Goal: Answer question/provide support: Share knowledge or assist other users

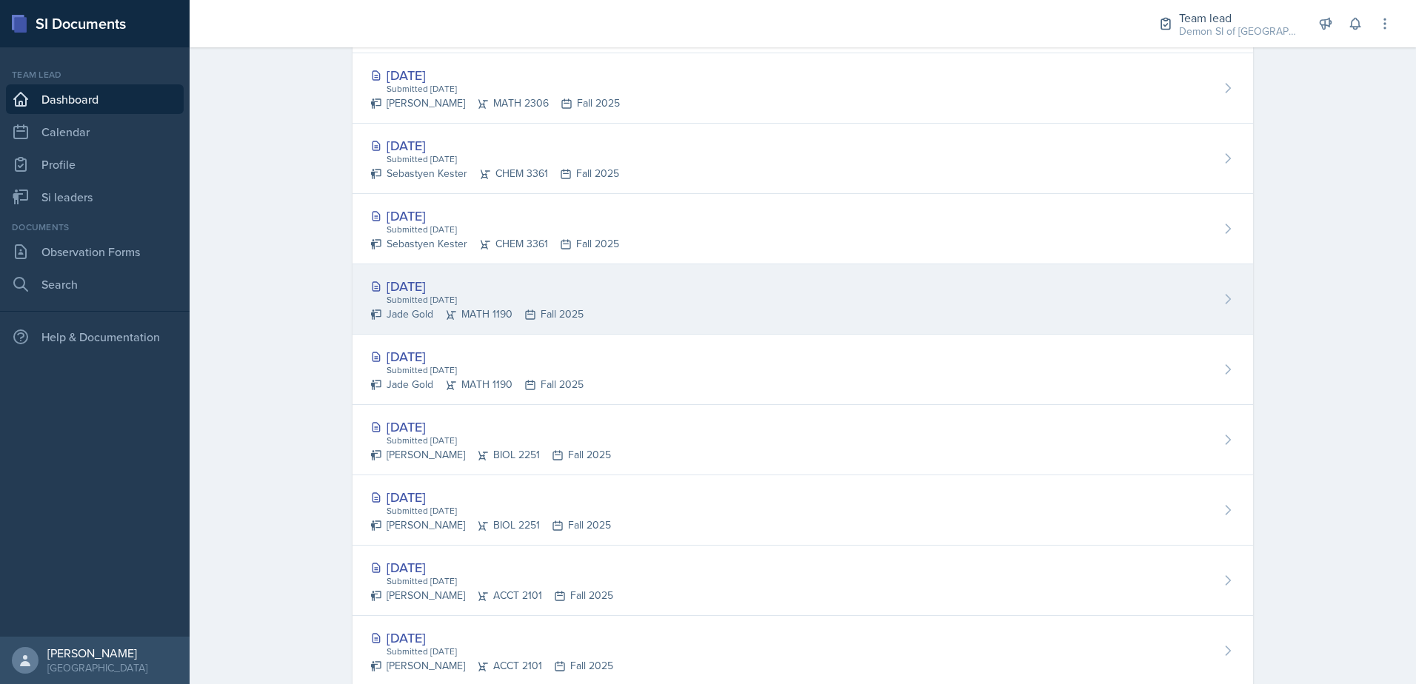
scroll to position [518, 0]
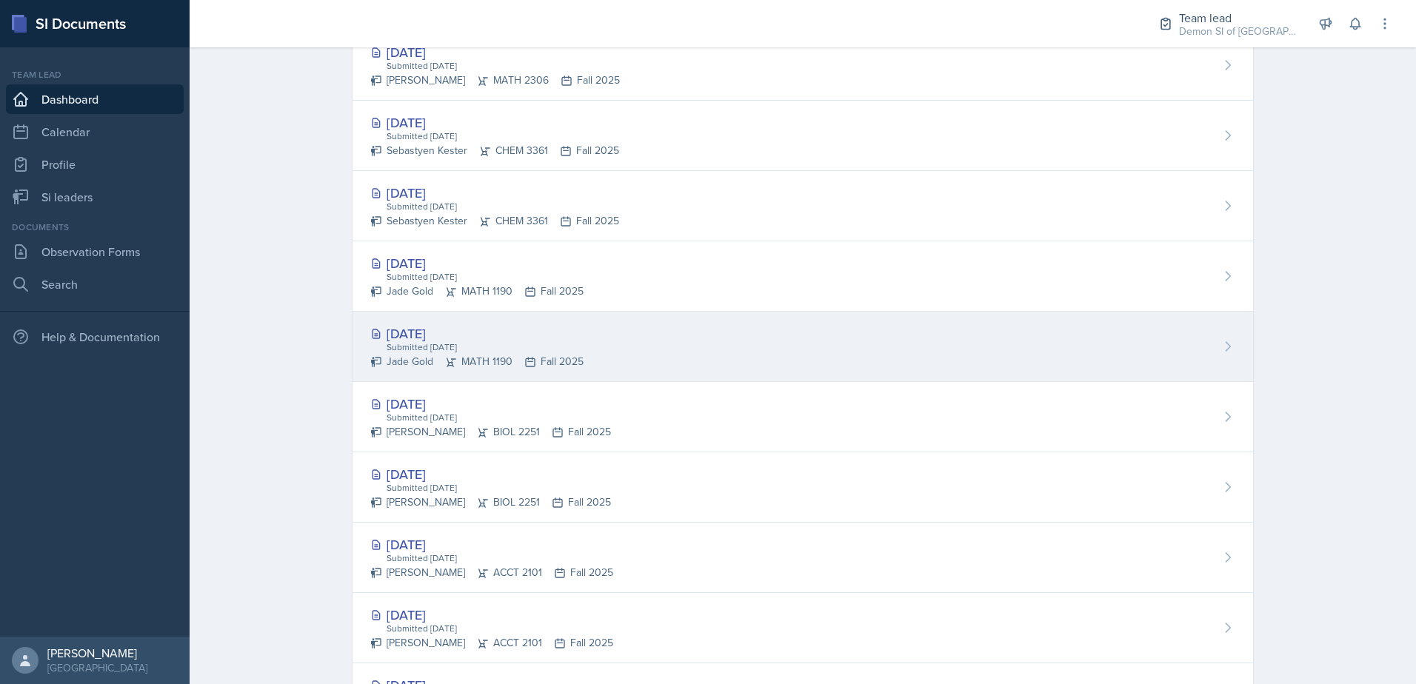
click at [450, 338] on div "[DATE]" at bounding box center [476, 334] width 213 height 20
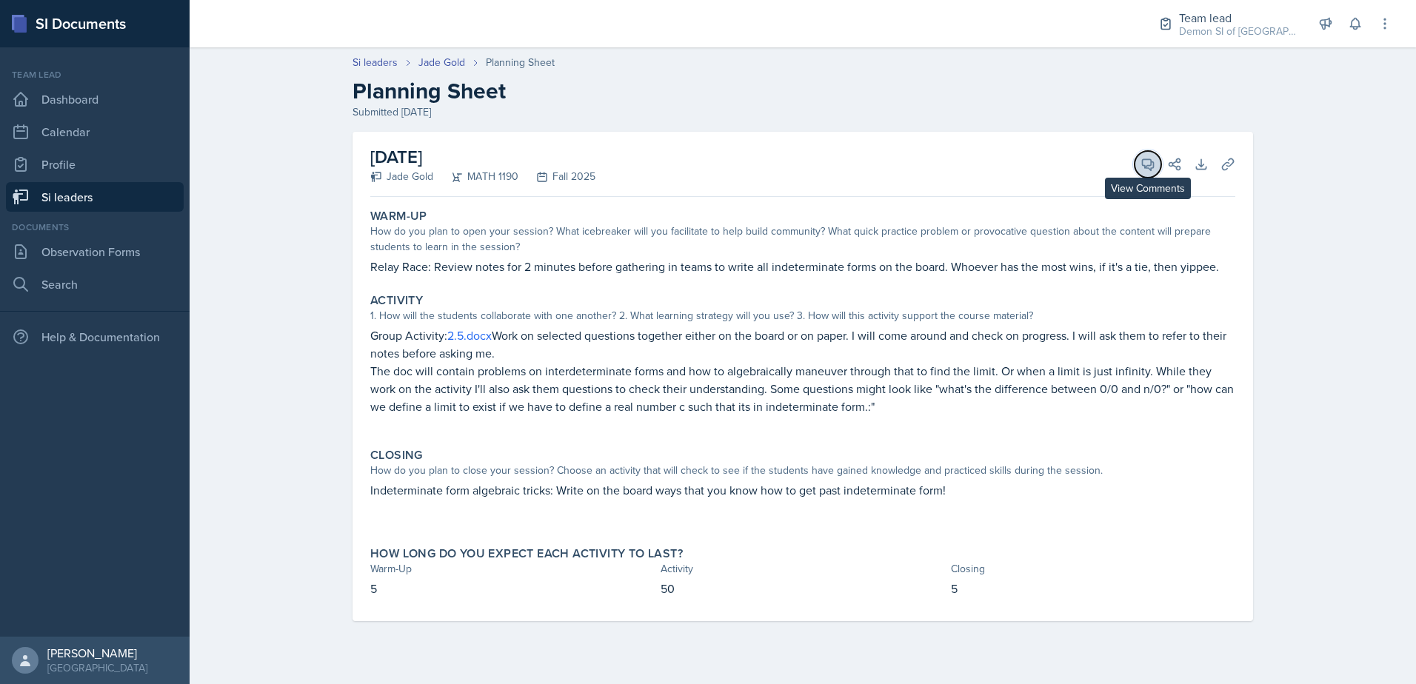
click at [1138, 164] on button "View Comments" at bounding box center [1148, 164] width 27 height 27
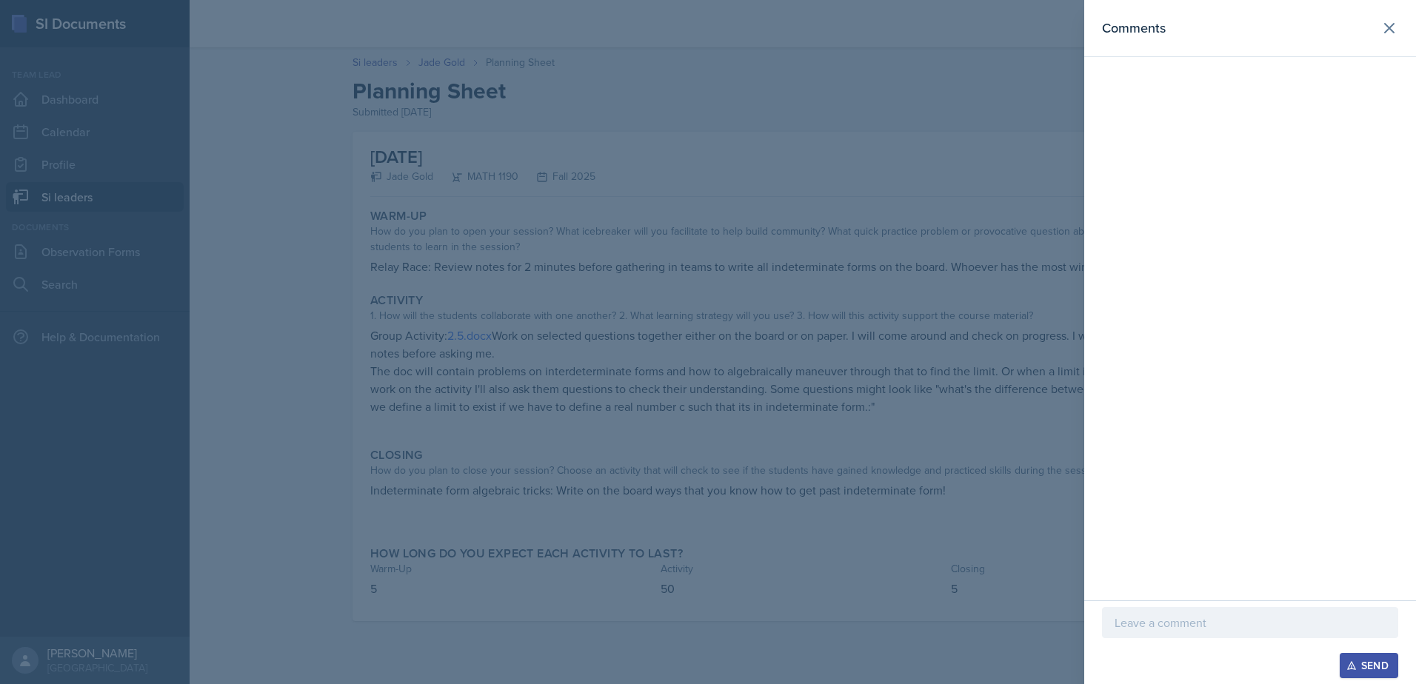
click at [1163, 645] on div at bounding box center [1250, 645] width 296 height 15
click at [1163, 629] on p at bounding box center [1250, 623] width 271 height 18
click at [862, 398] on div at bounding box center [708, 342] width 1416 height 684
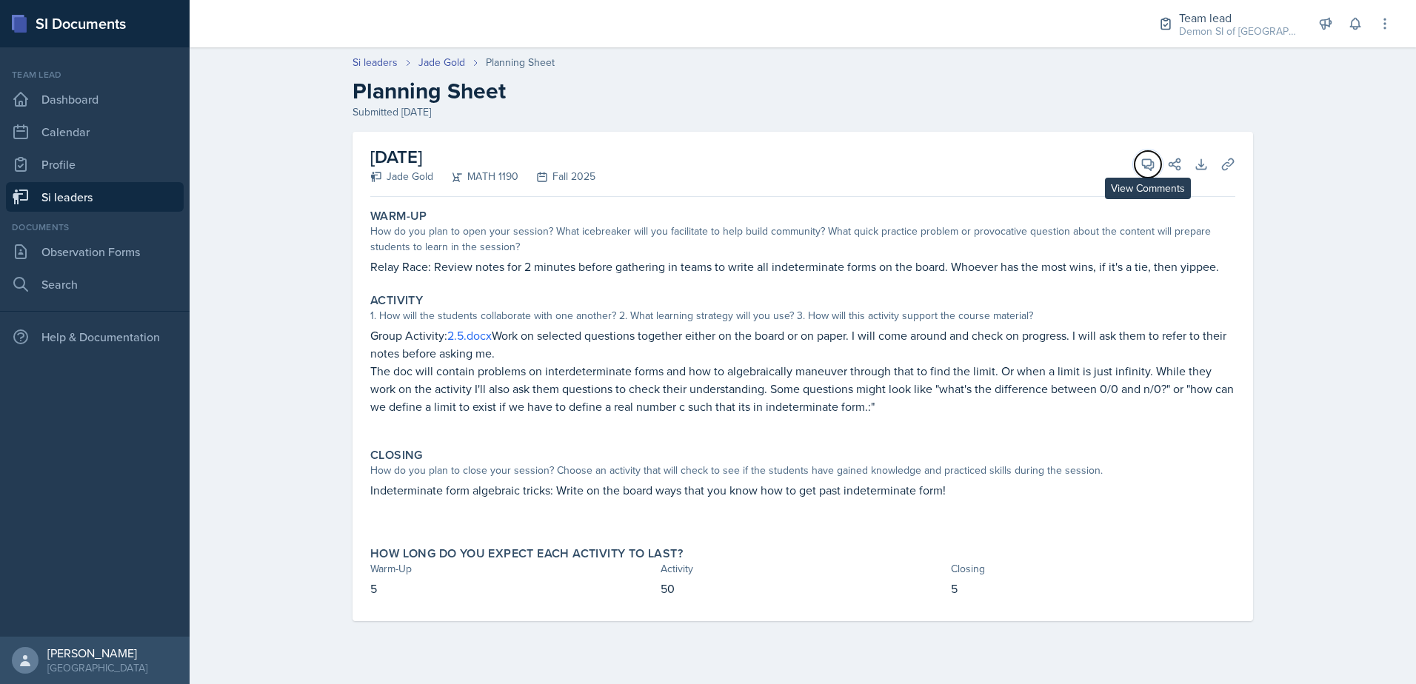
click at [1143, 161] on icon at bounding box center [1148, 164] width 11 height 11
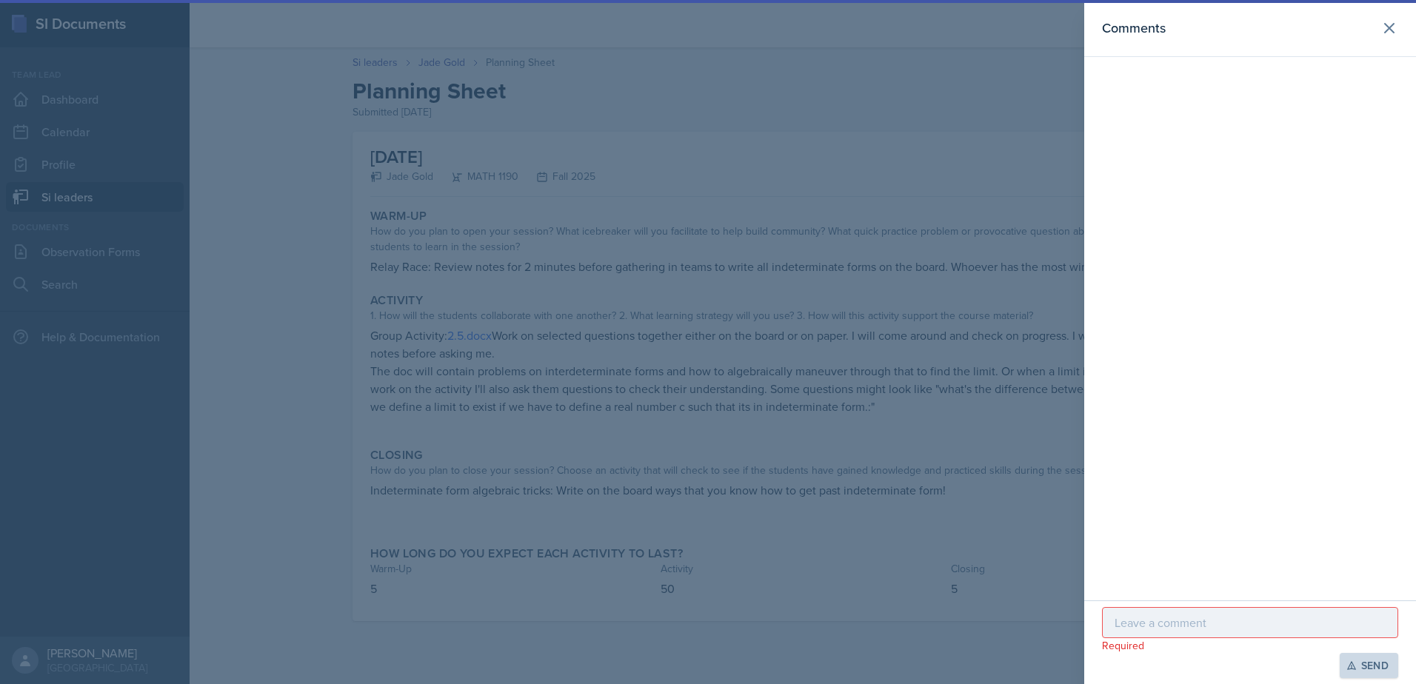
click at [1166, 628] on p at bounding box center [1250, 623] width 271 height 18
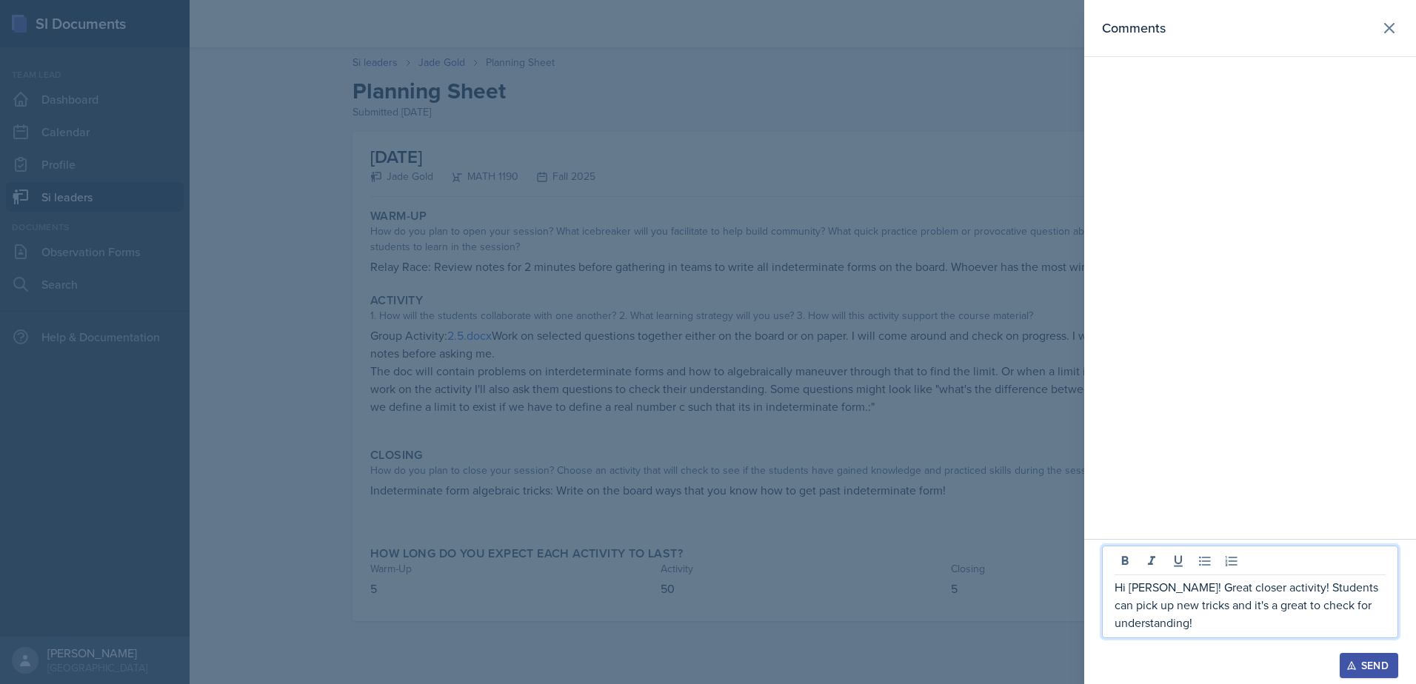
drag, startPoint x: 664, startPoint y: 396, endPoint x: 653, endPoint y: 362, distance: 35.8
click at [662, 394] on div at bounding box center [708, 342] width 1416 height 684
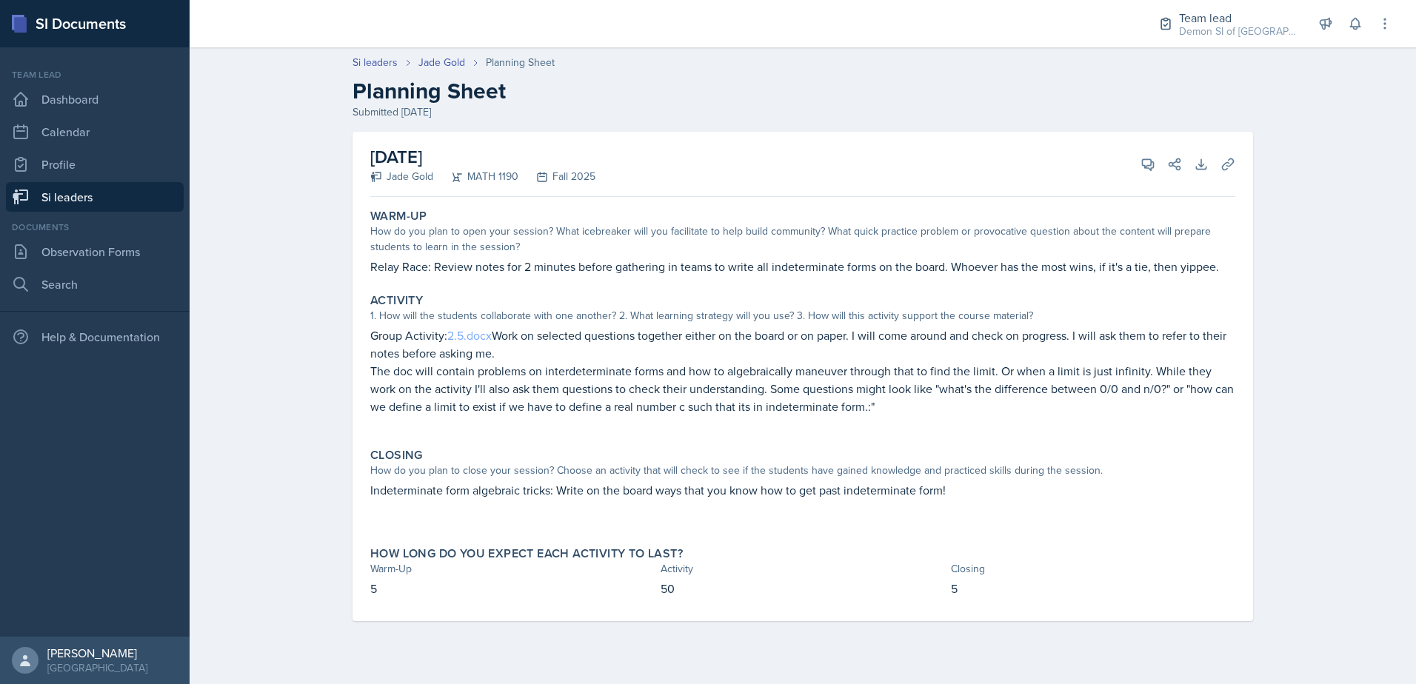
click at [464, 332] on link "2.5.docx" at bounding box center [469, 335] width 44 height 16
click at [1132, 167] on div "View Comments Comments Hi [PERSON_NAME]! Great closer activity! Students can pi…" at bounding box center [1155, 164] width 53 height 15
click at [1141, 166] on icon at bounding box center [1148, 164] width 15 height 15
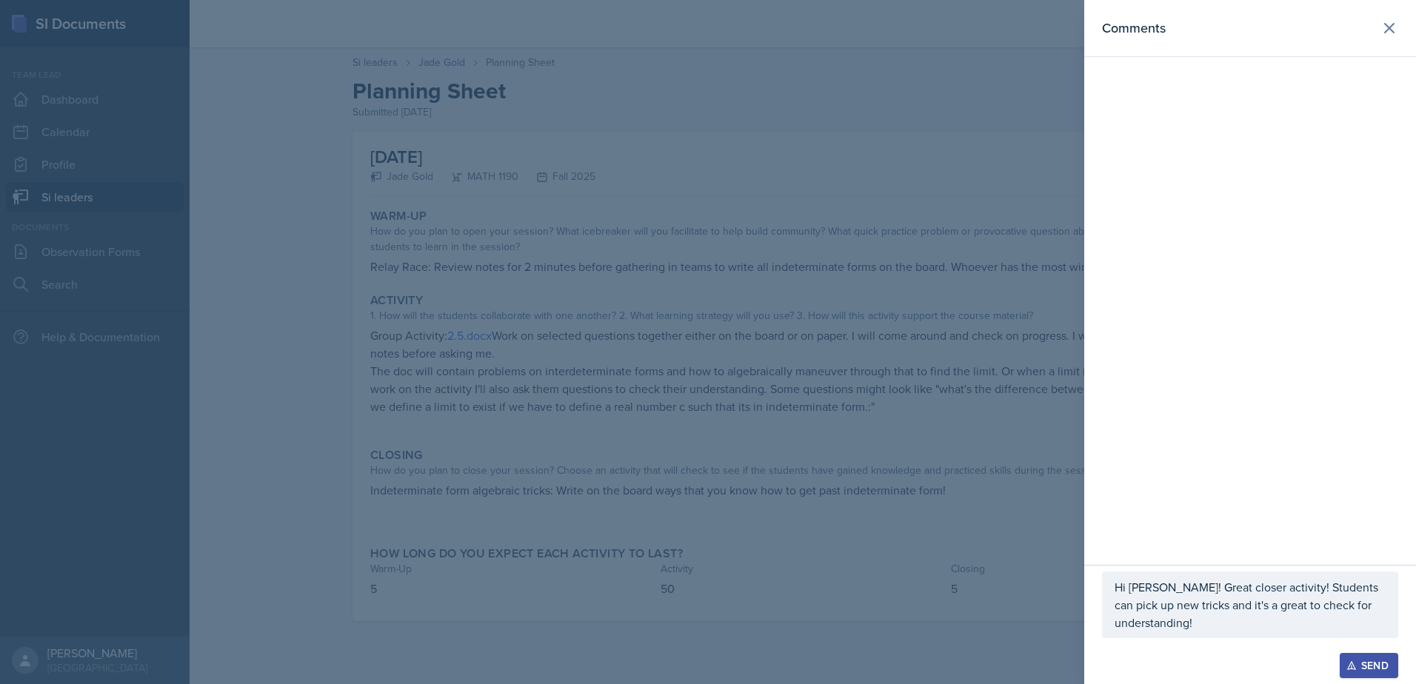
click at [1223, 635] on div "Hi [PERSON_NAME]! Great closer activity! Students can pick up new tricks and it…" at bounding box center [1250, 605] width 296 height 67
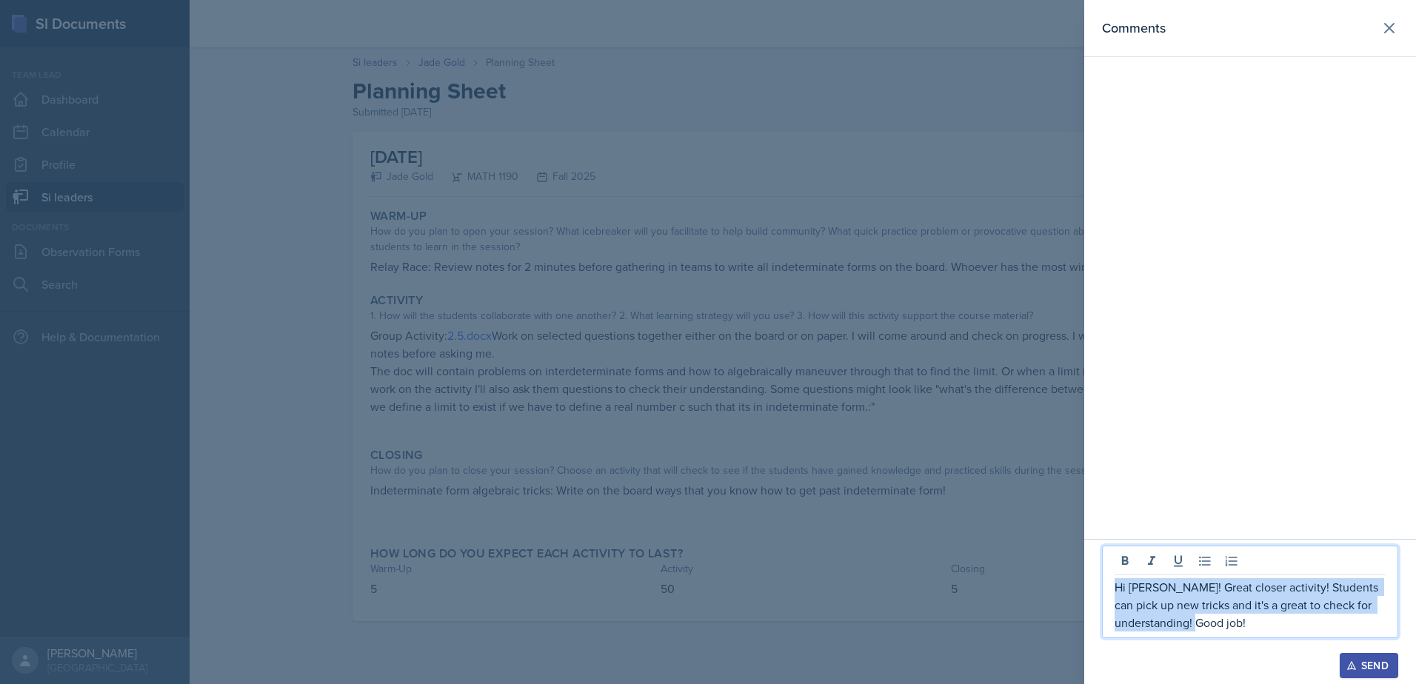
drag, startPoint x: 1251, startPoint y: 630, endPoint x: 1092, endPoint y: 590, distance: 163.5
click at [1092, 590] on div "Hi [PERSON_NAME]! Great closer activity! Students can pick up new tricks and it…" at bounding box center [1250, 611] width 332 height 145
click at [1236, 604] on p "Hi [PERSON_NAME]! Great closer activity! Students can pick up new tricks and it…" at bounding box center [1250, 604] width 271 height 53
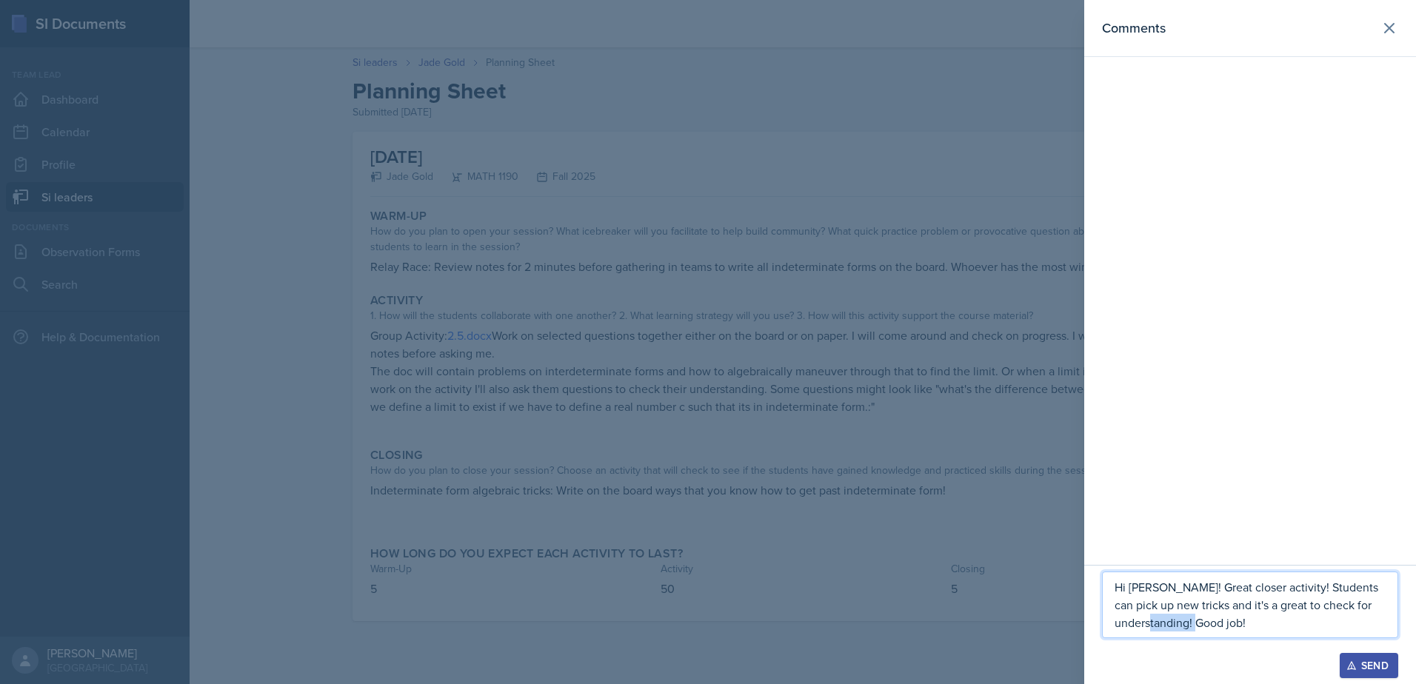
drag, startPoint x: 1197, startPoint y: 624, endPoint x: 1255, endPoint y: 619, distance: 57.9
click at [1255, 619] on p "Hi [PERSON_NAME]! Great closer activity! Students can pick up new tricks and it…" at bounding box center [1250, 604] width 271 height 53
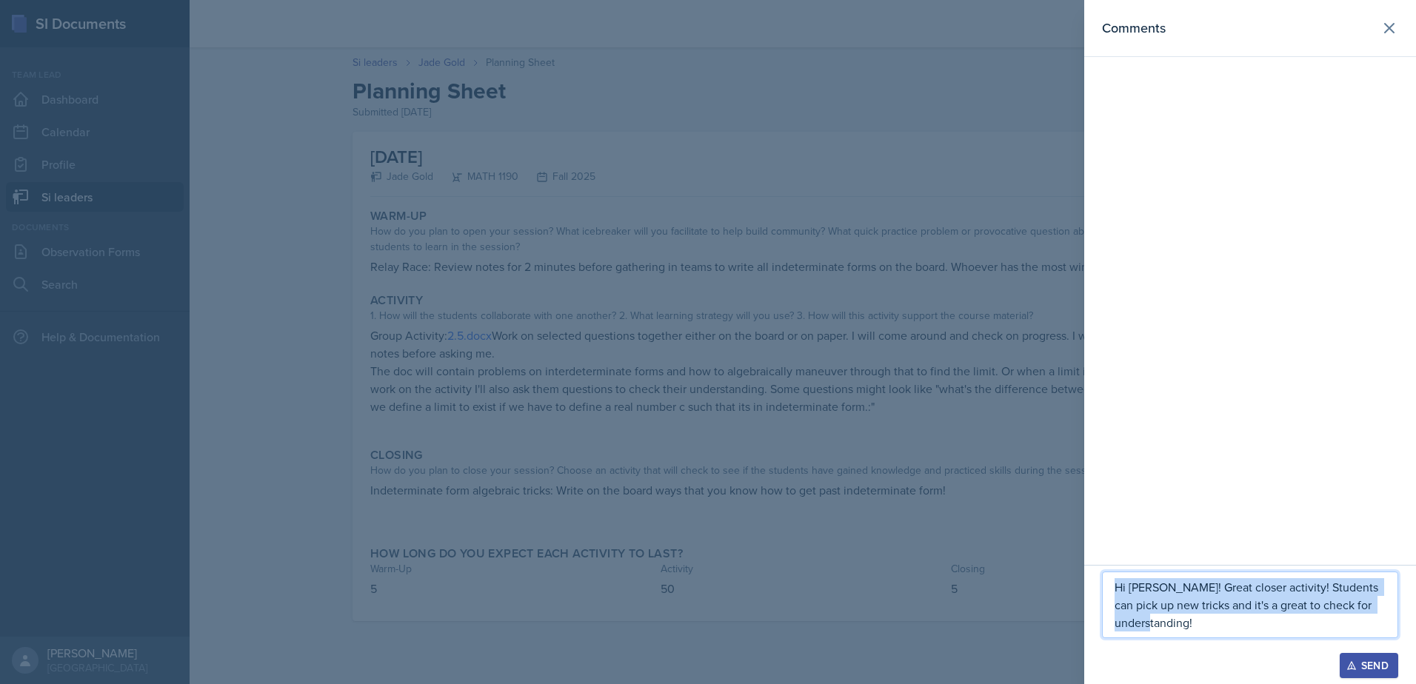
drag, startPoint x: 1222, startPoint y: 628, endPoint x: 1107, endPoint y: 579, distance: 125.5
click at [1107, 579] on div "Hi [PERSON_NAME]! Great closer activity! Students can pick up new tricks and it…" at bounding box center [1250, 605] width 296 height 67
copy p "Hi [PERSON_NAME]! Great closer activity! Students can pick up new tricks and it…"
click at [1168, 589] on p "Hi [PERSON_NAME]! Great closer activity! Students can pick up new tricks and it…" at bounding box center [1250, 604] width 271 height 53
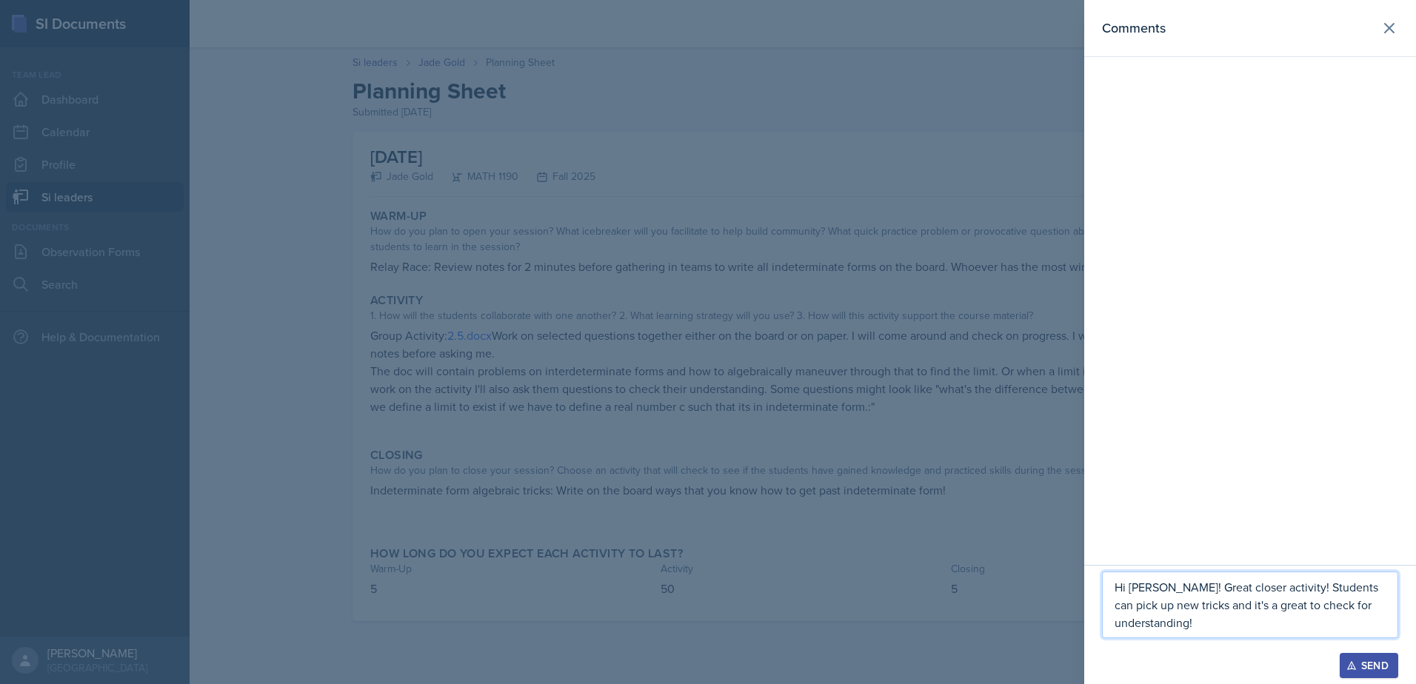
click at [1202, 621] on p "Hi [PERSON_NAME]! Great closer activity! Students can pick up new tricks and it…" at bounding box center [1250, 604] width 271 height 53
click at [1248, 618] on p "Hi [PERSON_NAME]! Great closer activity! Students can pick up new tricks and it…" at bounding box center [1250, 596] width 271 height 71
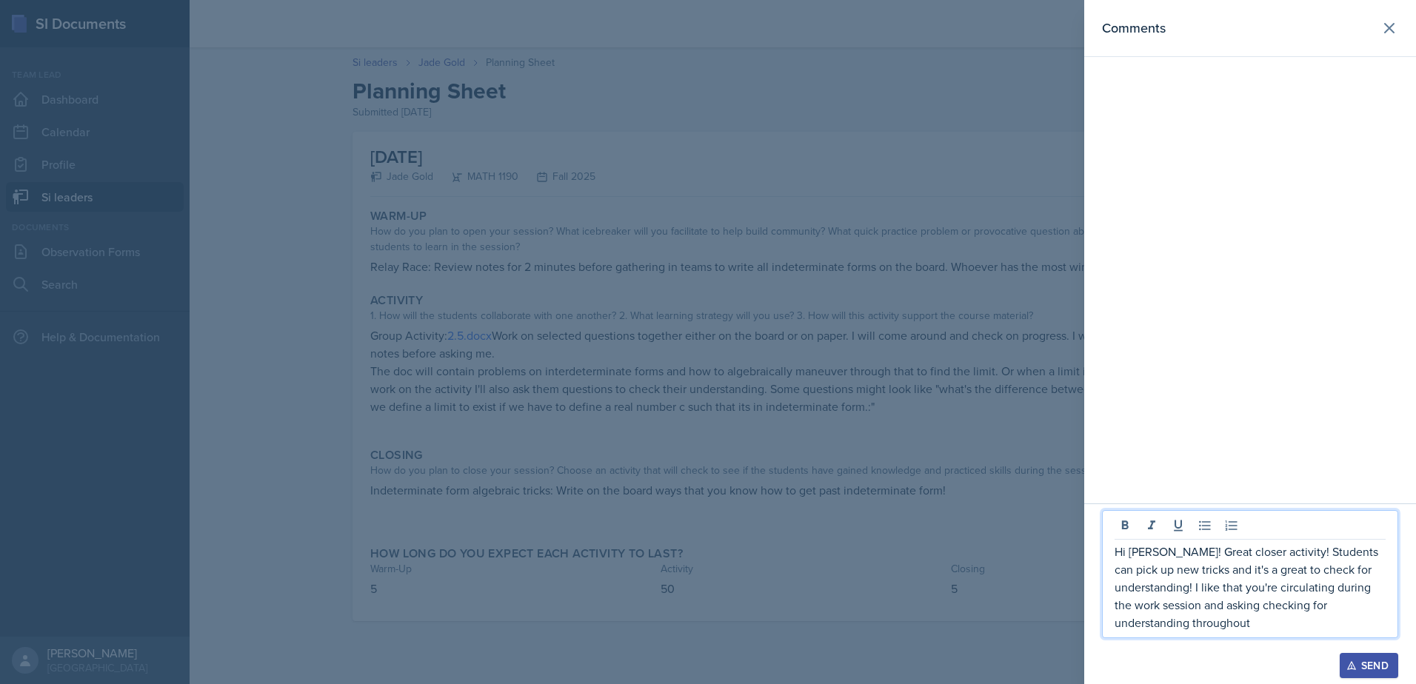
click at [1287, 624] on p "Hi [PERSON_NAME]! Great closer activity! Students can pick up new tricks and it…" at bounding box center [1250, 587] width 271 height 89
click at [1258, 611] on p "Hi [PERSON_NAME]! Great closer activity! Students can pick up new tricks and it…" at bounding box center [1250, 587] width 271 height 89
click at [1296, 617] on p "Hi [PERSON_NAME]! Great closer activity! Students can pick up new tricks and it…" at bounding box center [1250, 587] width 271 height 89
click at [1297, 615] on p "Hi [PERSON_NAME]! Great closer activity! Students can pick up new tricks and it…" at bounding box center [1250, 587] width 271 height 89
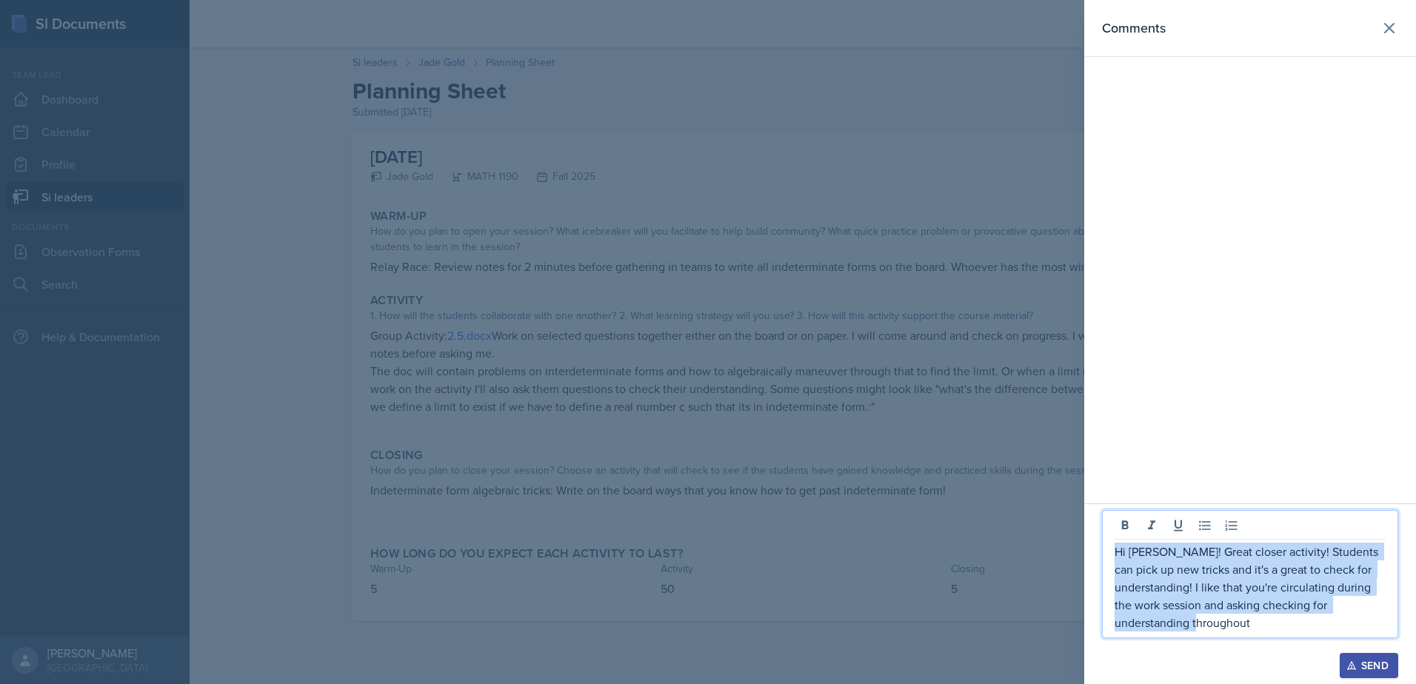
click at [1296, 614] on p "Hi [PERSON_NAME]! Great closer activity! Students can pick up new tricks and it…" at bounding box center [1250, 587] width 271 height 89
click at [1276, 613] on p "Hi [PERSON_NAME]! Great closer activity! Students can pick up new tricks and it…" at bounding box center [1250, 587] width 271 height 89
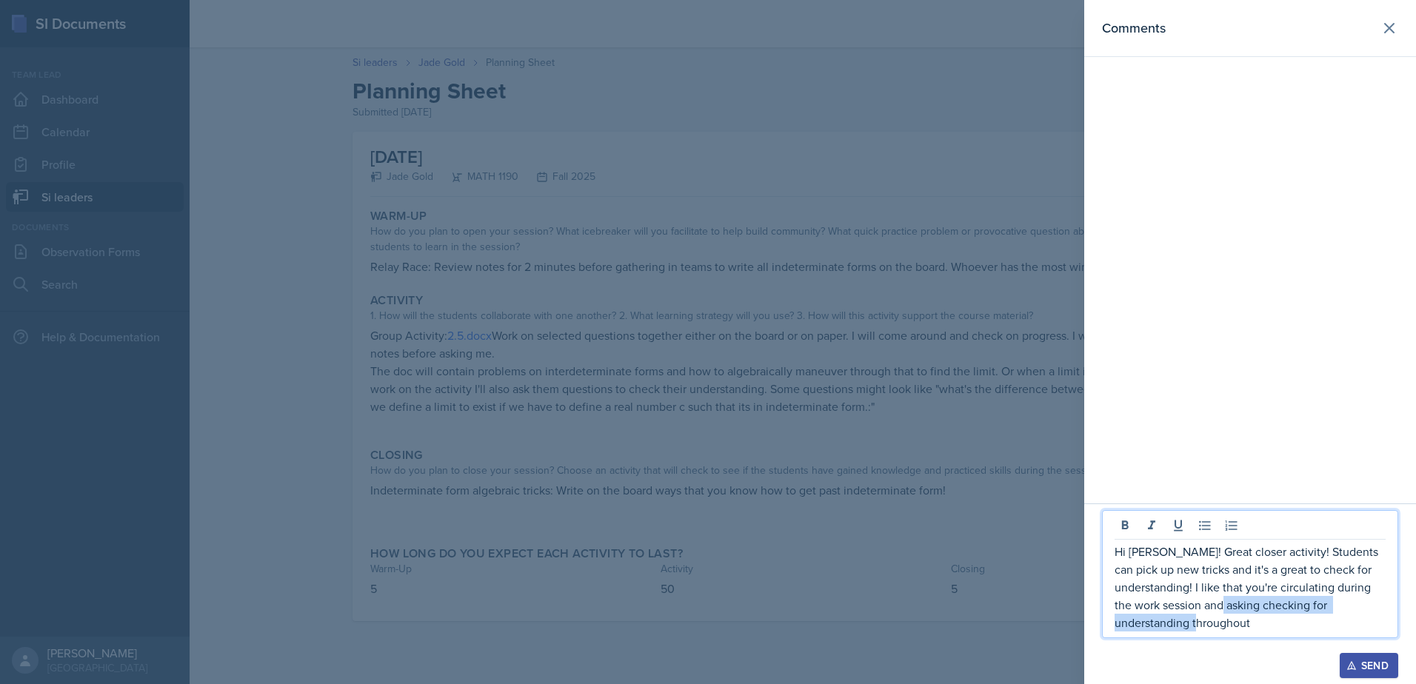
drag, startPoint x: 1269, startPoint y: 608, endPoint x: 1283, endPoint y: 627, distance: 23.3
click at [1283, 627] on p "Hi [PERSON_NAME]! Great closer activity! Students can pick up new tricks and it…" at bounding box center [1250, 587] width 271 height 89
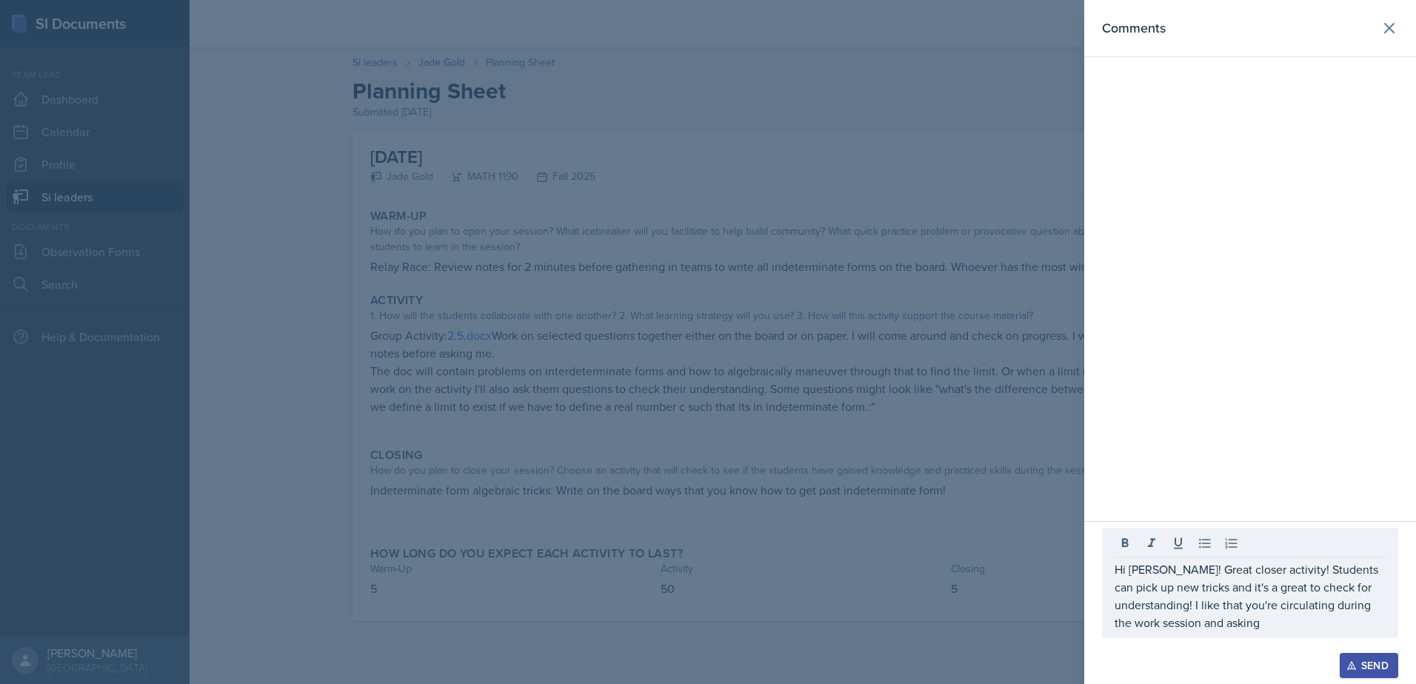
click at [910, 364] on div at bounding box center [708, 342] width 1416 height 684
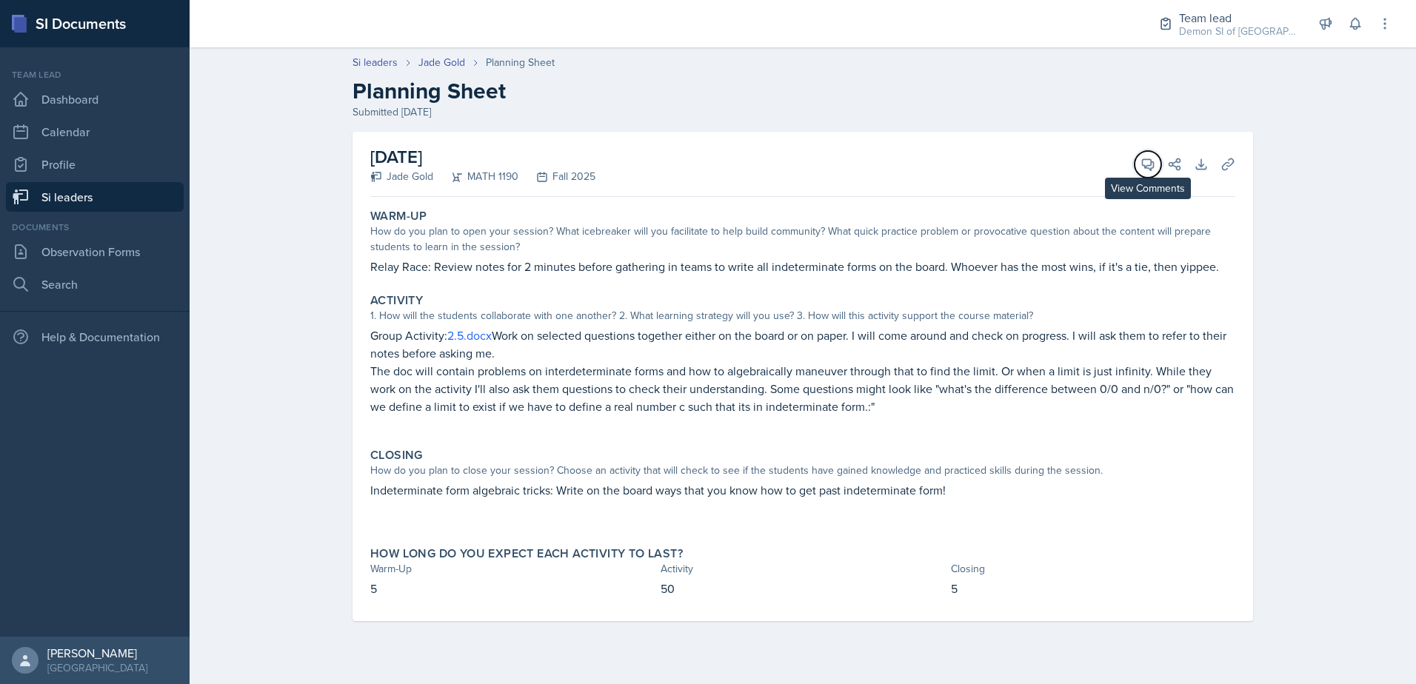
click at [1147, 161] on icon at bounding box center [1148, 164] width 15 height 15
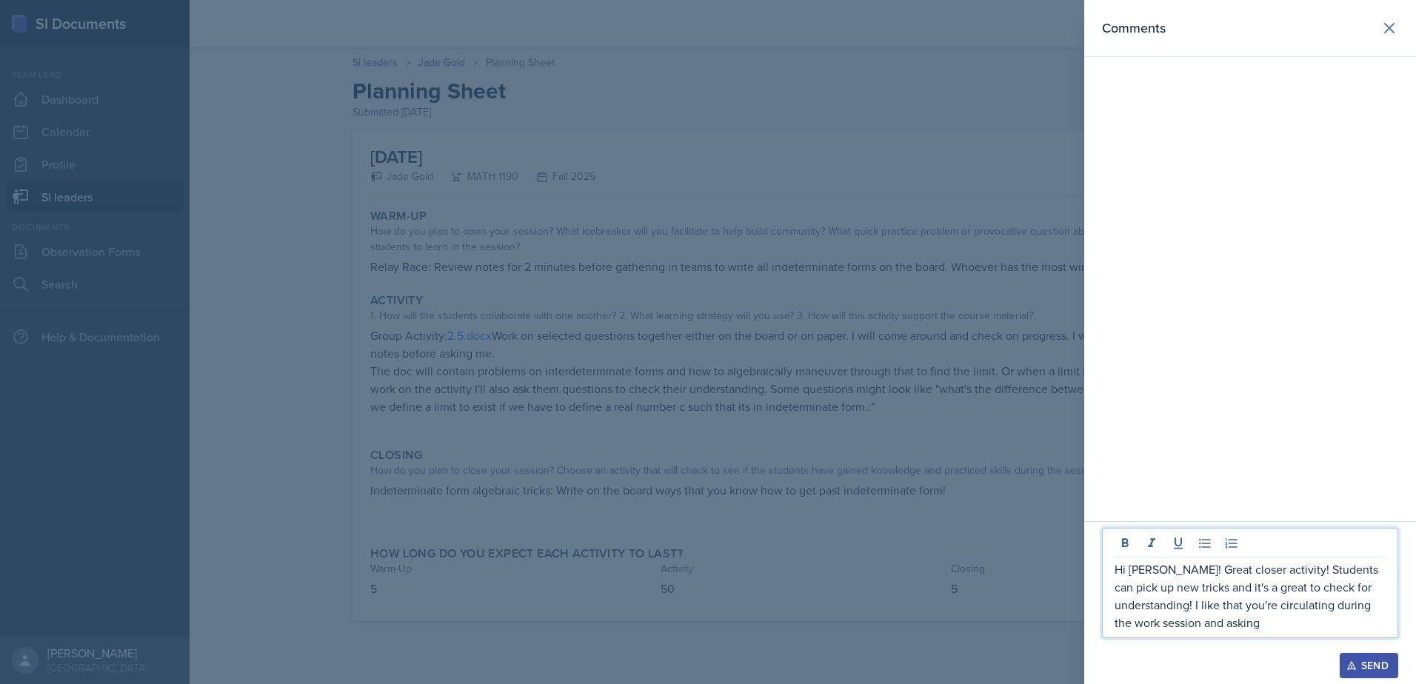
click at [1295, 625] on p "Hi [PERSON_NAME]! Great closer activity! Students can pick up new tricks and it…" at bounding box center [1250, 596] width 271 height 71
drag, startPoint x: 1228, startPoint y: 627, endPoint x: 1321, endPoint y: 615, distance: 93.3
click at [1321, 615] on p "Hi [PERSON_NAME]! Great closer activity! Students can pick up new tricks and it…" at bounding box center [1250, 596] width 271 height 71
click at [1244, 625] on p "Hi [PERSON_NAME]! Great closer activity! Students can pick up new tricks and it…" at bounding box center [1250, 596] width 271 height 71
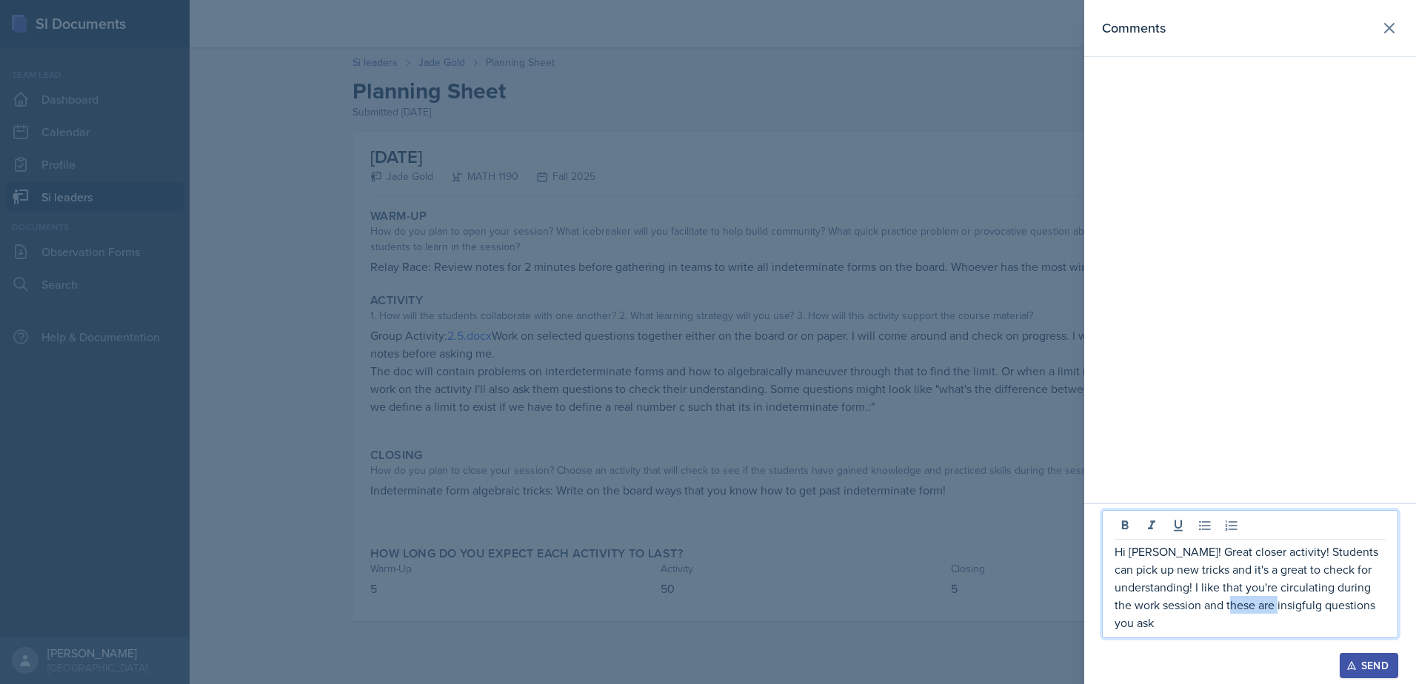
click at [1303, 607] on p "Hi [PERSON_NAME]! Great closer activity! Students can pick up new tricks and it…" at bounding box center [1250, 587] width 271 height 89
drag, startPoint x: 1155, startPoint y: 631, endPoint x: 1079, endPoint y: 624, distance: 76.6
click at [1079, 624] on div "Comments Hi [PERSON_NAME]! Great closer activity! Students can pick up new tric…" at bounding box center [708, 342] width 1416 height 684
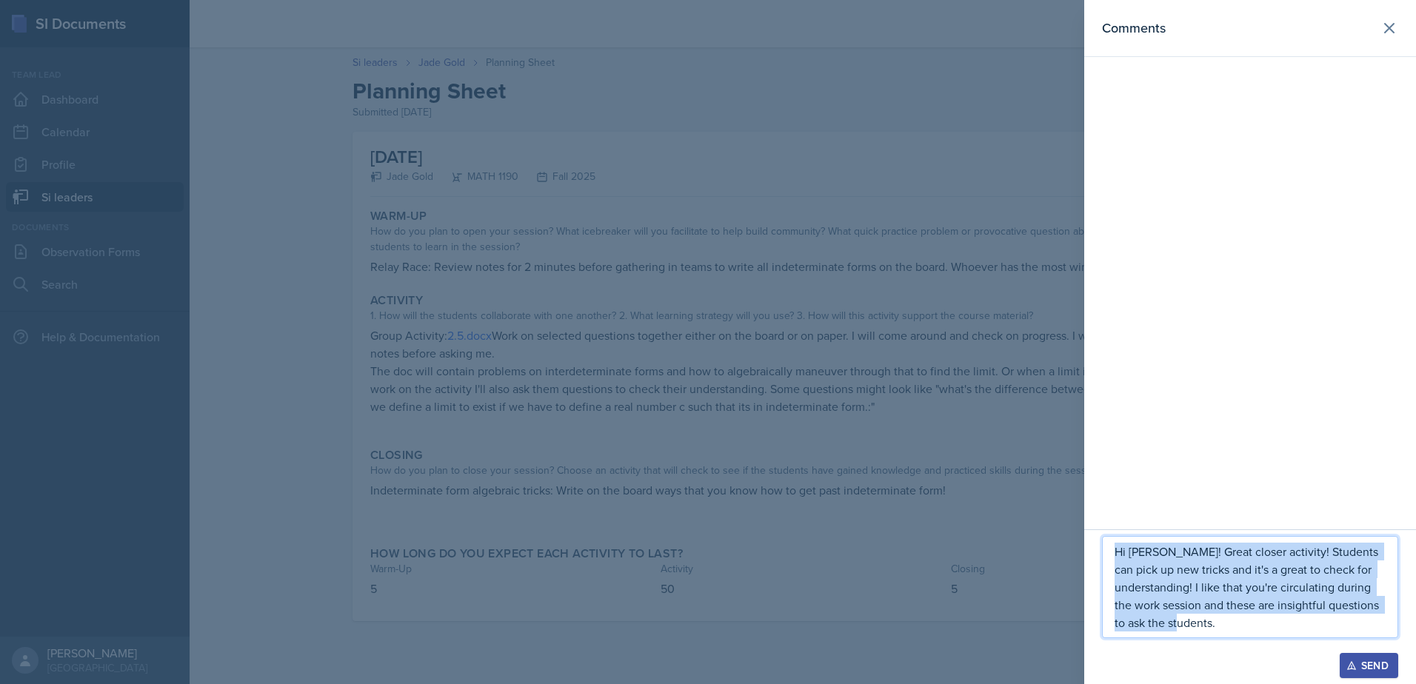
drag, startPoint x: 1223, startPoint y: 629, endPoint x: 1108, endPoint y: 532, distance: 150.3
click at [1108, 533] on div "Hi [PERSON_NAME]! Great closer activity! Students can pick up new tricks and it…" at bounding box center [1250, 607] width 332 height 155
copy p "Hi [PERSON_NAME]! Great closer activity! Students can pick up new tricks and it…"
click at [1210, 607] on p "Hi [PERSON_NAME]! Great closer activity! Students can pick up new tricks and it…" at bounding box center [1250, 587] width 271 height 89
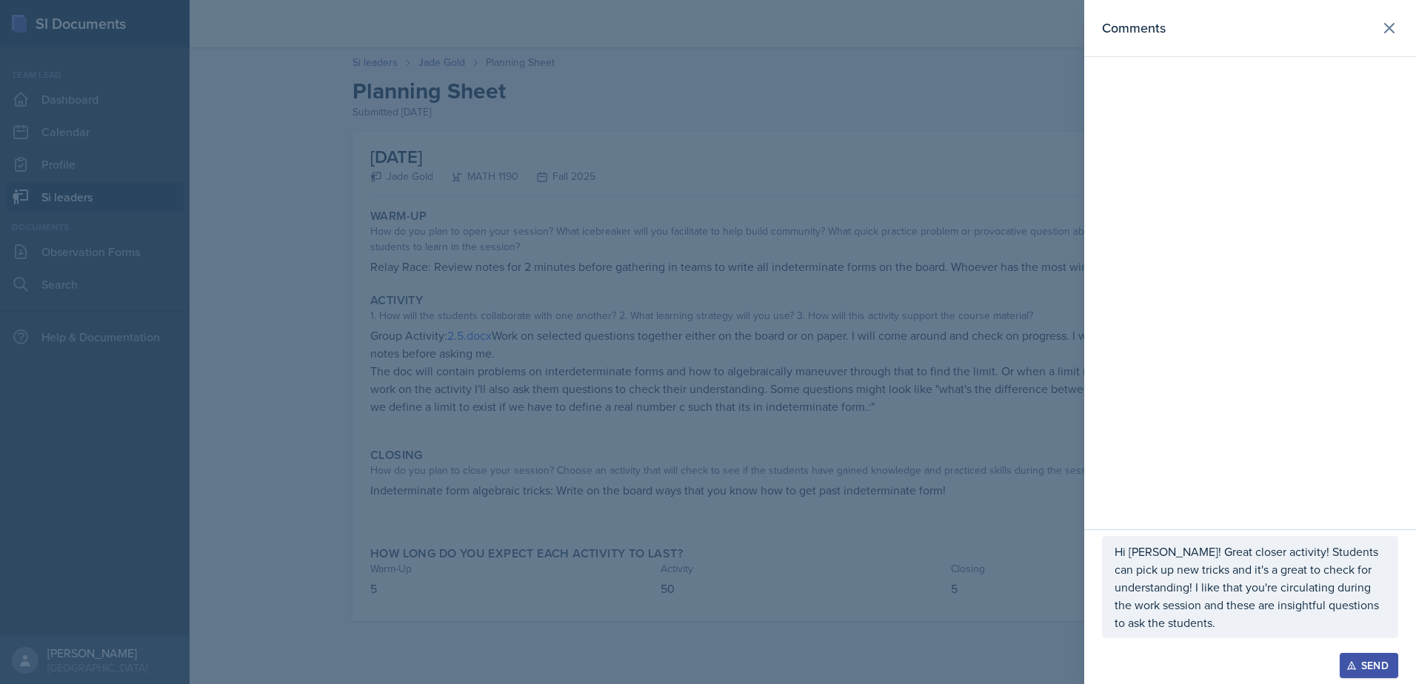
click at [1363, 661] on div "Send" at bounding box center [1368, 666] width 39 height 12
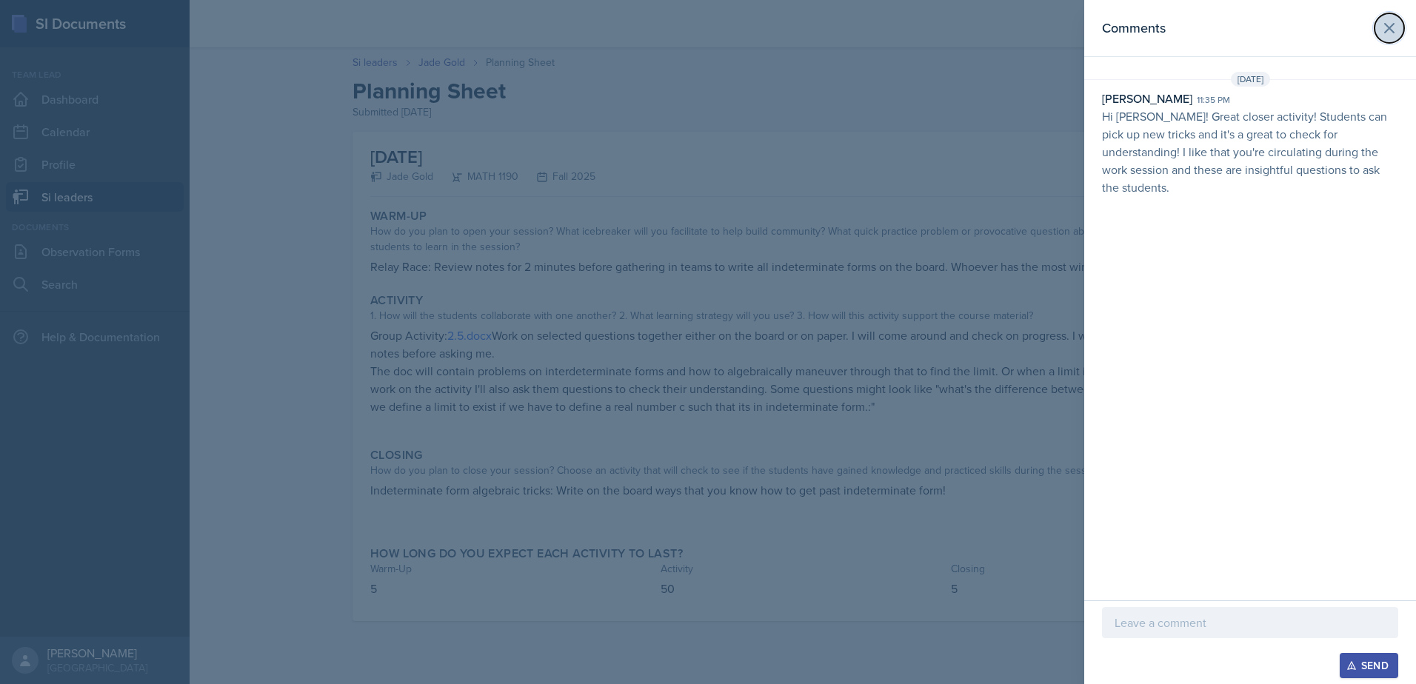
click at [1385, 42] on button at bounding box center [1390, 28] width 30 height 30
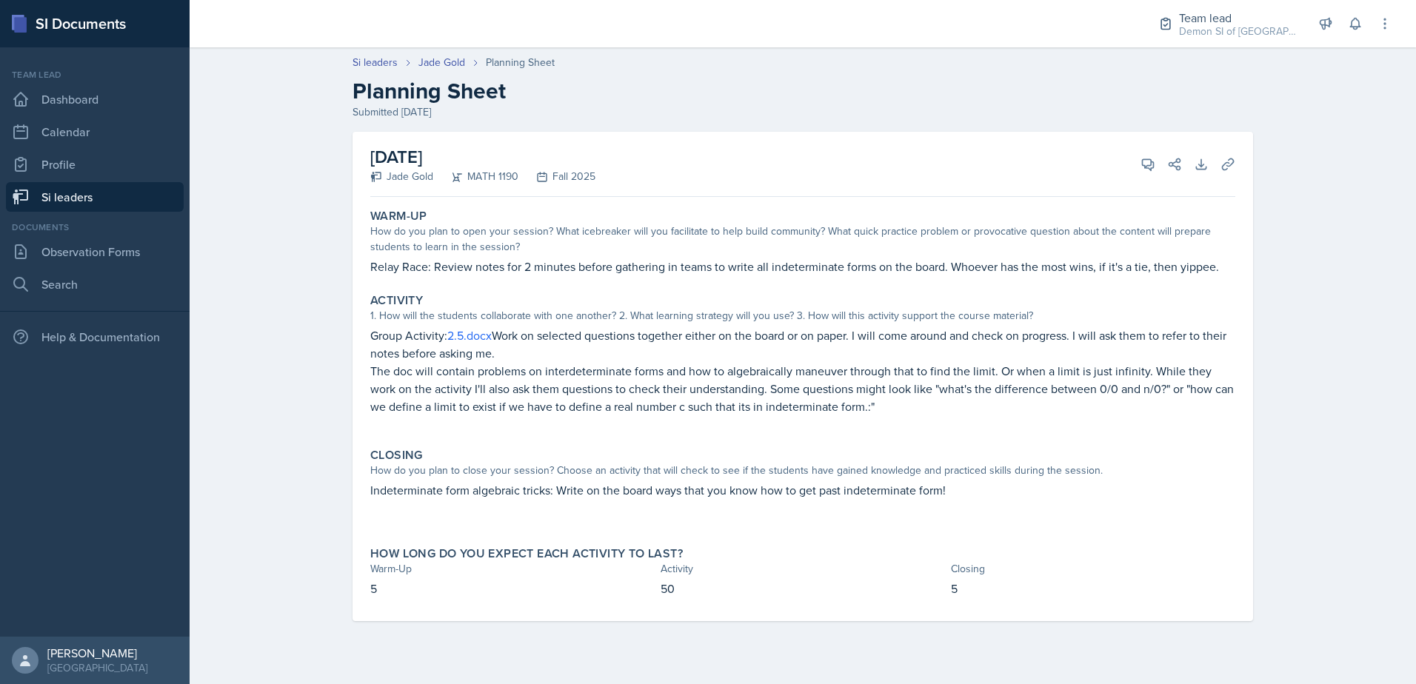
click at [84, 207] on link "Si leaders" at bounding box center [95, 197] width 178 height 30
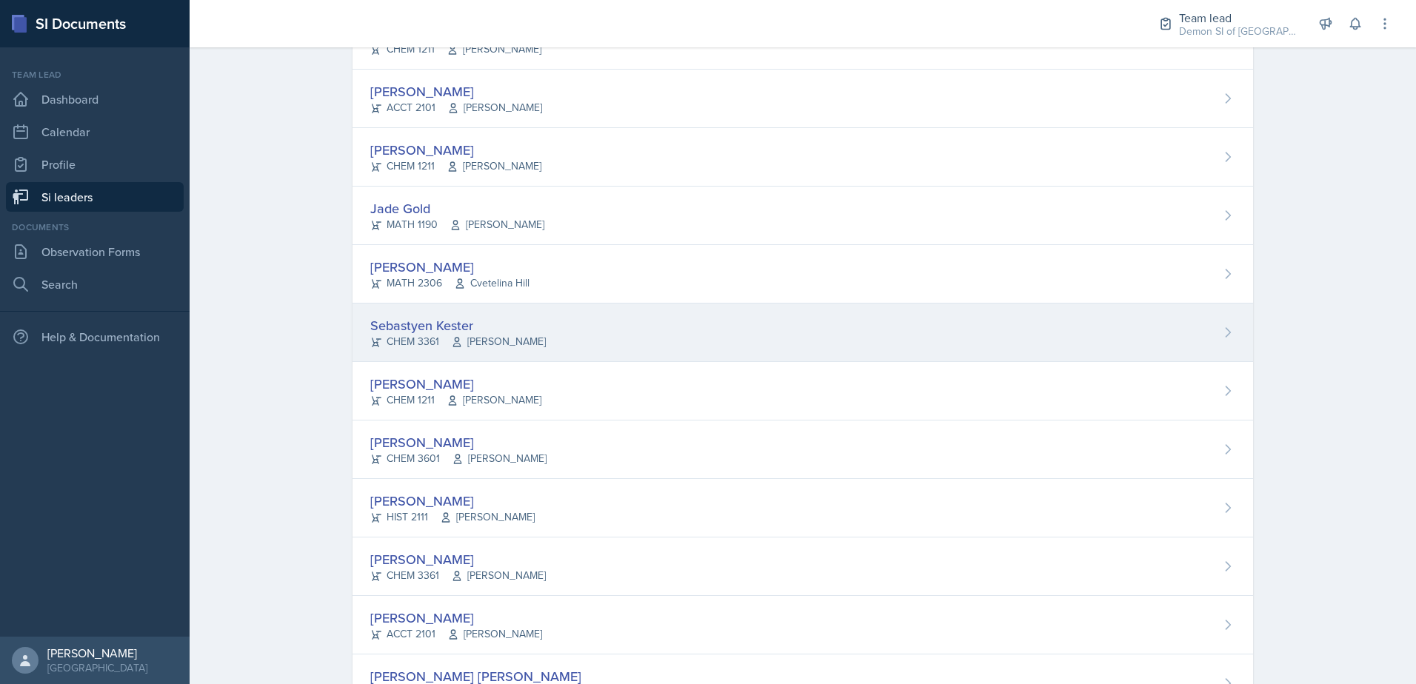
scroll to position [593, 0]
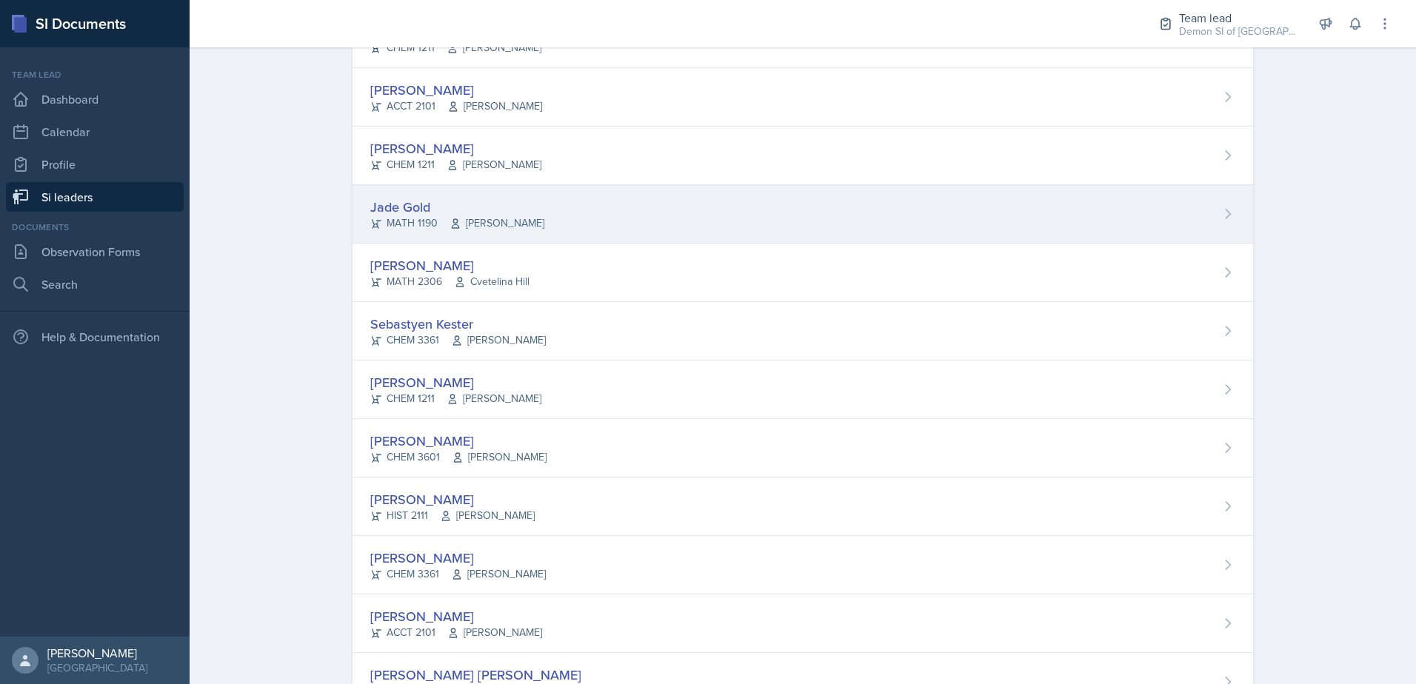
click at [402, 212] on div "Jade Gold" at bounding box center [457, 207] width 174 height 20
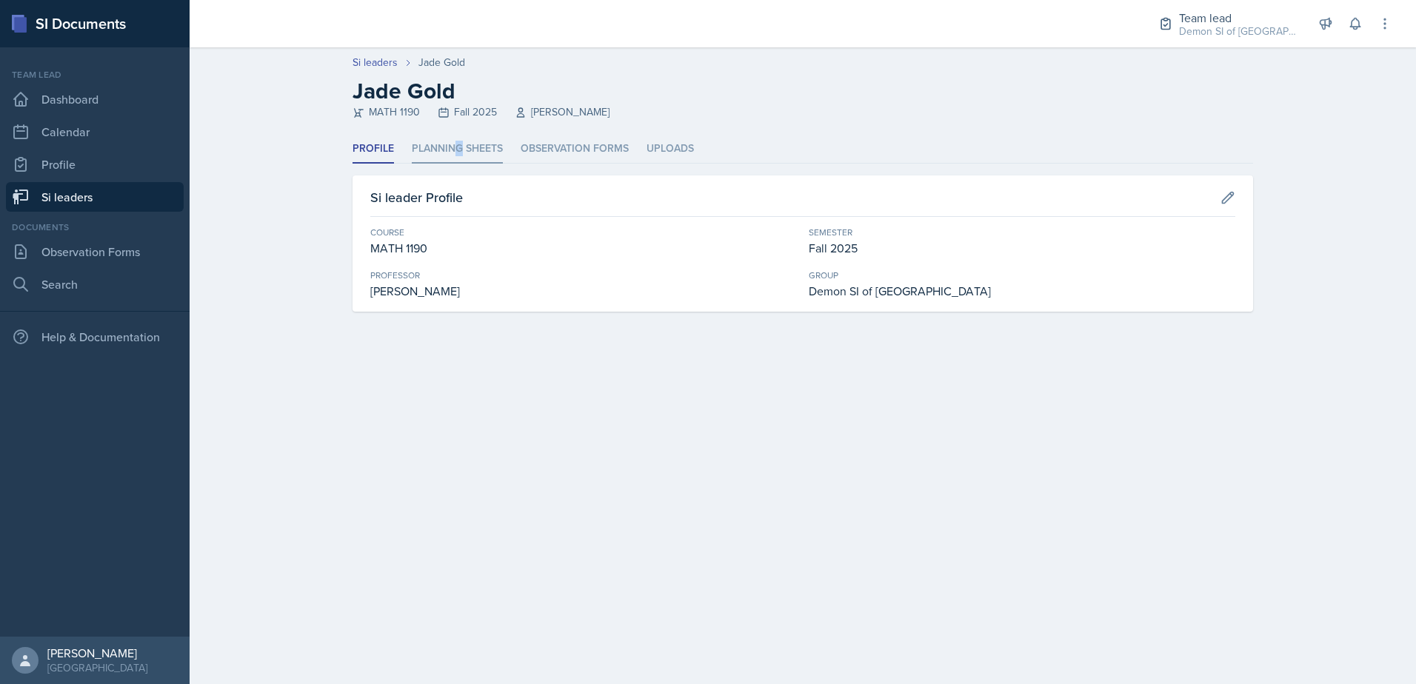
click at [451, 160] on li "Planning Sheets" at bounding box center [457, 149] width 91 height 29
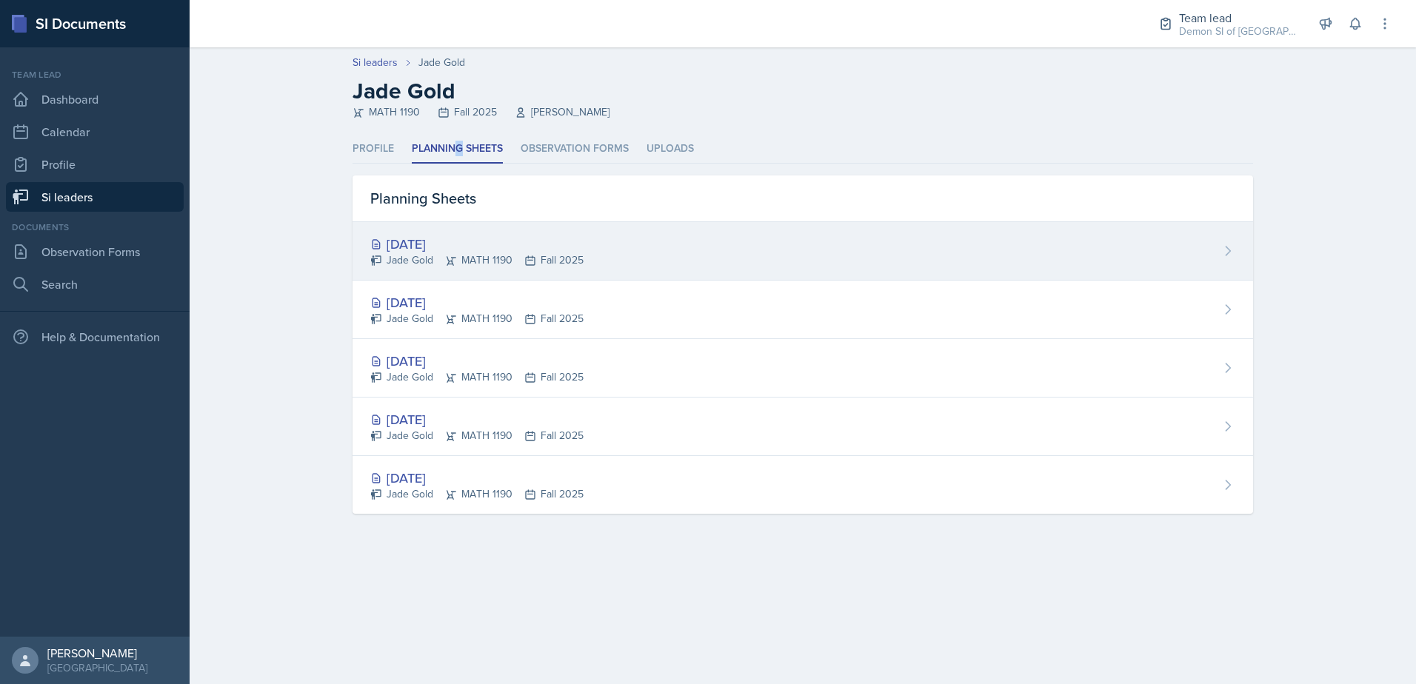
click at [413, 240] on div "[DATE]" at bounding box center [476, 244] width 213 height 20
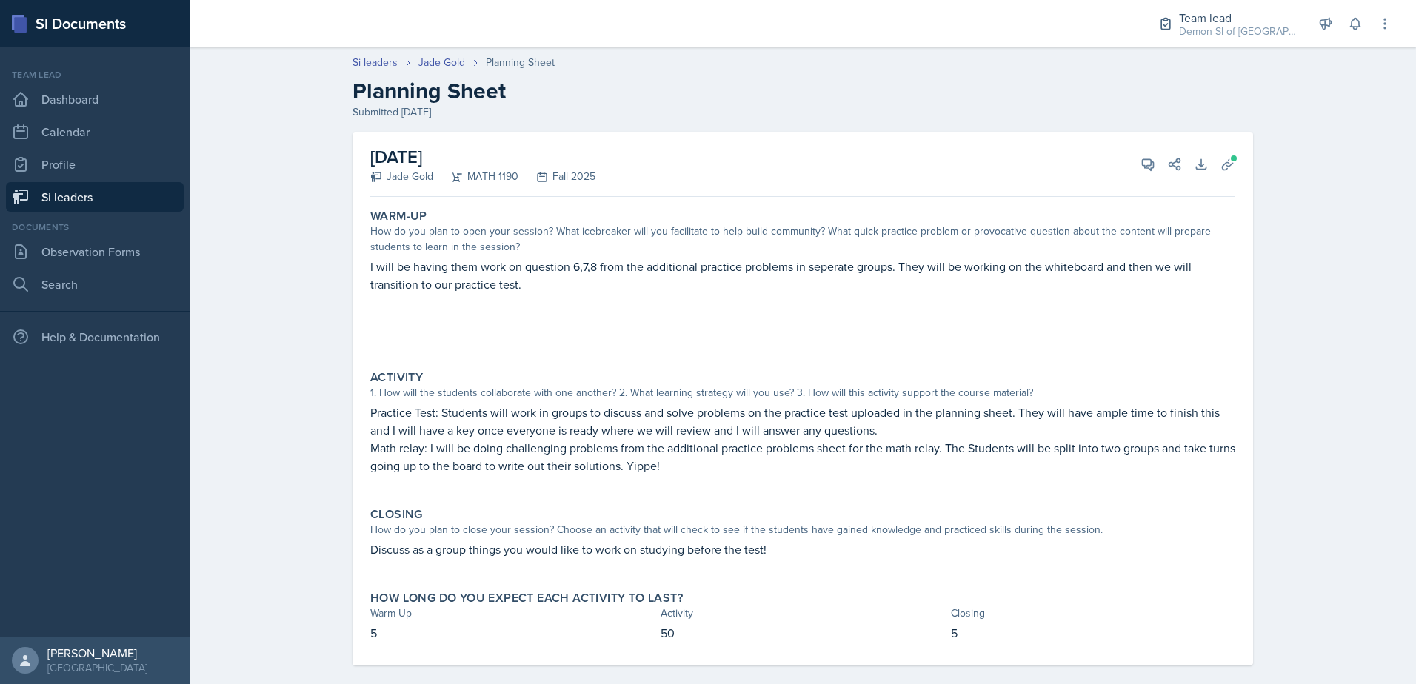
scroll to position [17, 0]
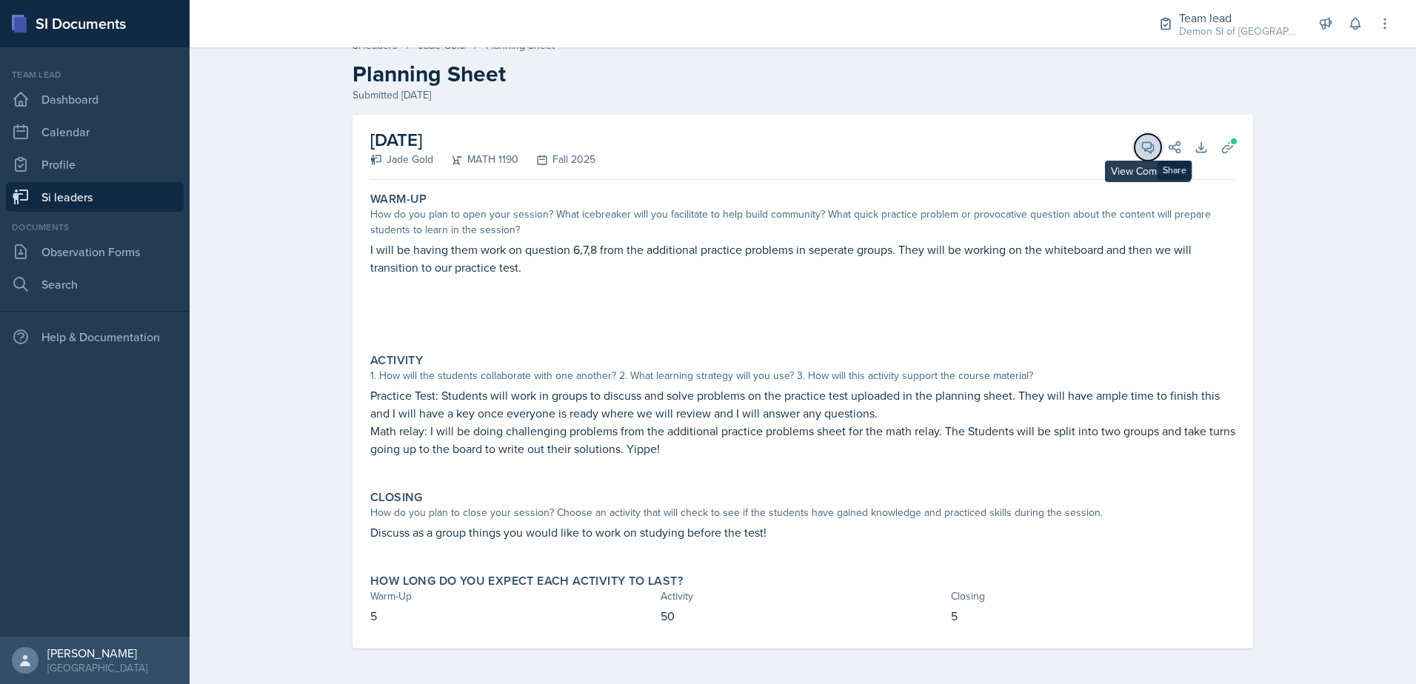
click at [1144, 150] on icon at bounding box center [1148, 147] width 15 height 15
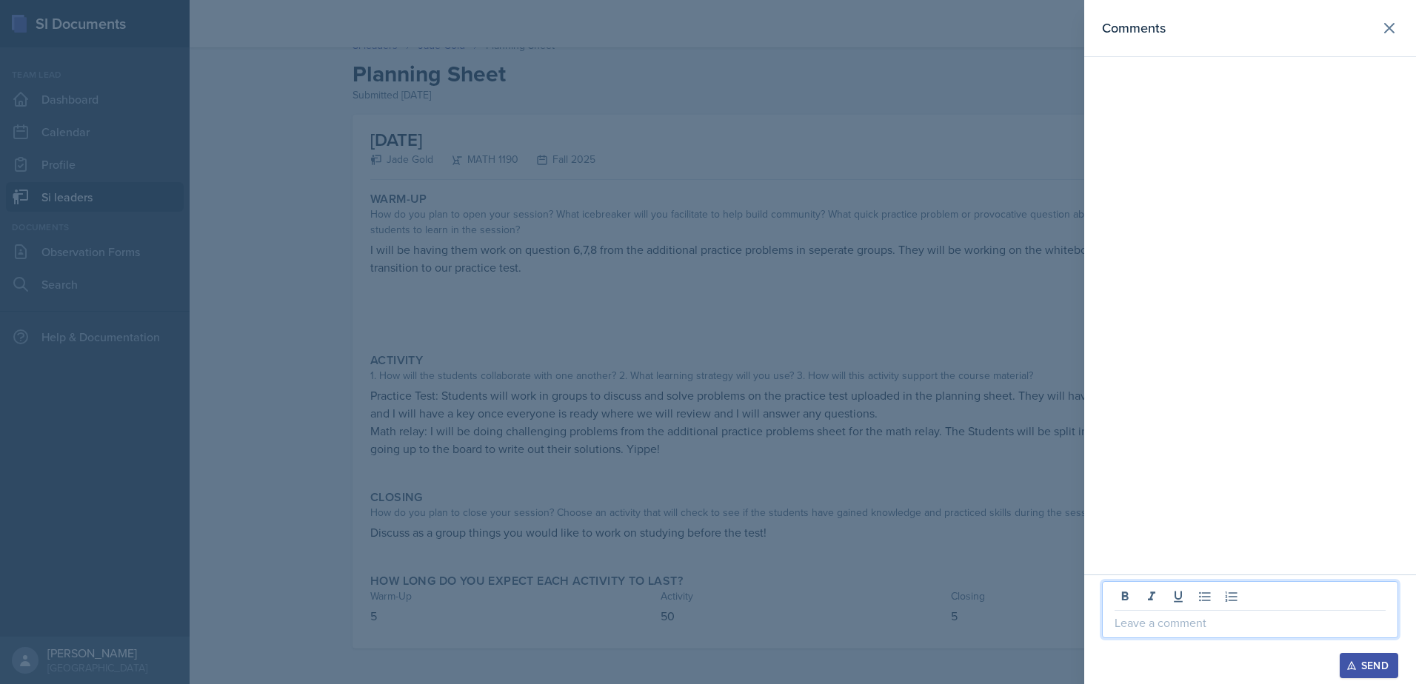
click at [1147, 630] on p at bounding box center [1250, 623] width 271 height 18
click at [1238, 627] on p "Love a good relay race. A" at bounding box center [1250, 623] width 271 height 18
click at [1289, 610] on p "Love a good relay race. A little competition will definitely motivate students …" at bounding box center [1250, 614] width 271 height 36
click at [1294, 624] on p "Love a good relay race. A little competition will definitely motivate students …" at bounding box center [1250, 614] width 271 height 36
click at [902, 410] on div at bounding box center [708, 342] width 1416 height 684
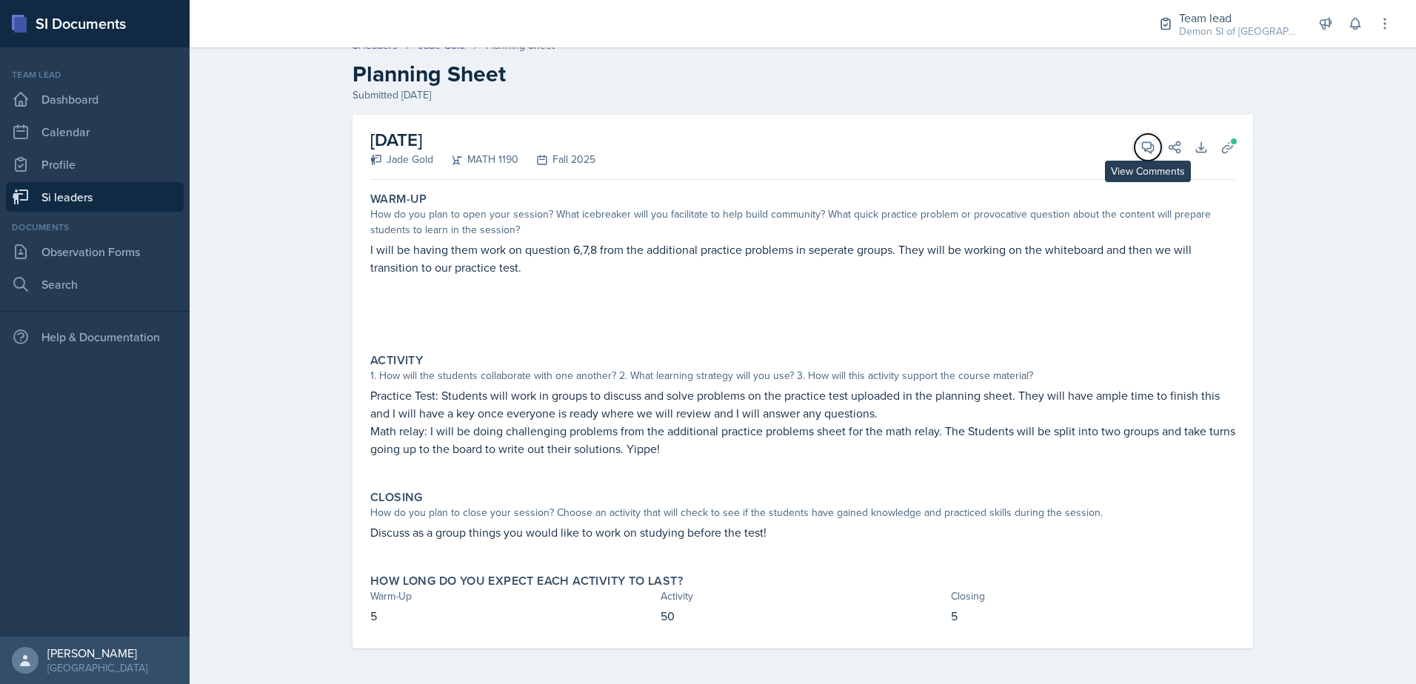
click at [1141, 143] on icon at bounding box center [1148, 147] width 15 height 15
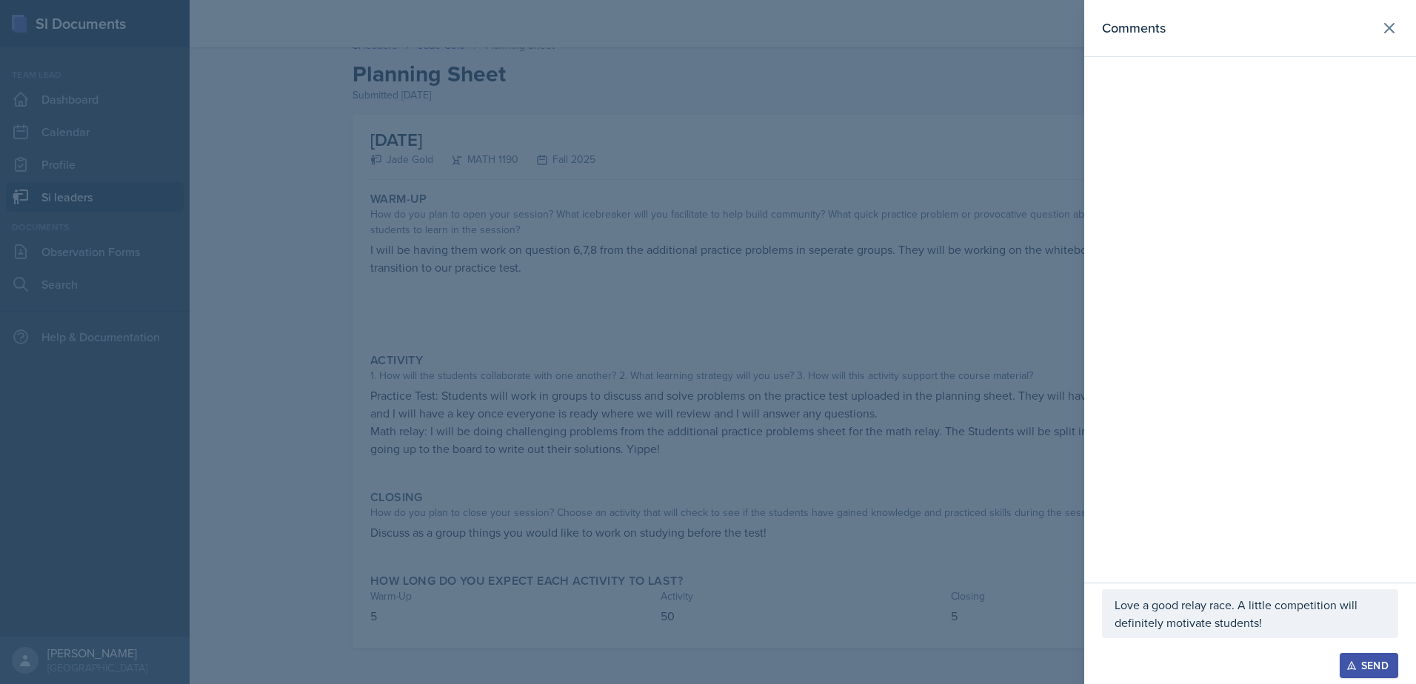
click at [1269, 617] on p "Love a good relay race. A little competition will definitely motivate students!" at bounding box center [1250, 614] width 271 height 36
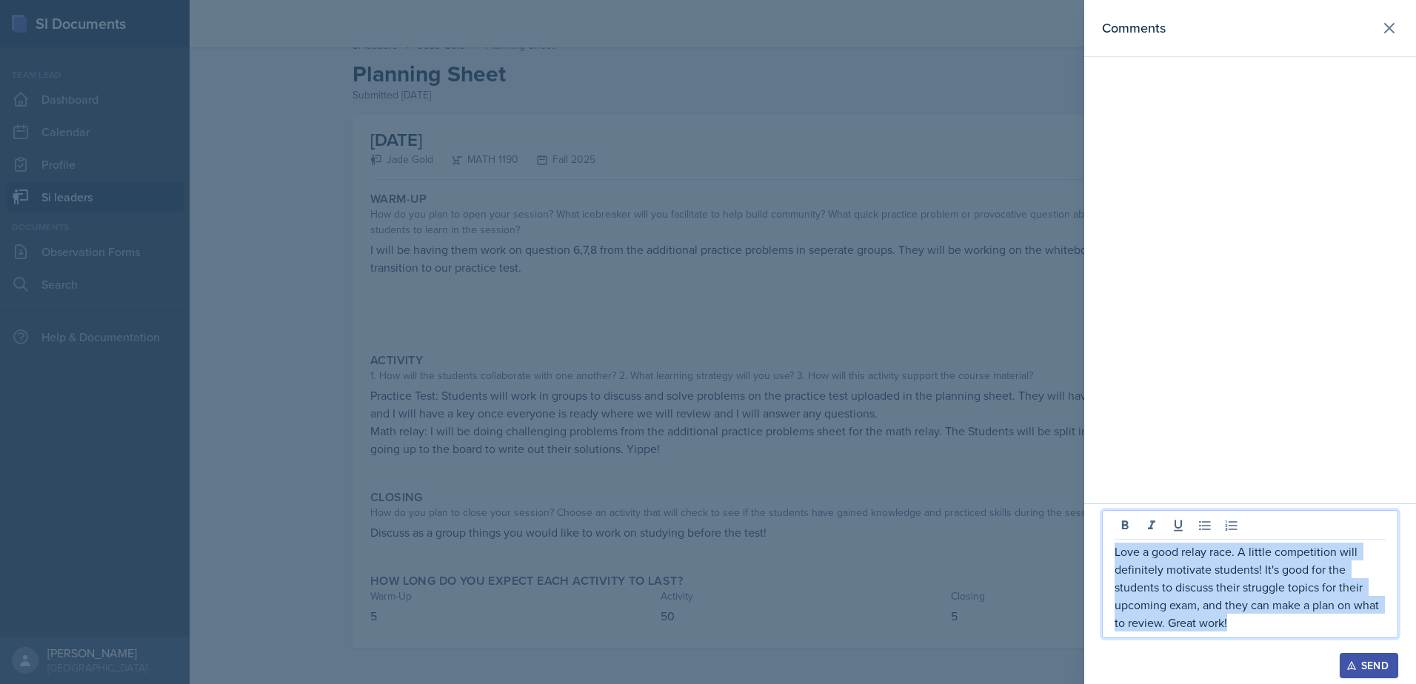
drag, startPoint x: 1246, startPoint y: 623, endPoint x: 1091, endPoint y: 524, distance: 183.5
click at [1091, 524] on div "Love a good relay race. A little competition will definitely motivate students!…" at bounding box center [1250, 594] width 332 height 181
copy p "Love a good relay race. A little competition will definitely motivate students!…"
click at [1369, 669] on div "Send" at bounding box center [1368, 666] width 39 height 12
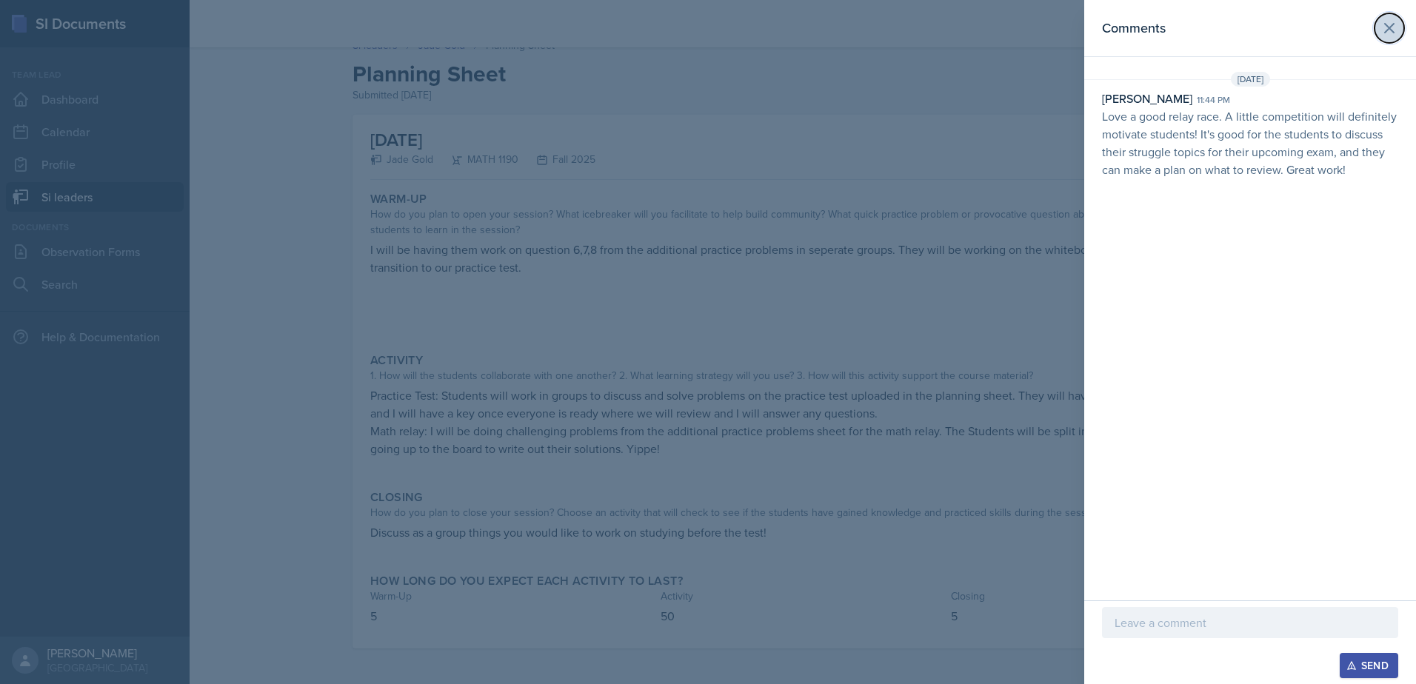
click at [1387, 32] on icon at bounding box center [1390, 28] width 18 height 18
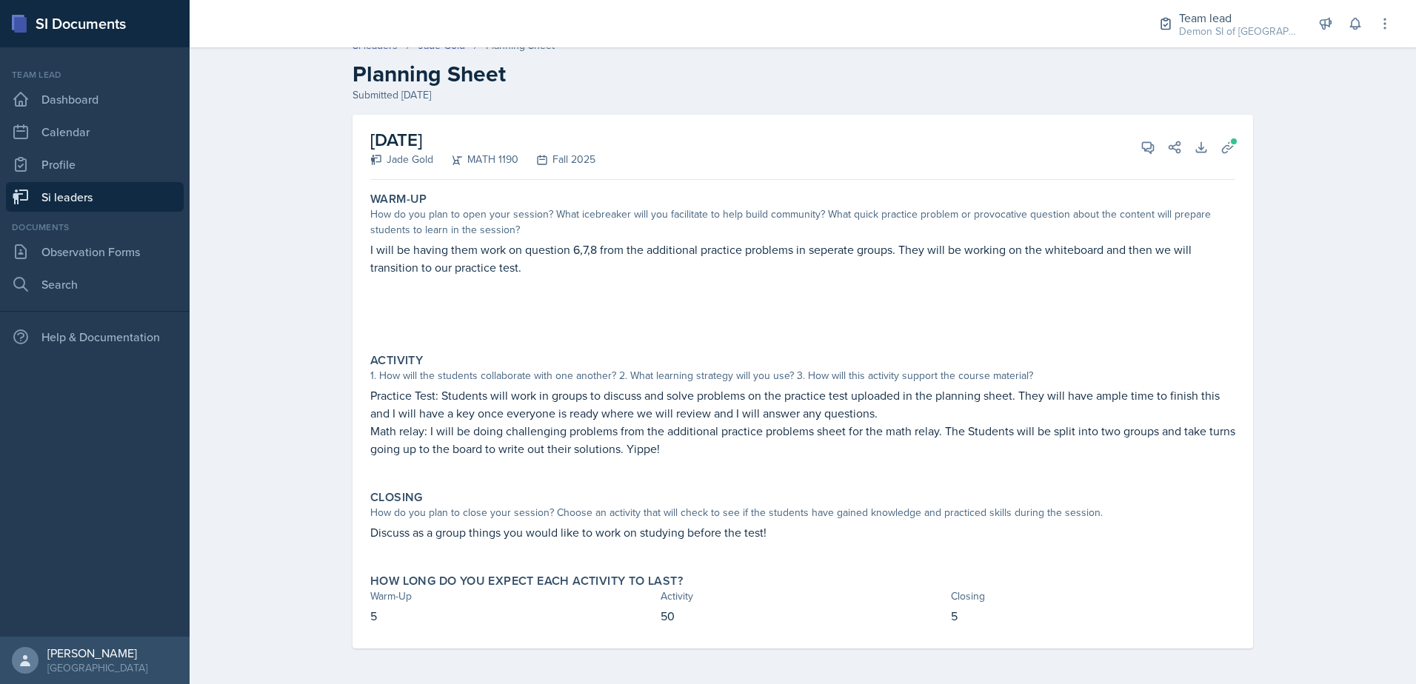
click at [67, 202] on link "Si leaders" at bounding box center [95, 197] width 178 height 30
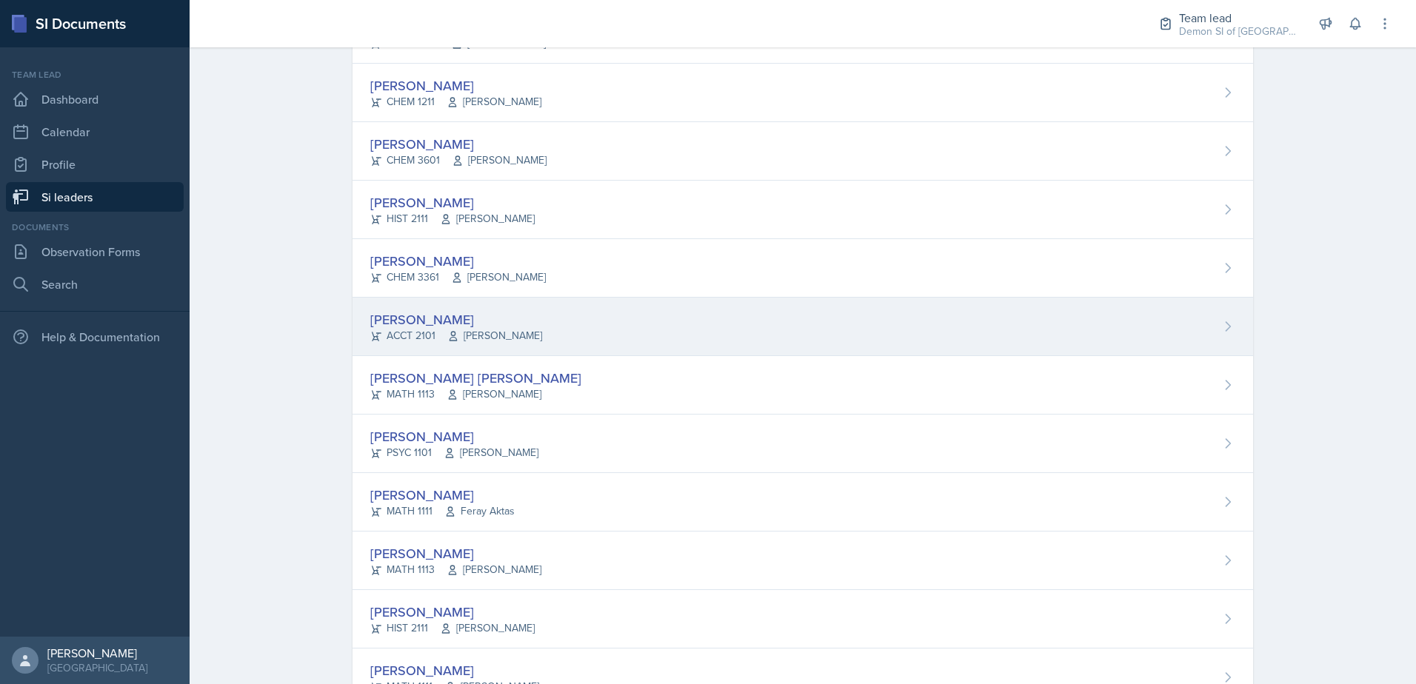
scroll to position [947, 0]
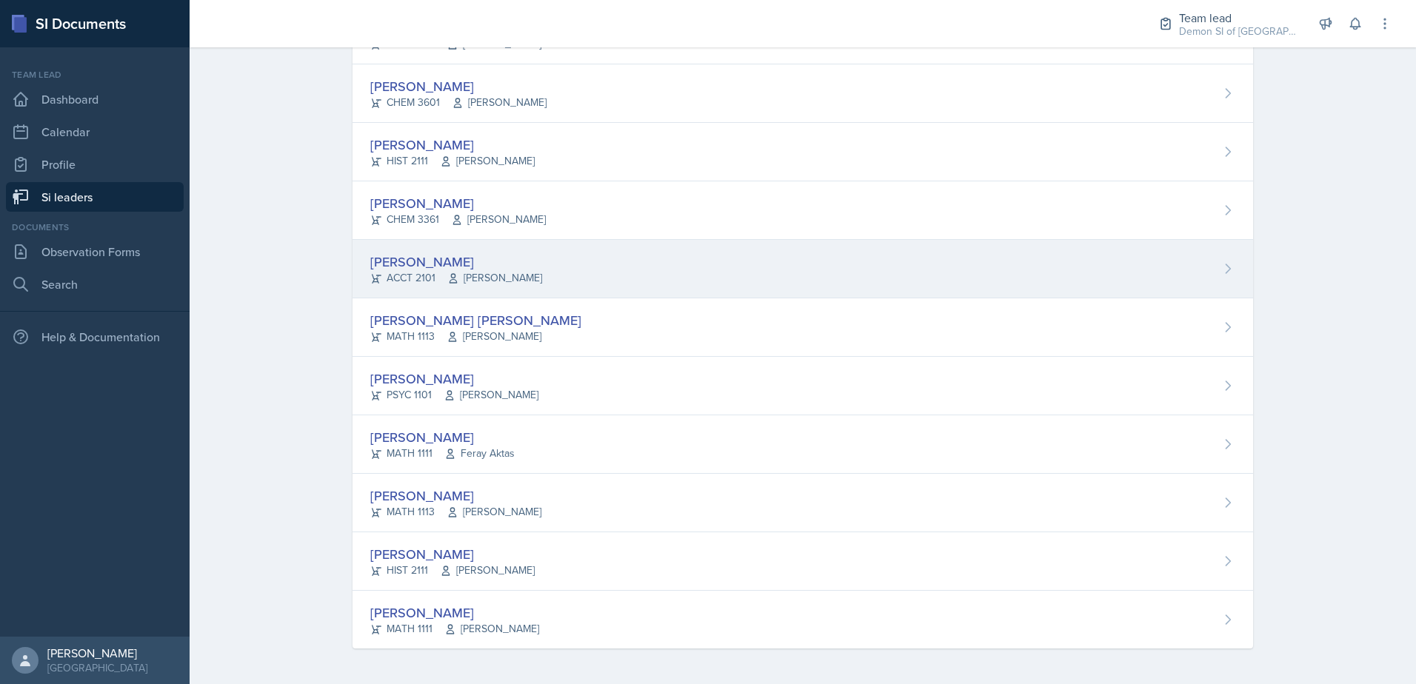
click at [455, 276] on span "[PERSON_NAME]" at bounding box center [494, 278] width 95 height 16
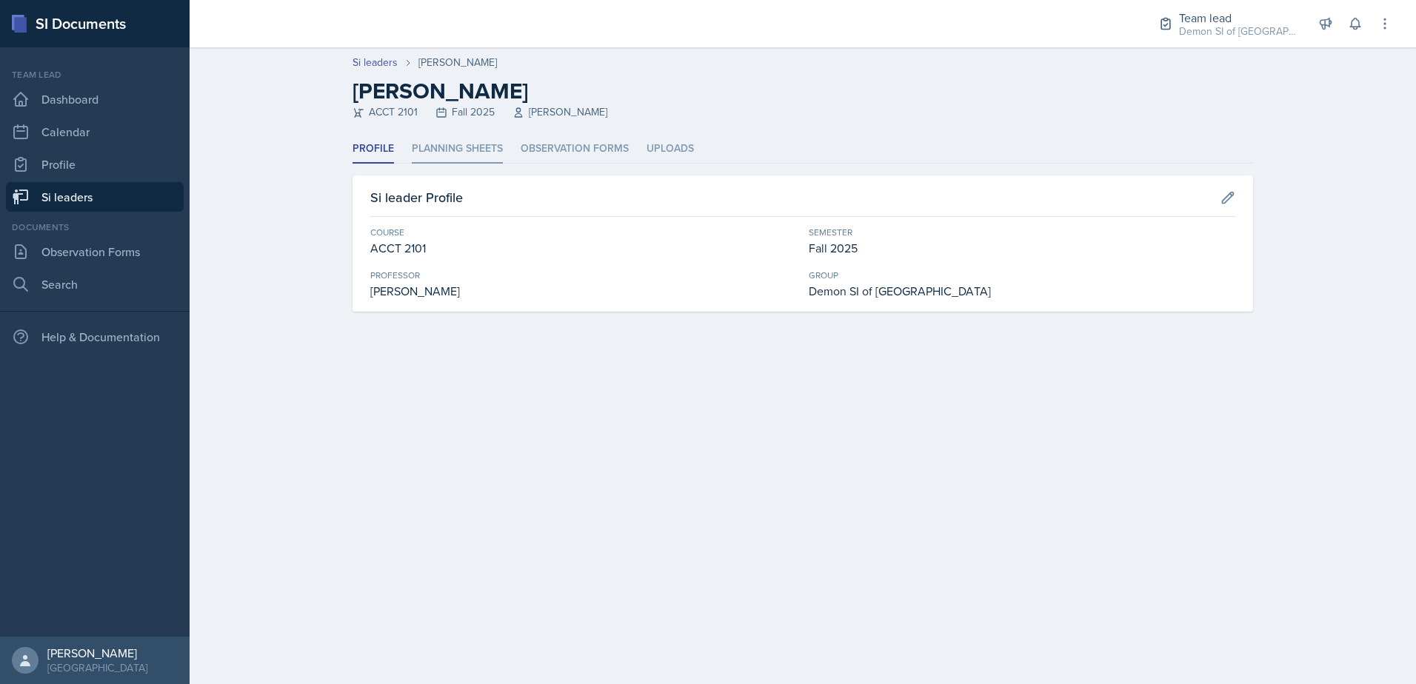
click at [445, 150] on li "Planning Sheets" at bounding box center [457, 149] width 91 height 29
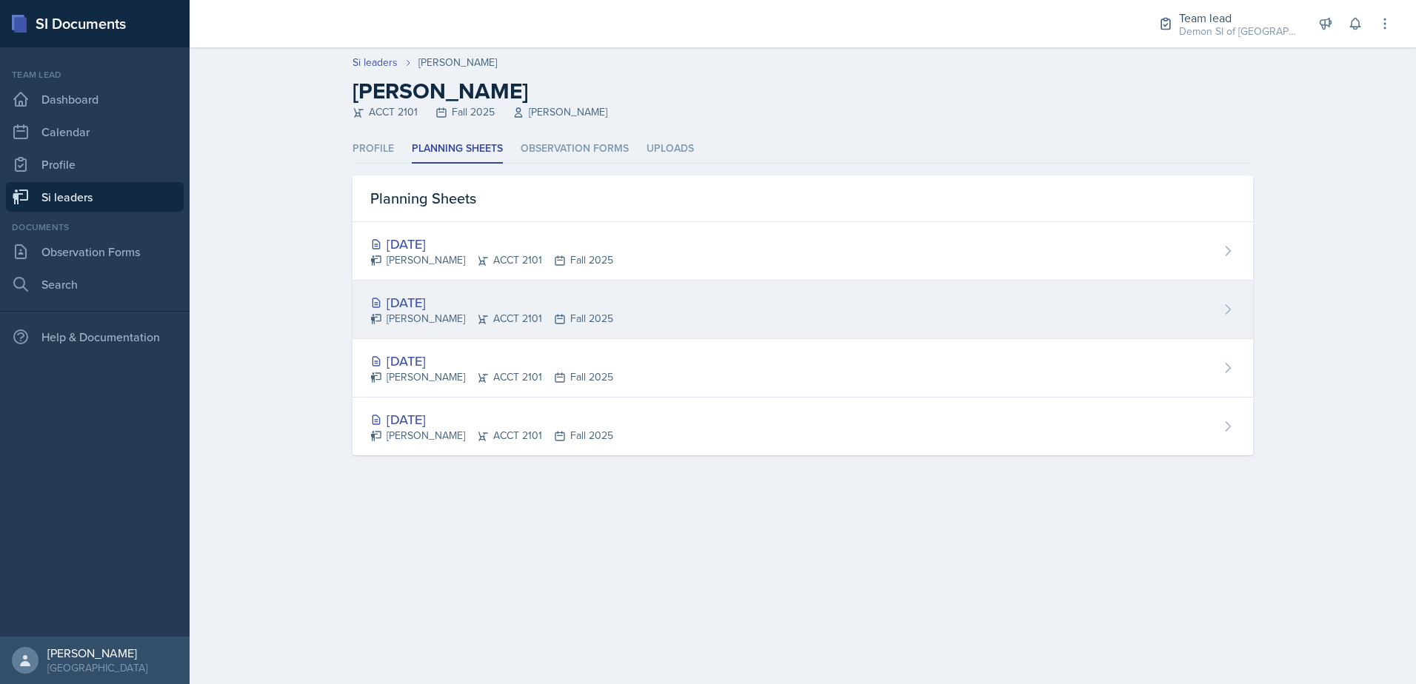
click at [450, 303] on div "[DATE]" at bounding box center [491, 303] width 243 height 20
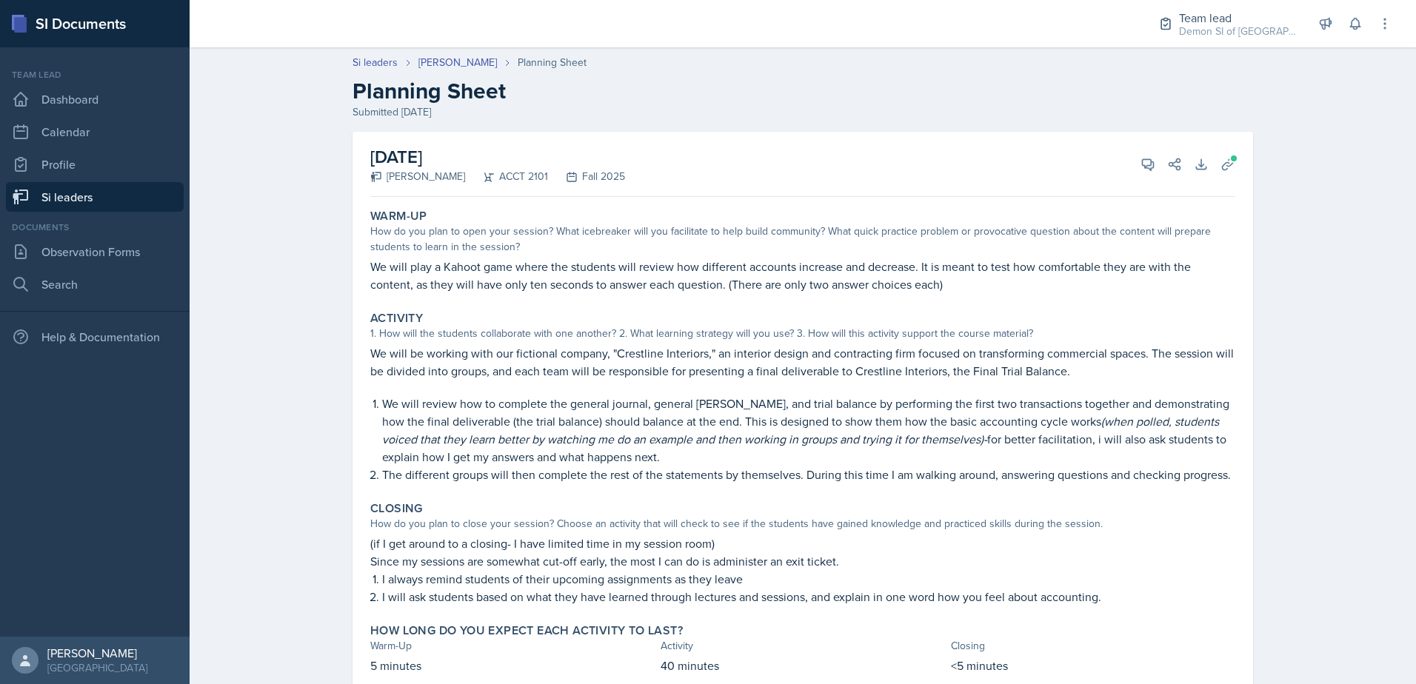
scroll to position [50, 0]
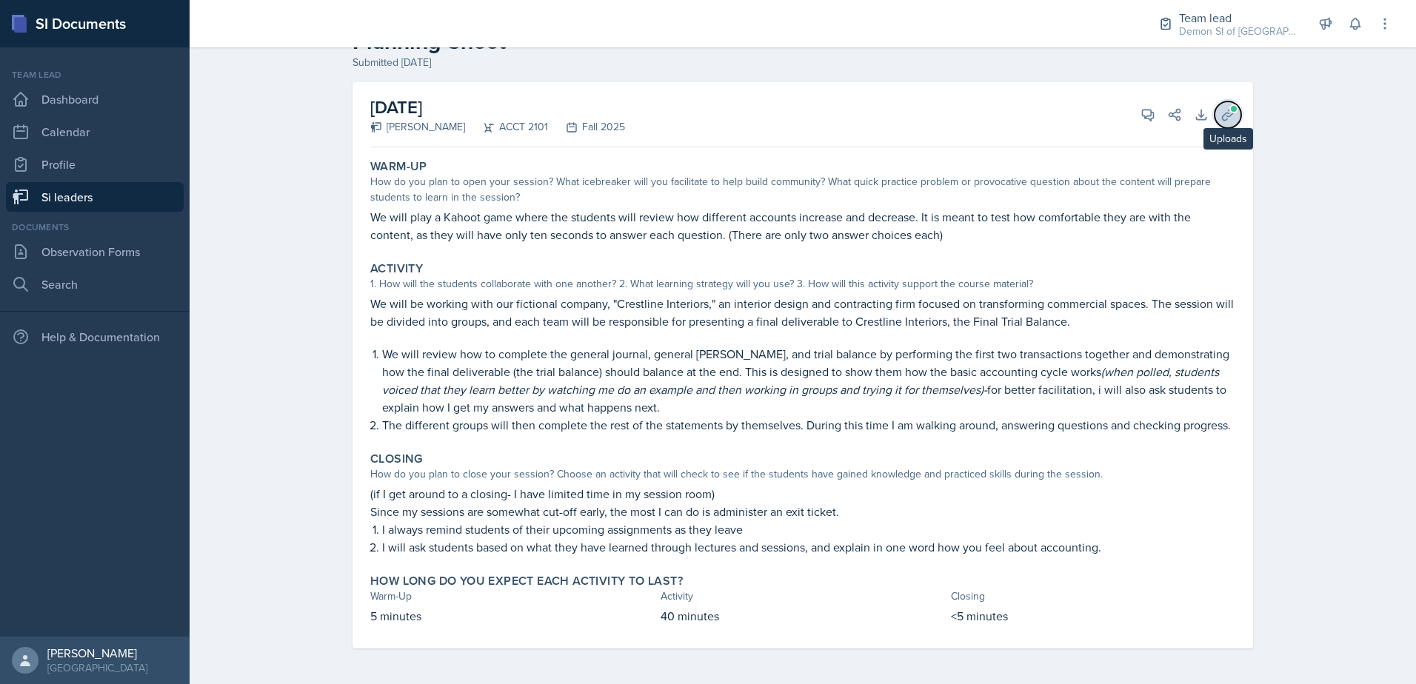
click at [1221, 121] on icon at bounding box center [1228, 114] width 15 height 15
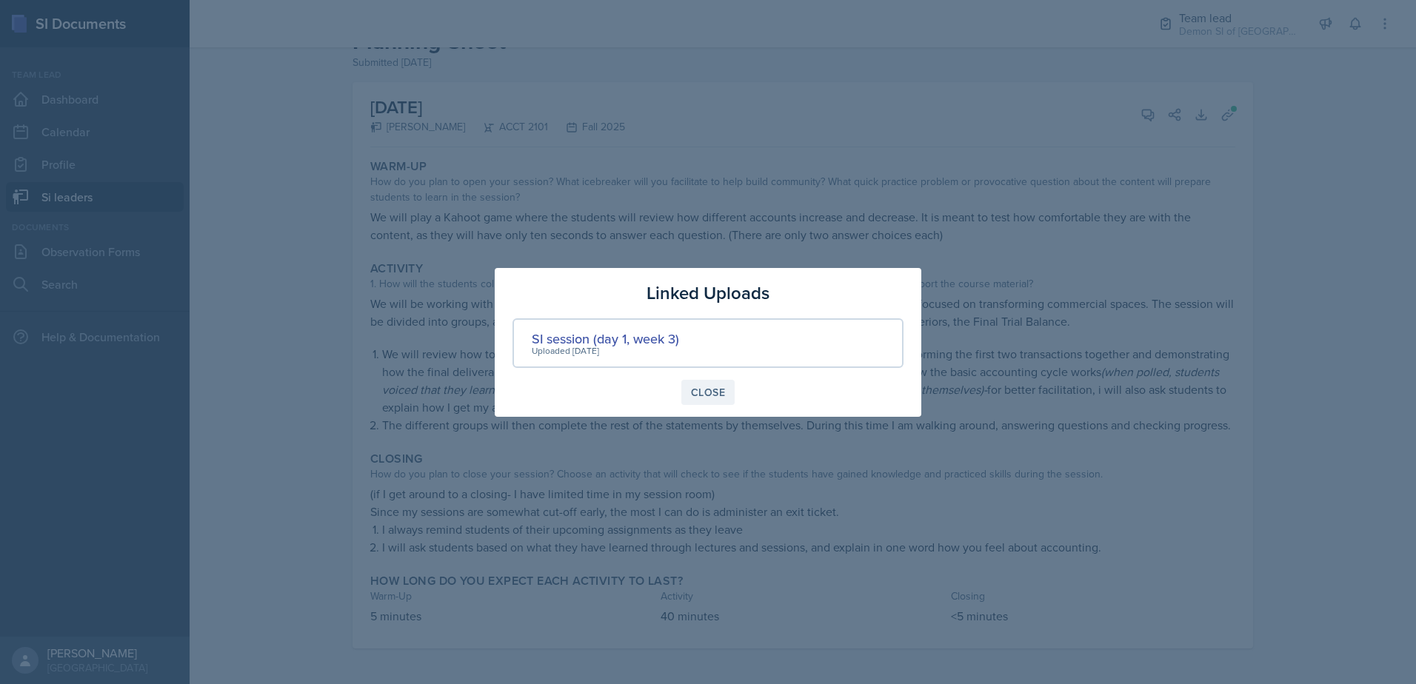
click at [707, 400] on button "Close" at bounding box center [707, 392] width 53 height 25
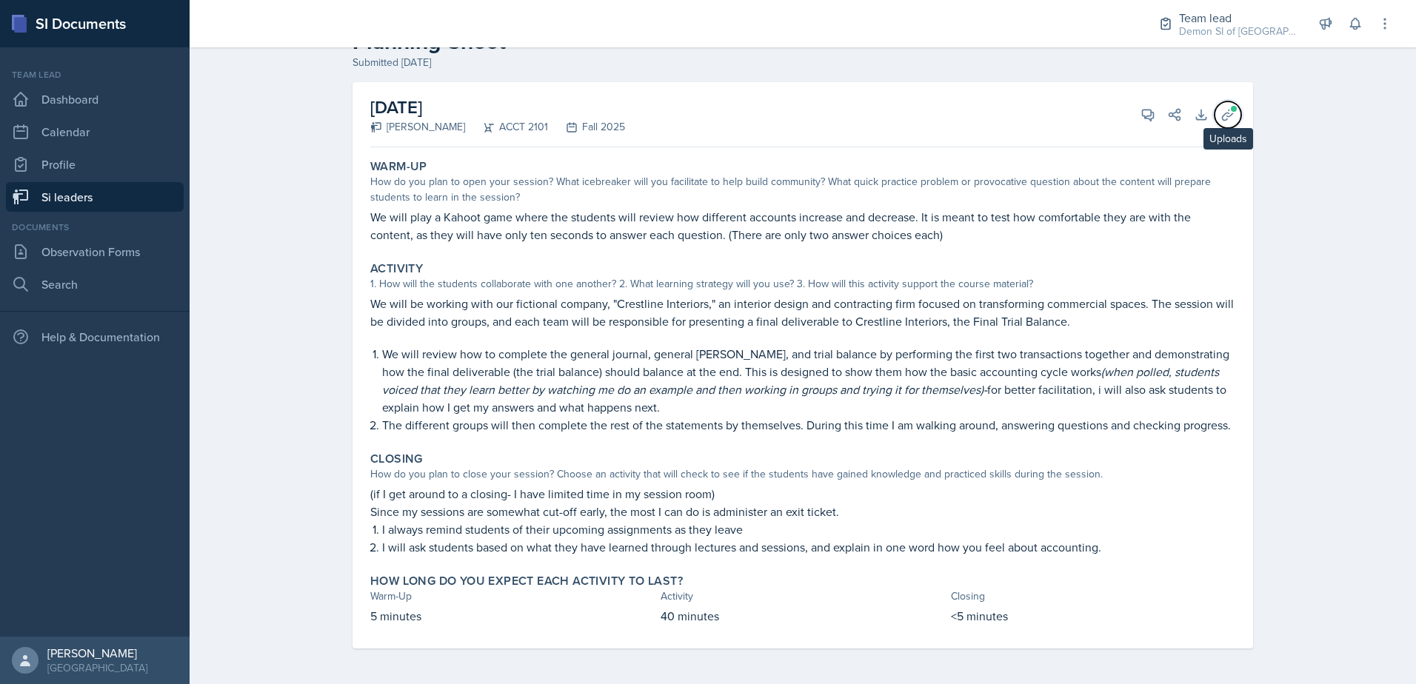
drag, startPoint x: 1231, startPoint y: 109, endPoint x: 1213, endPoint y: 127, distance: 25.1
click at [1232, 109] on span at bounding box center [1233, 108] width 9 height 9
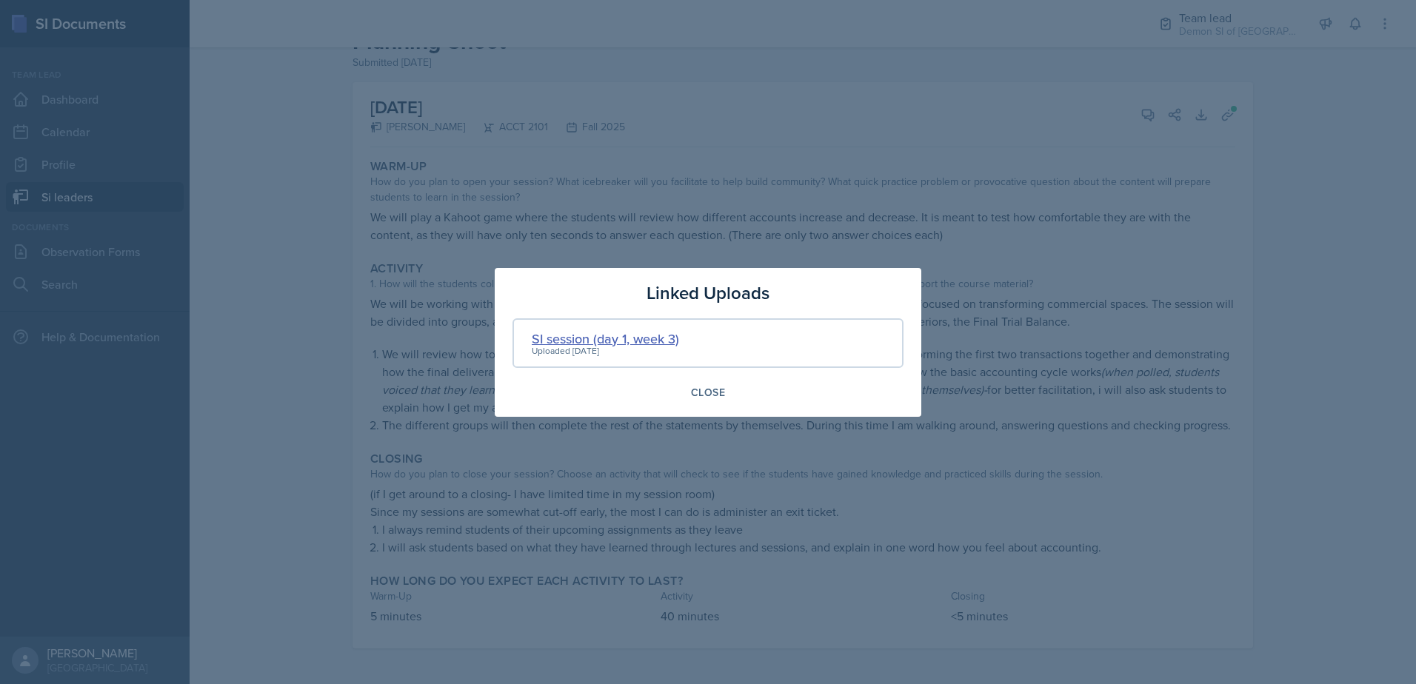
click at [671, 333] on div "SI session (day 1, week 3)" at bounding box center [605, 339] width 147 height 20
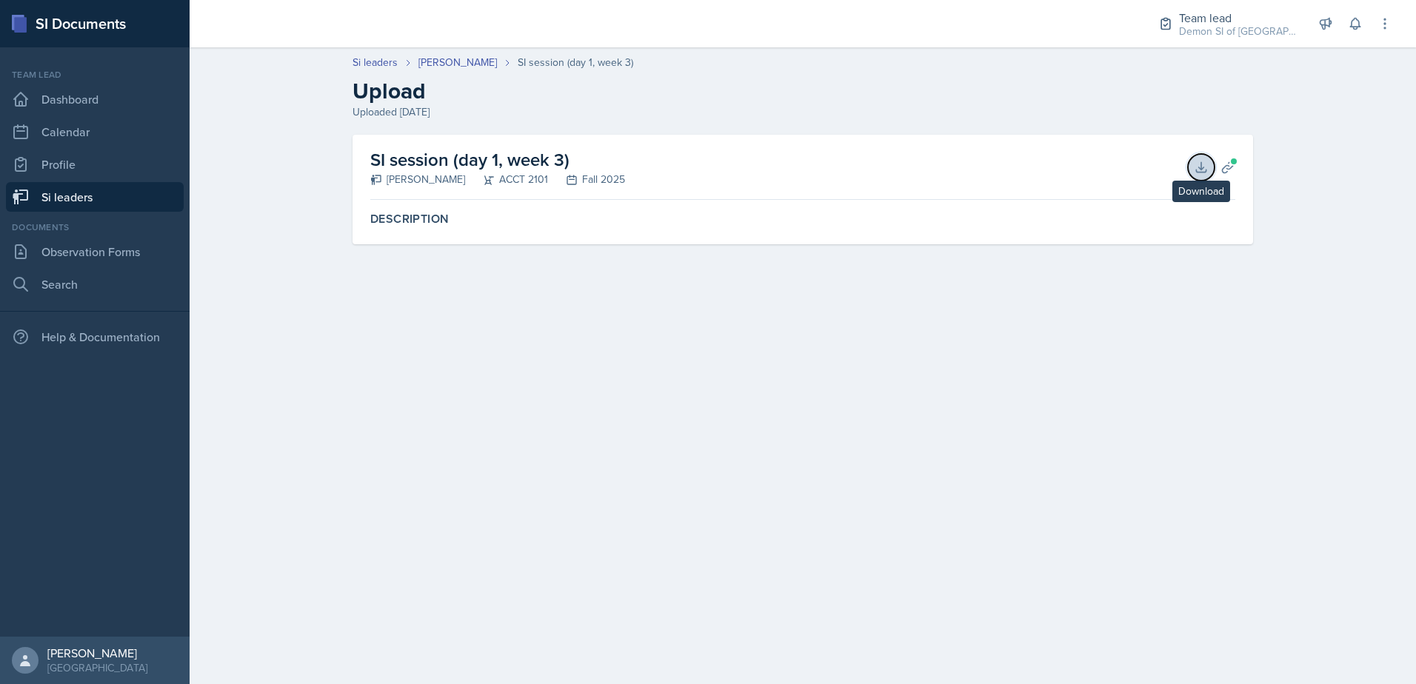
click at [1207, 168] on icon at bounding box center [1201, 167] width 15 height 15
click at [1239, 163] on button "Planning Sheets" at bounding box center [1228, 167] width 27 height 27
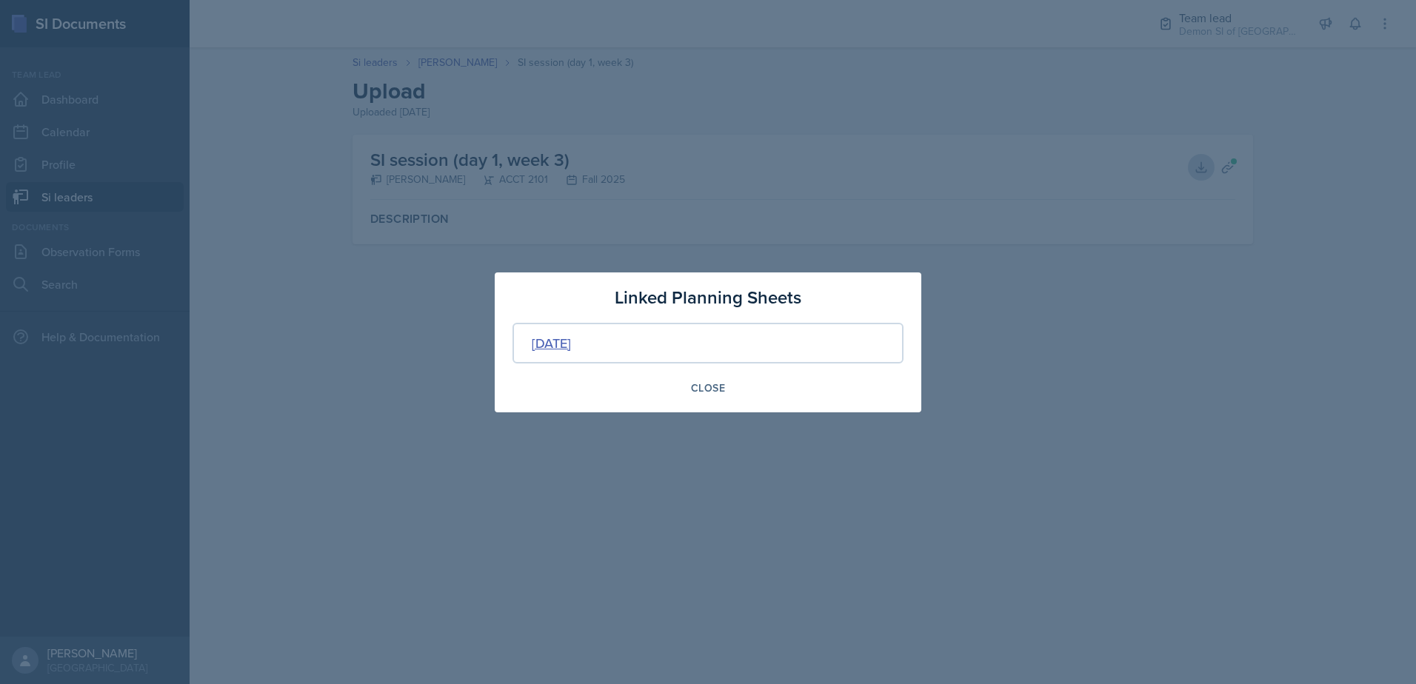
click at [540, 347] on div "[DATE]" at bounding box center [551, 343] width 39 height 20
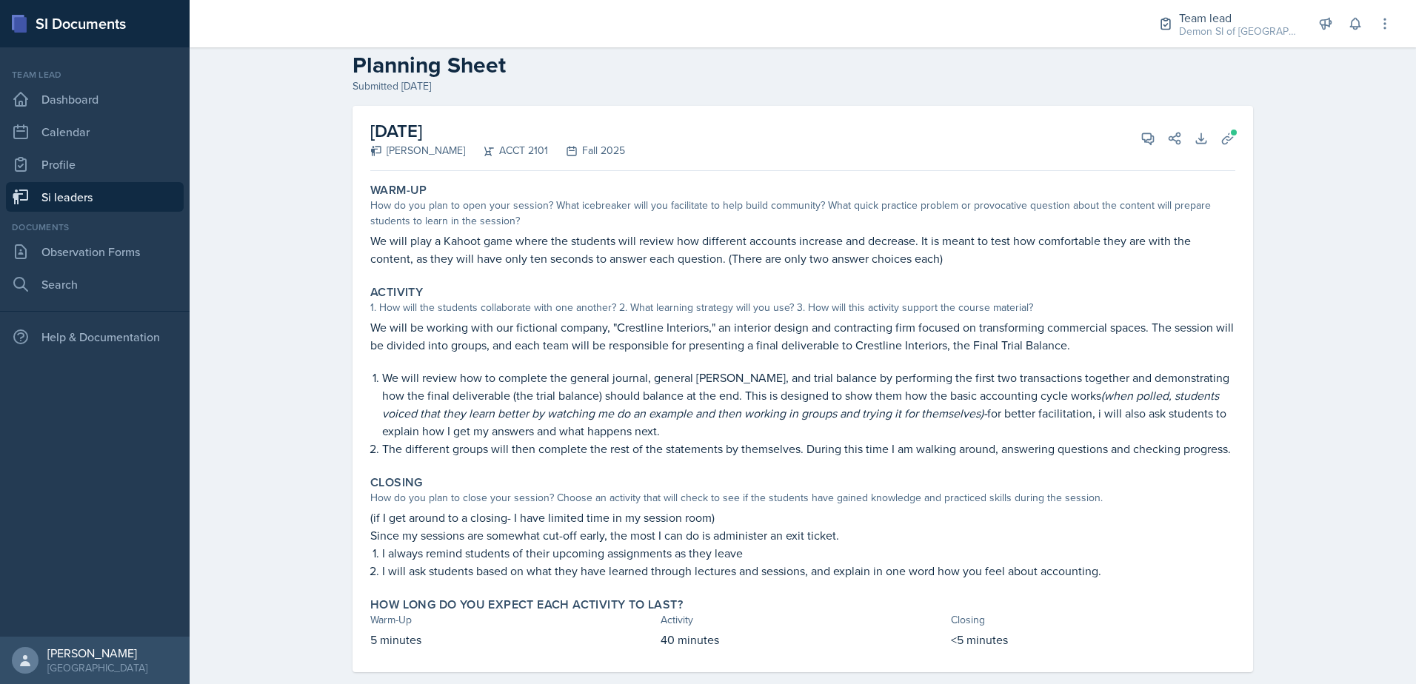
scroll to position [50, 0]
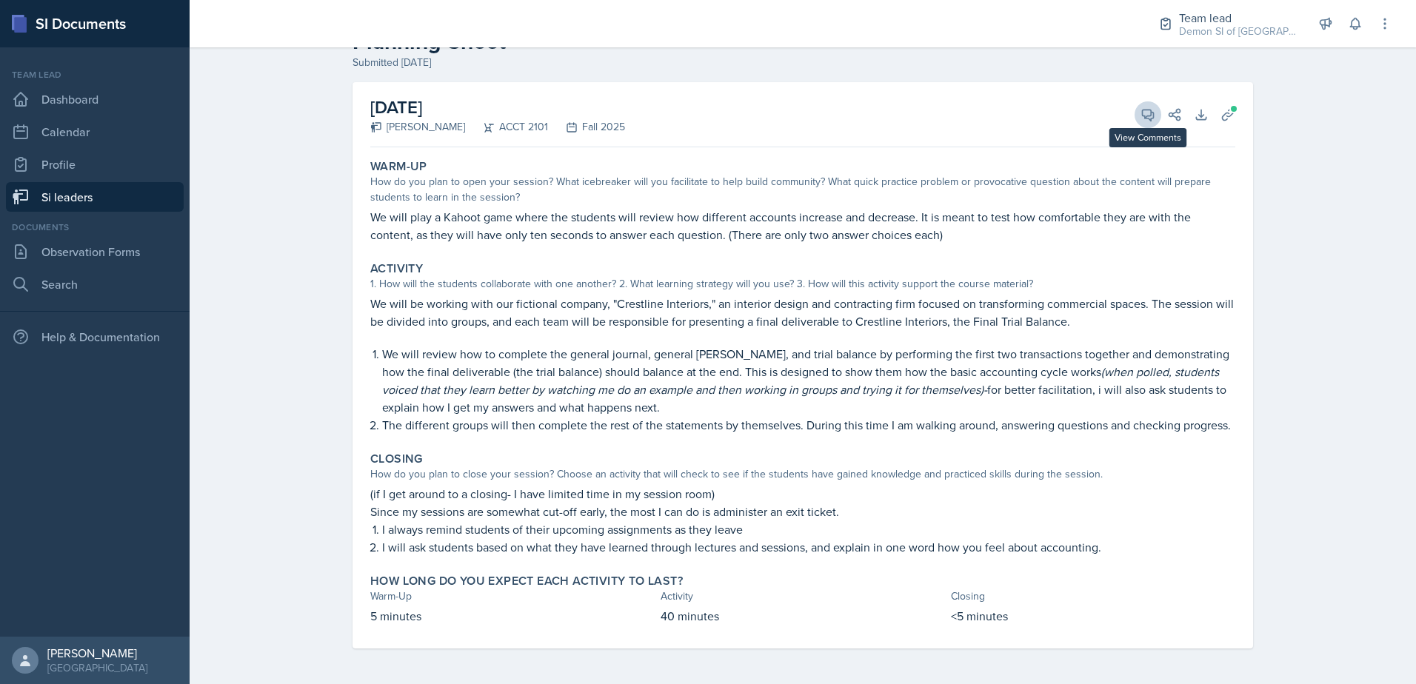
drag, startPoint x: 1130, startPoint y: 104, endPoint x: 1142, endPoint y: 114, distance: 15.7
click at [1131, 107] on div "[DATE] [PERSON_NAME] ACCT 2101 Fall 2025 View Comments Comments Send Share Down…" at bounding box center [802, 114] width 865 height 65
click at [1143, 114] on icon at bounding box center [1148, 114] width 15 height 15
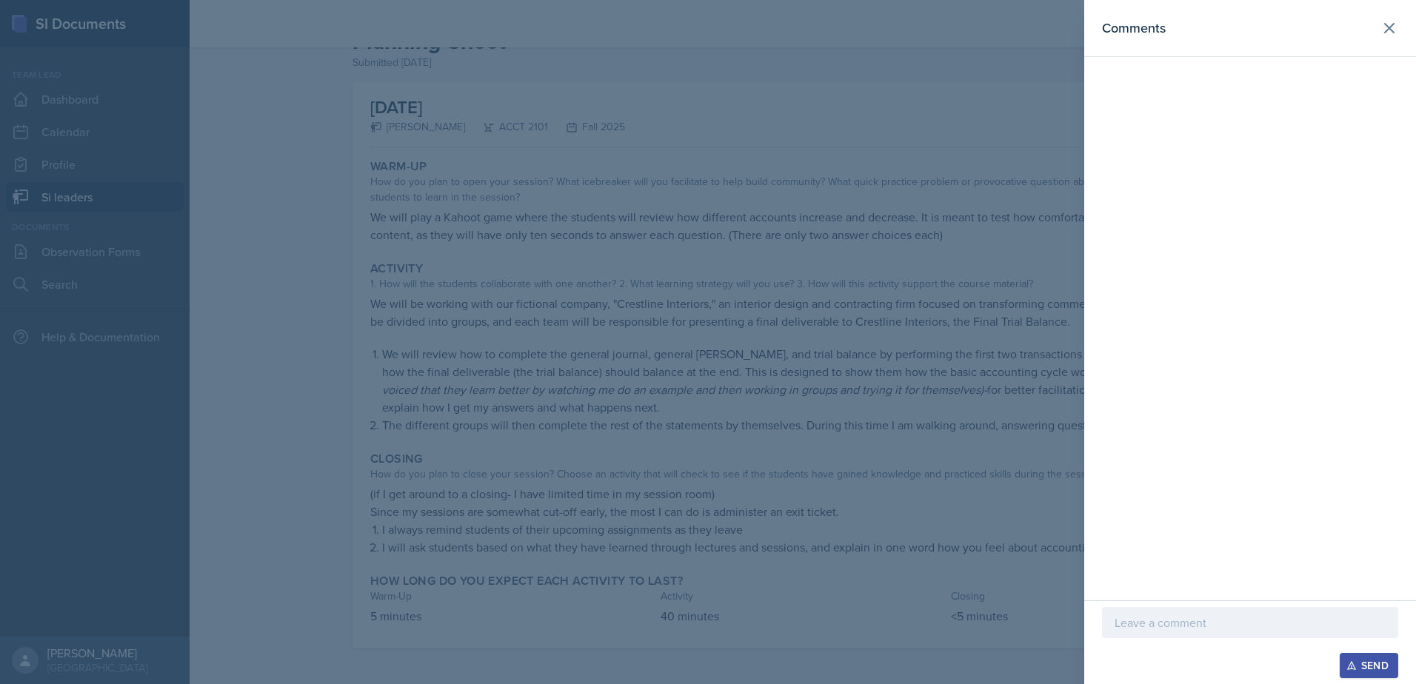
click at [1174, 632] on div at bounding box center [1250, 622] width 296 height 31
click at [704, 361] on div at bounding box center [708, 342] width 1416 height 684
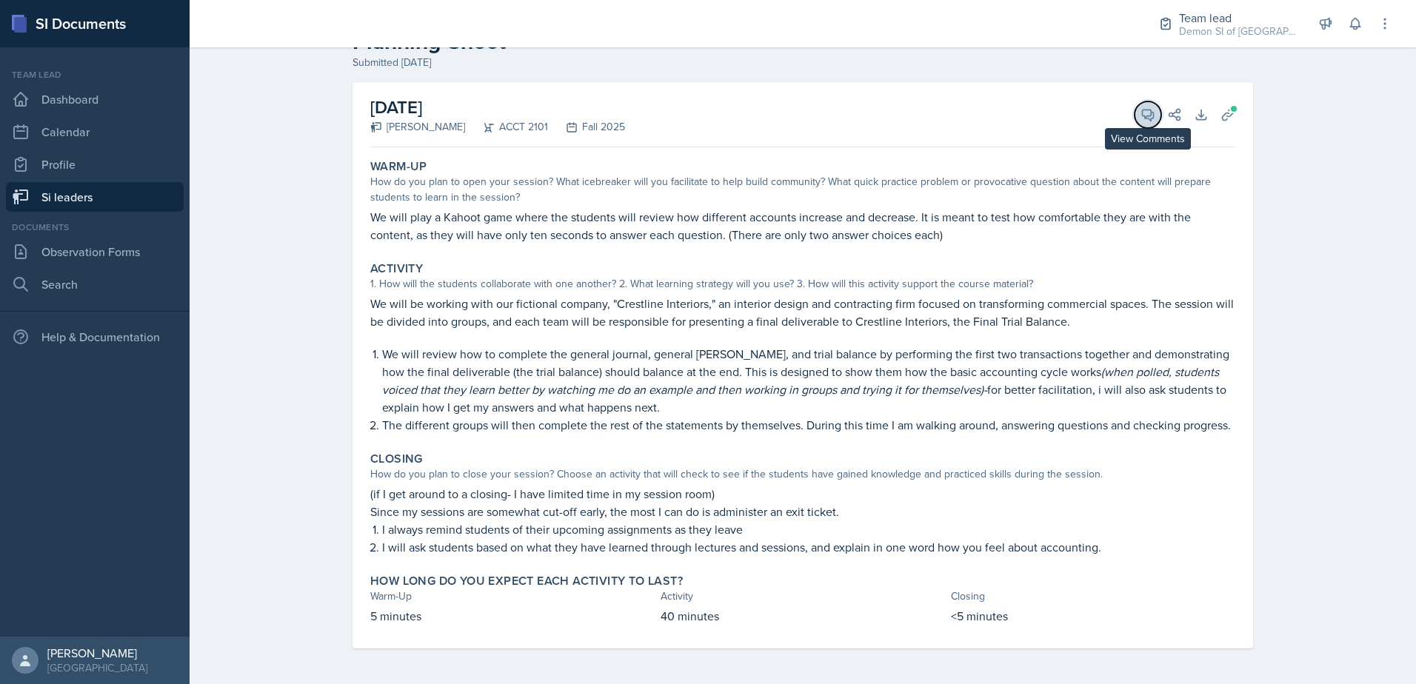
click at [1141, 111] on icon at bounding box center [1148, 114] width 15 height 15
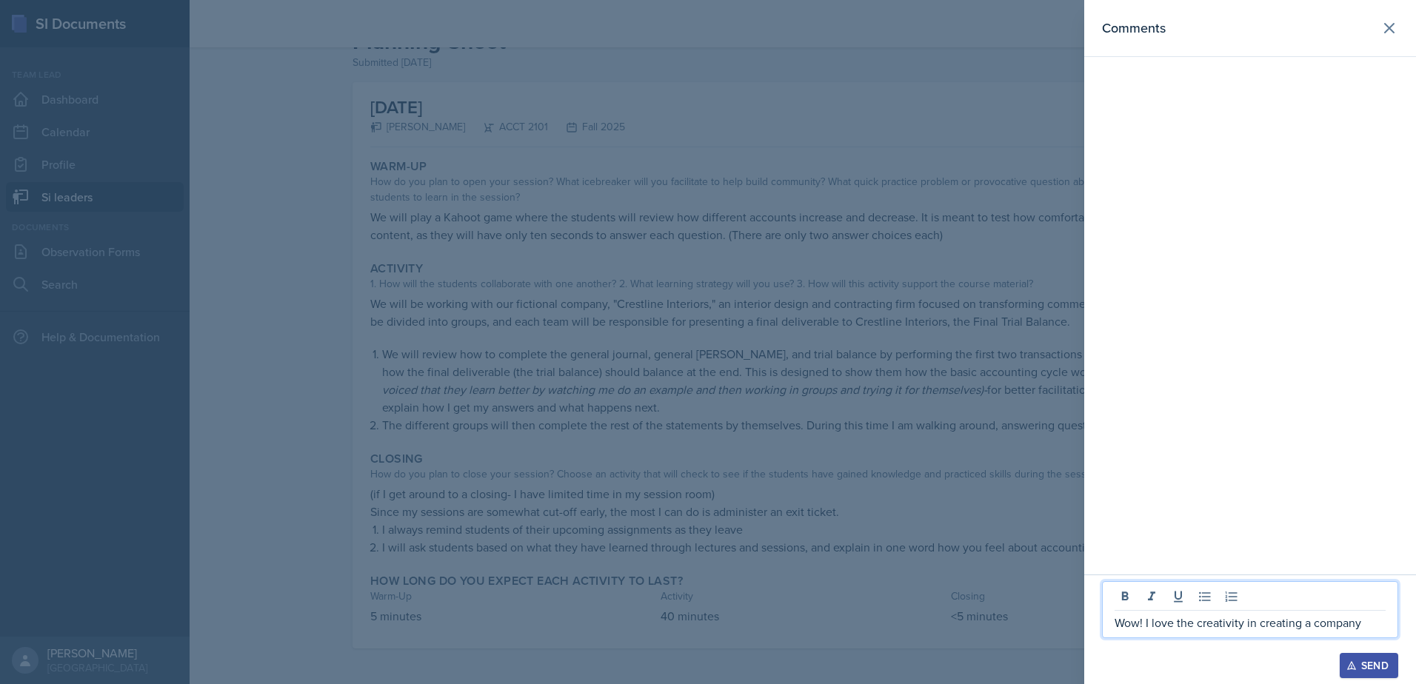
click at [1367, 622] on p "Wow! I love the creativity in creating a company" at bounding box center [1250, 623] width 271 height 18
click at [1361, 622] on p "Wow! I love the creativity in creating a company!" at bounding box center [1250, 623] width 271 height 18
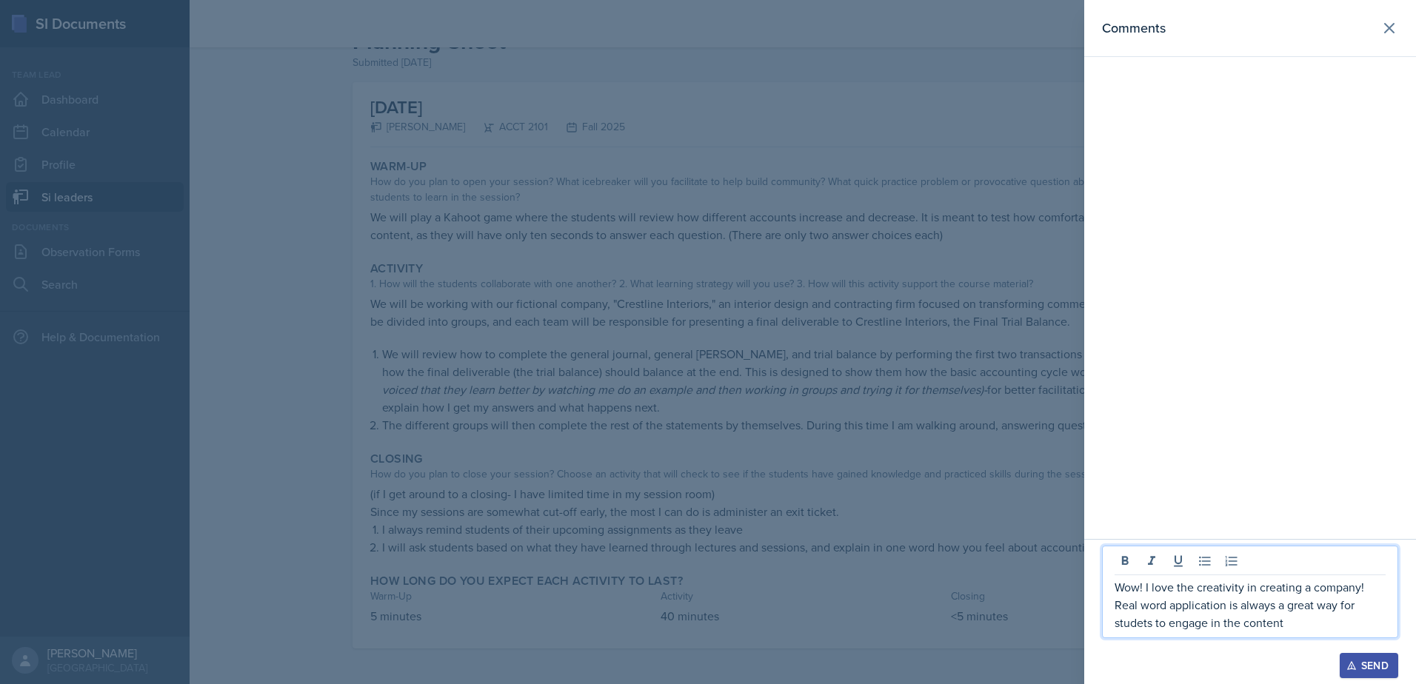
click at [1206, 626] on p "Wow! I love the creativity in creating a company! Real word application is alwa…" at bounding box center [1250, 604] width 271 height 53
click at [1312, 620] on p "Wow! I love the creativity in creating a company! Real word application is alwa…" at bounding box center [1250, 604] width 271 height 53
click at [1364, 630] on p "Wow! I love the creativity in creating a company! Real word application is alwa…" at bounding box center [1250, 596] width 271 height 71
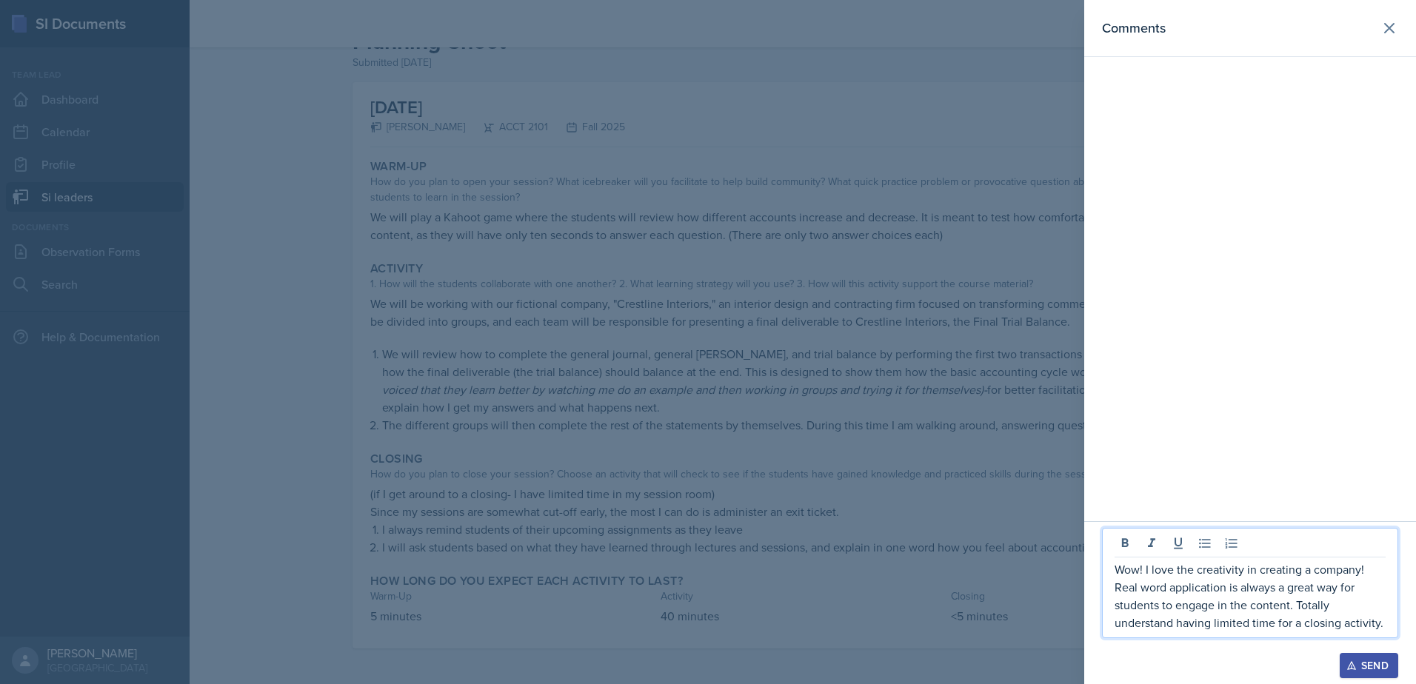
click at [1379, 628] on p "Wow! I love the creativity in creating a company! Real word application is alwa…" at bounding box center [1250, 596] width 271 height 71
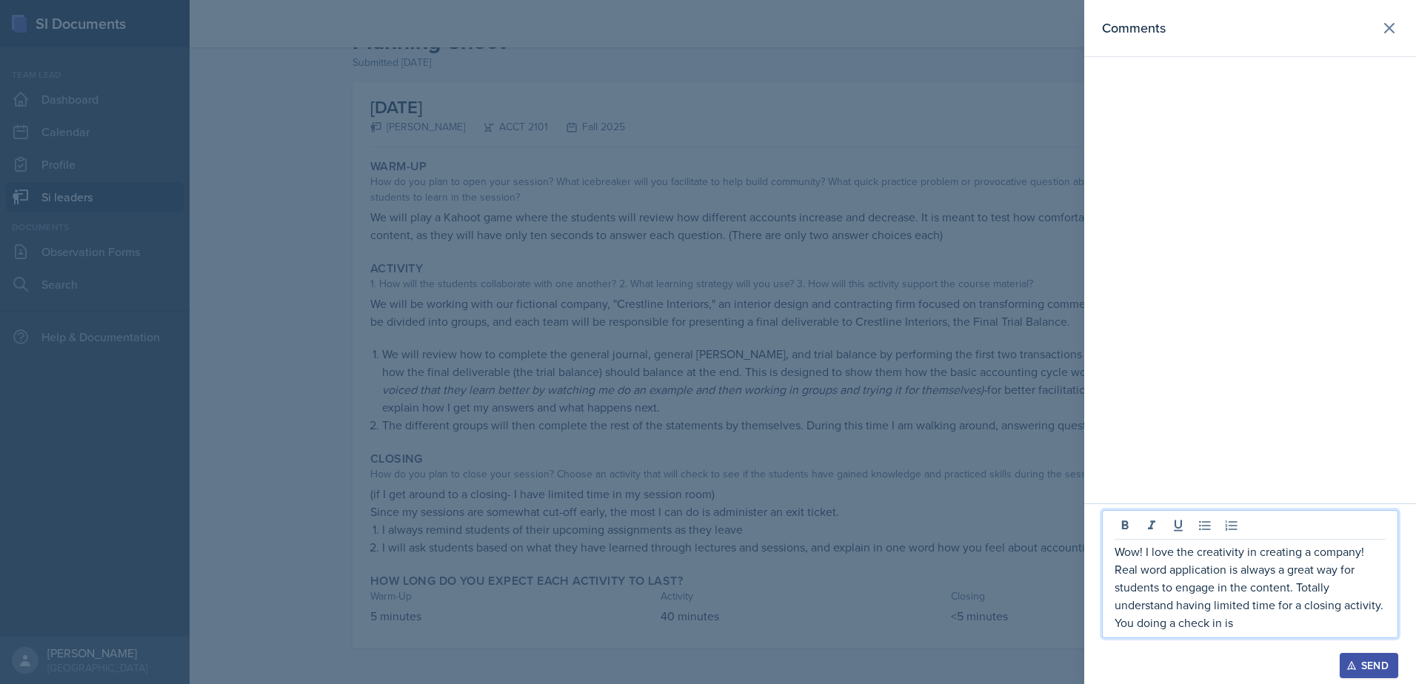
drag, startPoint x: 1139, startPoint y: 630, endPoint x: 1242, endPoint y: 631, distance: 103.0
click at [1242, 631] on p "Wow! I love the creativity in creating a company! Real word application is alwa…" at bounding box center [1250, 587] width 271 height 89
click at [1201, 619] on p "Wow! I love the creativity in creating a company! Real word application is alwa…" at bounding box center [1250, 578] width 271 height 107
drag, startPoint x: 1192, startPoint y: 625, endPoint x: 1222, endPoint y: 628, distance: 30.5
click at [1222, 628] on p "Wow! I love the creativity in creating a company! Real word application is alwa…" at bounding box center [1250, 578] width 271 height 107
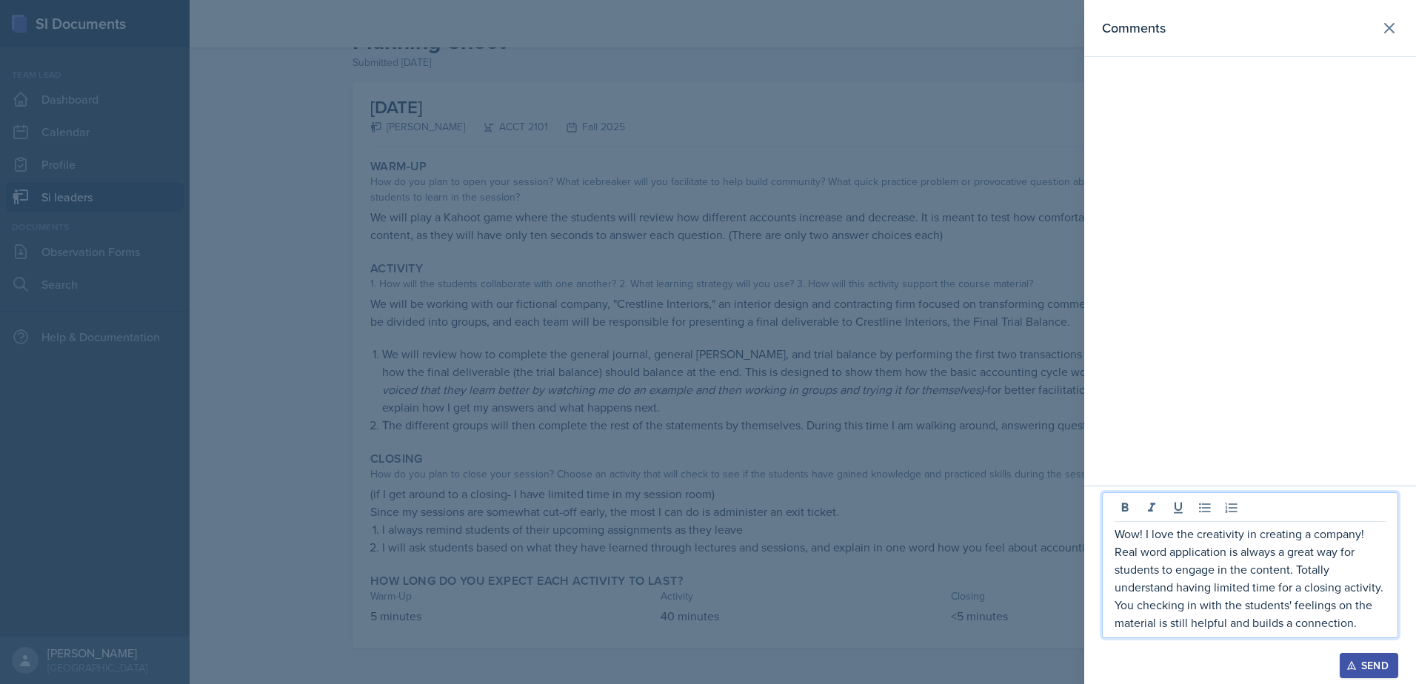
click at [1290, 624] on p "Wow! I love the creativity in creating a company! Real word application is alwa…" at bounding box center [1250, 578] width 271 height 107
click at [1371, 622] on p "Wow! I love the creativity in creating a company! Real word application is alwa…" at bounding box center [1250, 578] width 271 height 107
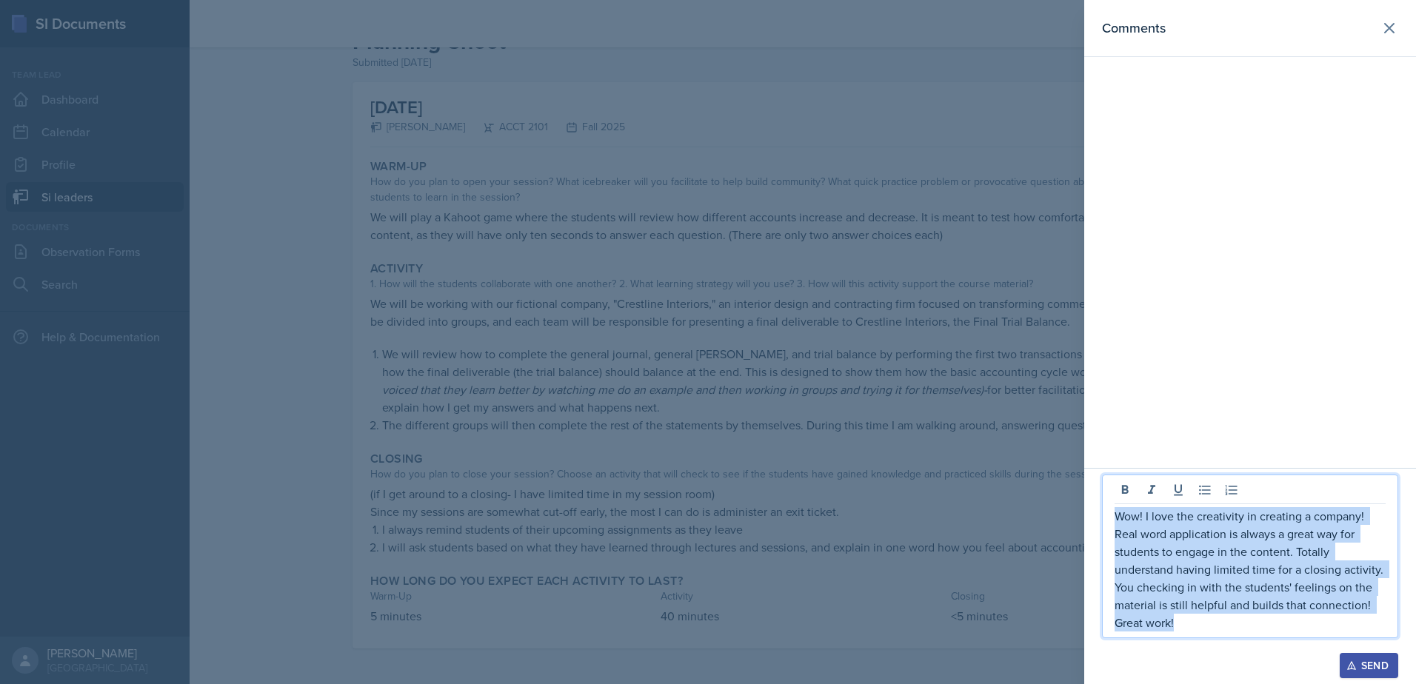
drag, startPoint x: 1279, startPoint y: 627, endPoint x: 1115, endPoint y: 504, distance: 204.7
click at [1107, 512] on div "Wow! I love the creativity in creating a company! Real word application is alwa…" at bounding box center [1250, 557] width 296 height 164
copy p "Wow! I love the creativity in creating a company! Real word application is alwa…"
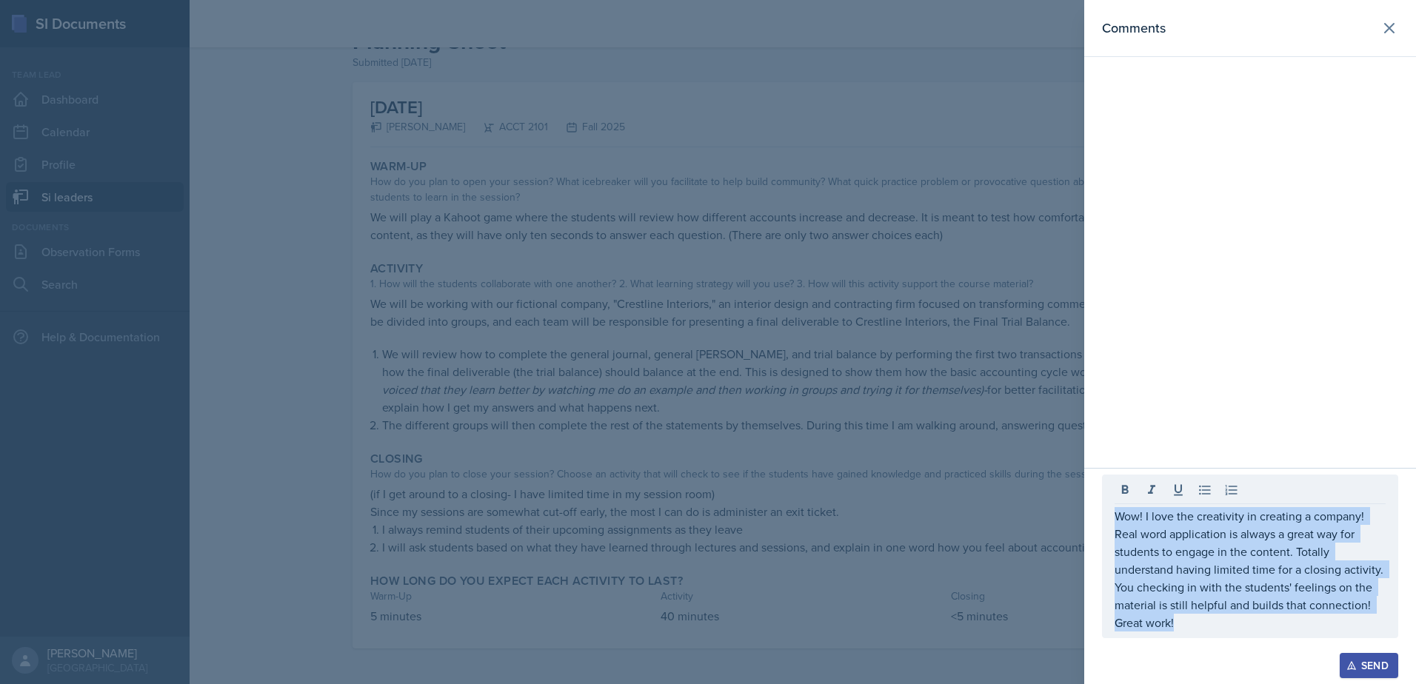
click at [1361, 661] on div "Send" at bounding box center [1368, 666] width 39 height 12
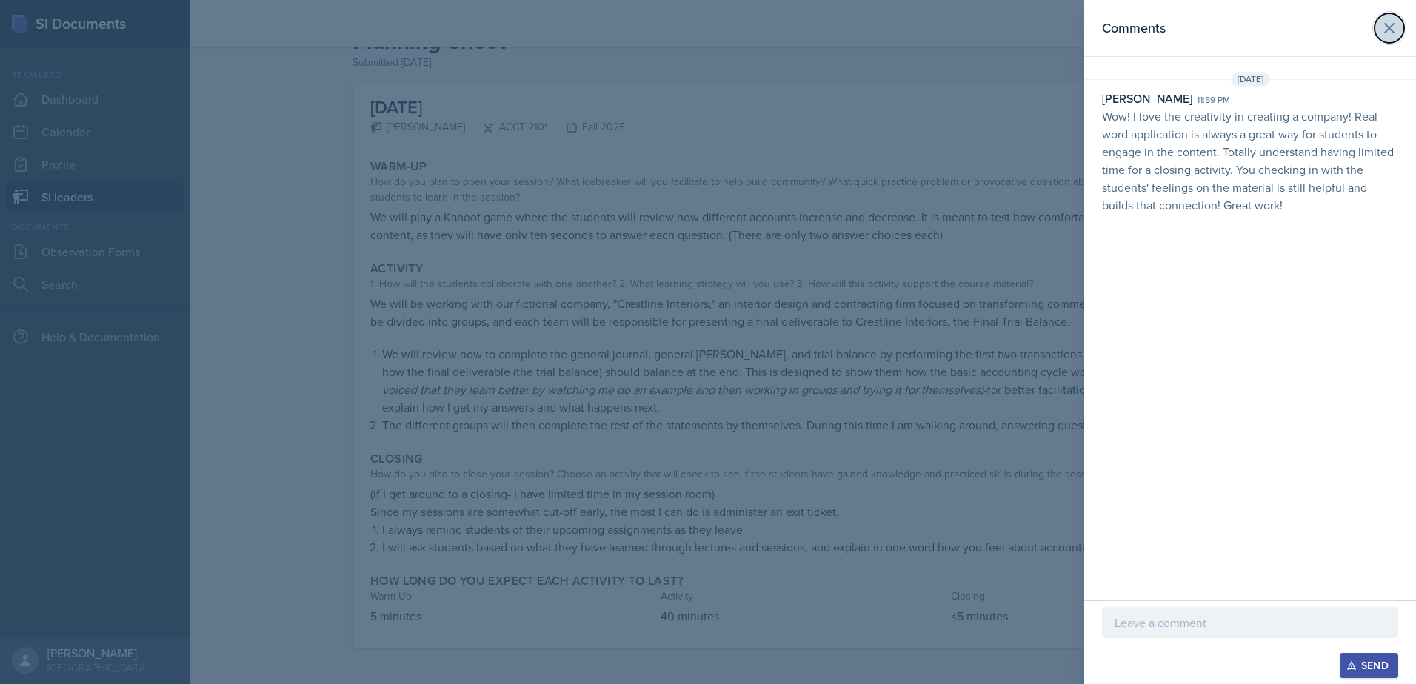
click at [1396, 37] on button at bounding box center [1390, 28] width 30 height 30
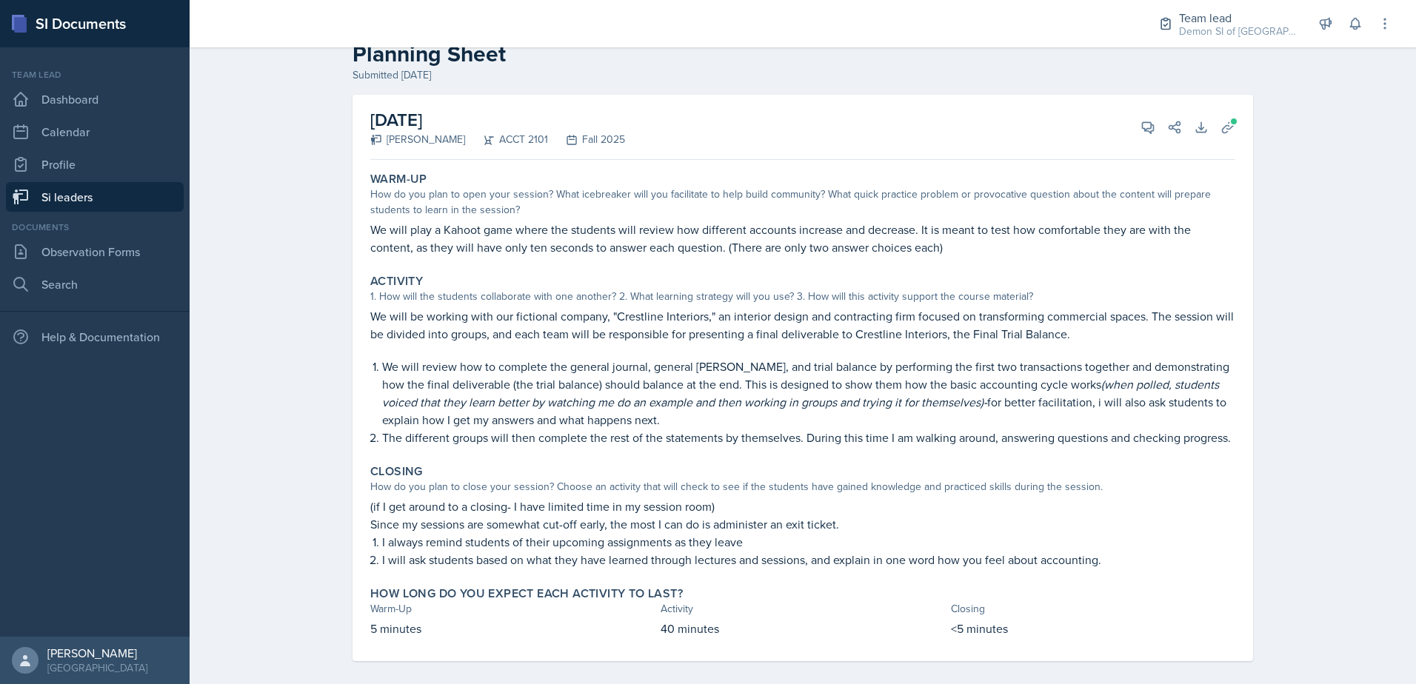
scroll to position [0, 0]
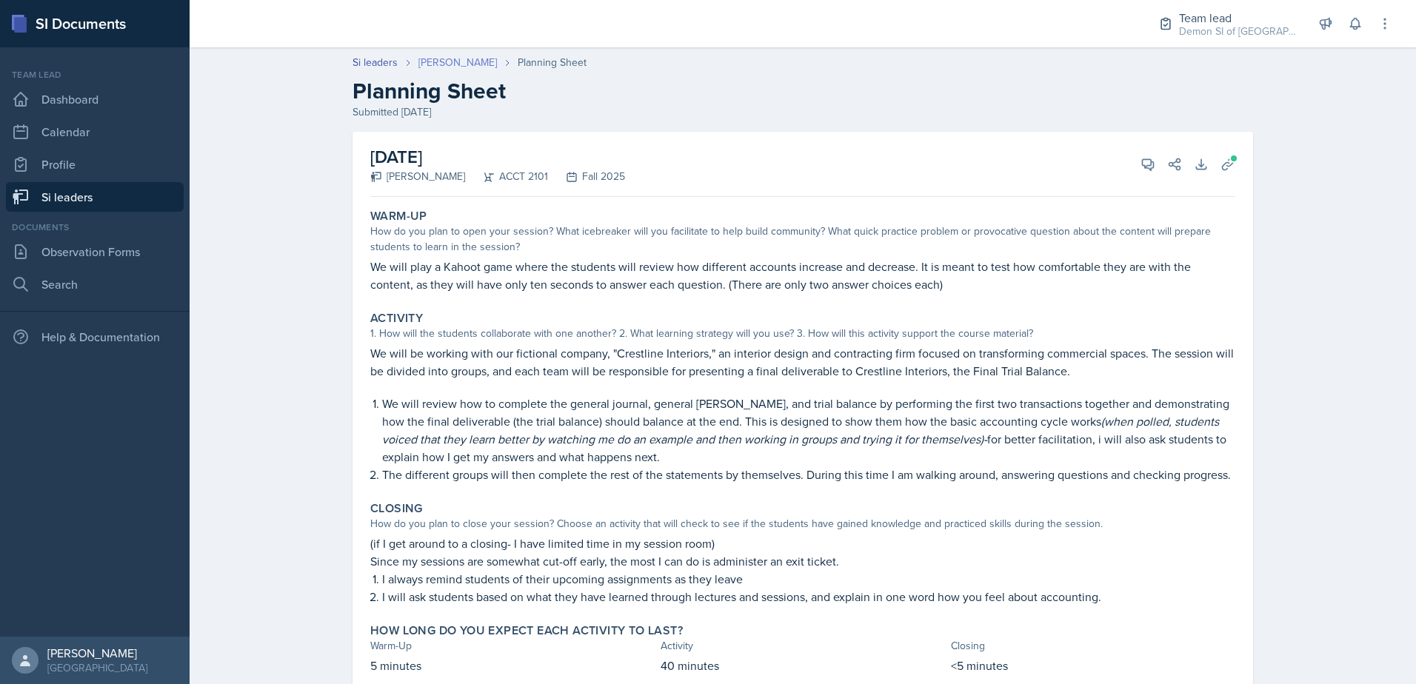
click at [464, 66] on link "[PERSON_NAME]" at bounding box center [457, 63] width 79 height 16
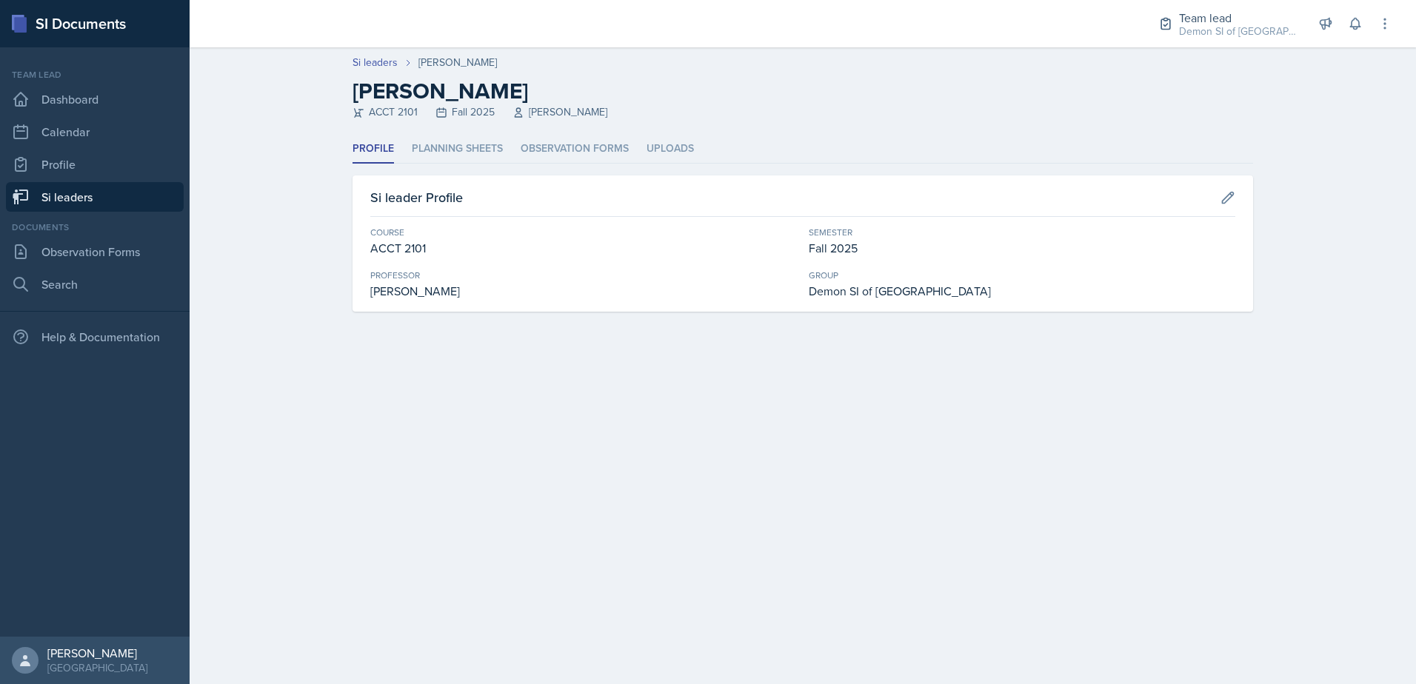
drag, startPoint x: 429, startPoint y: 154, endPoint x: 427, endPoint y: 166, distance: 11.9
click at [430, 153] on li "Planning Sheets" at bounding box center [457, 149] width 91 height 29
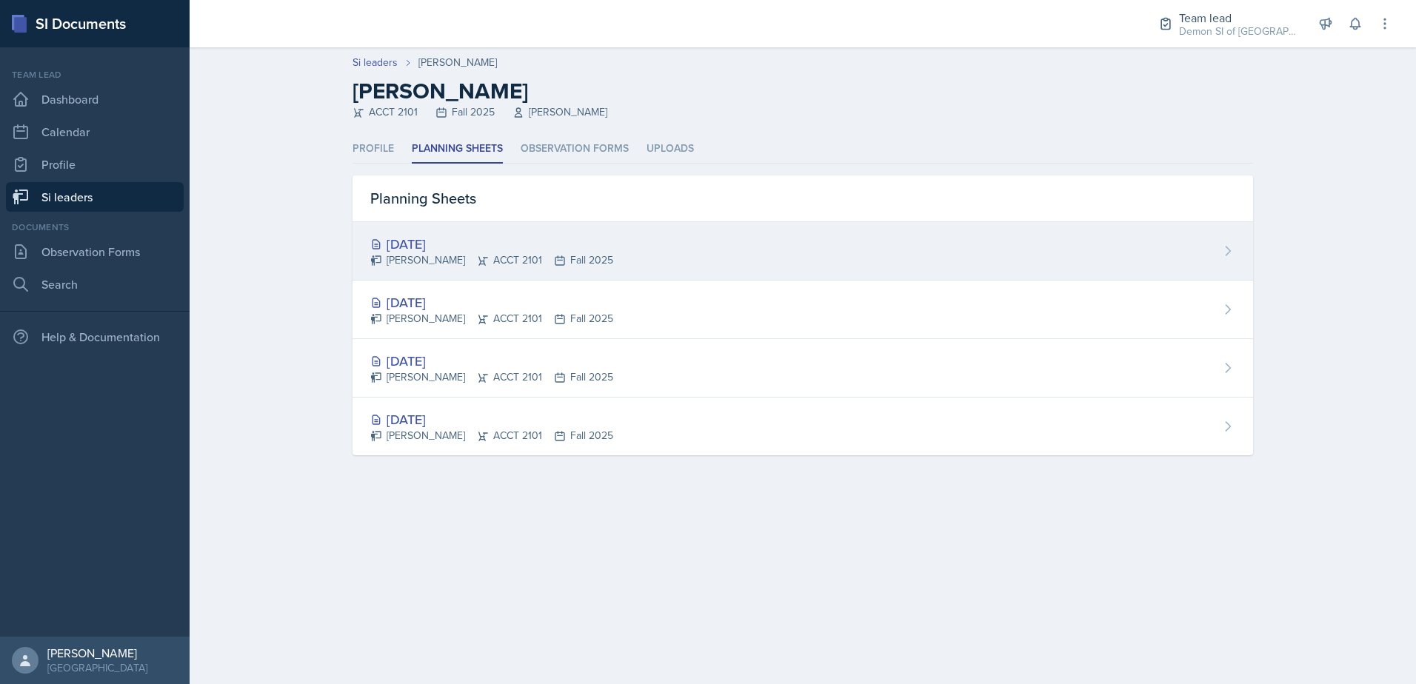
click at [410, 244] on div "[DATE]" at bounding box center [491, 244] width 243 height 20
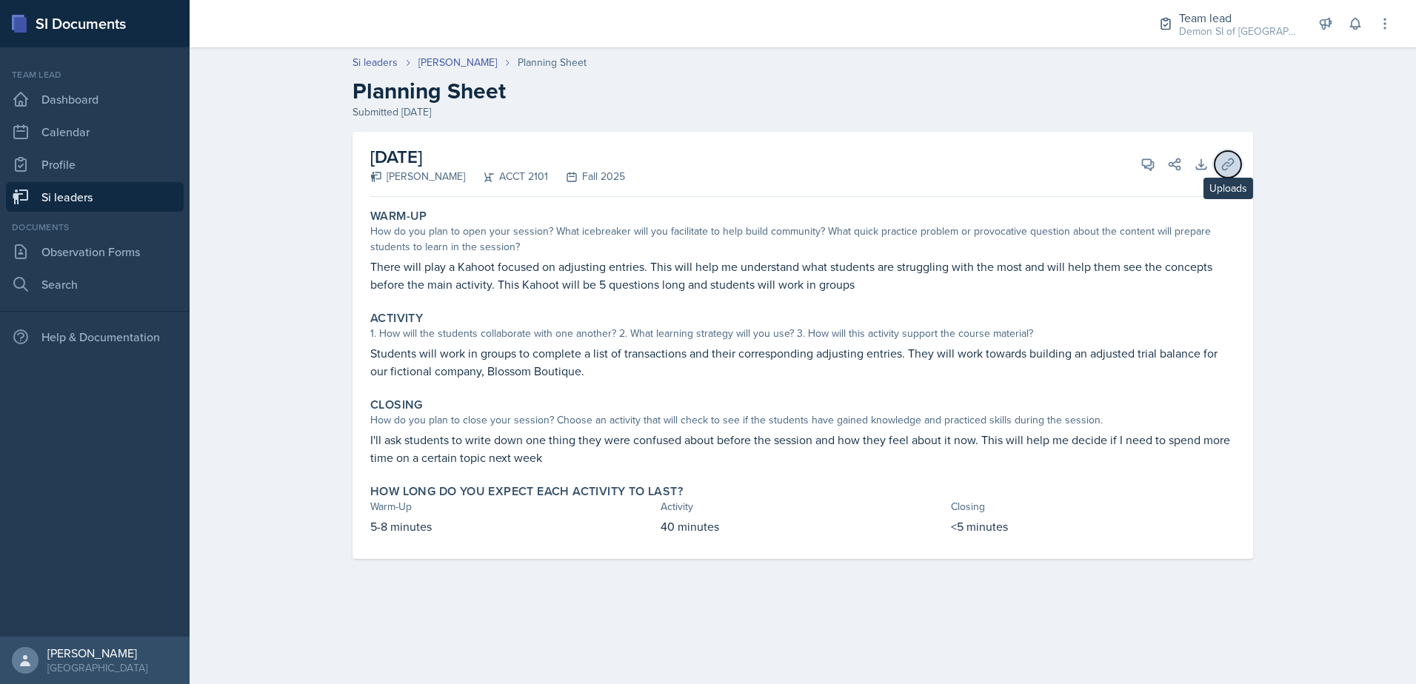
click at [1227, 168] on icon at bounding box center [1227, 163] width 11 height 11
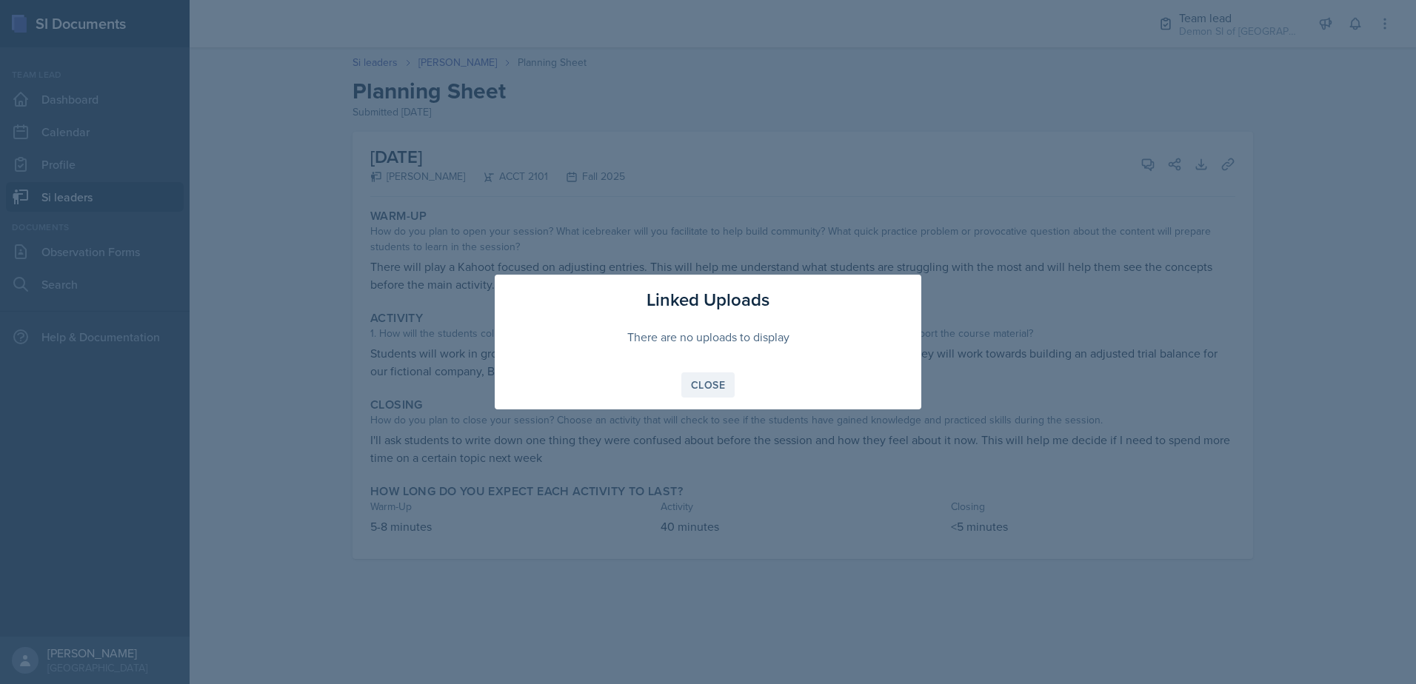
click at [684, 384] on button "Close" at bounding box center [707, 385] width 53 height 25
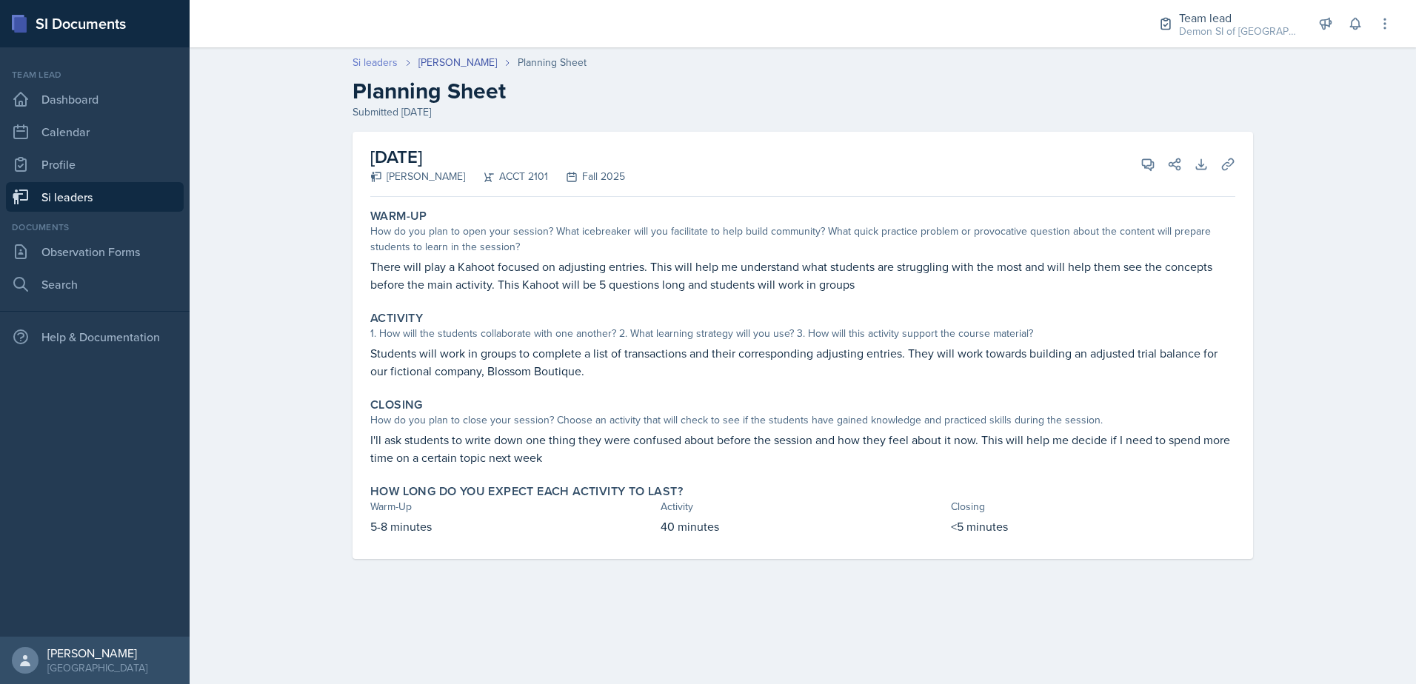
click at [374, 62] on link "Si leaders" at bounding box center [375, 63] width 45 height 16
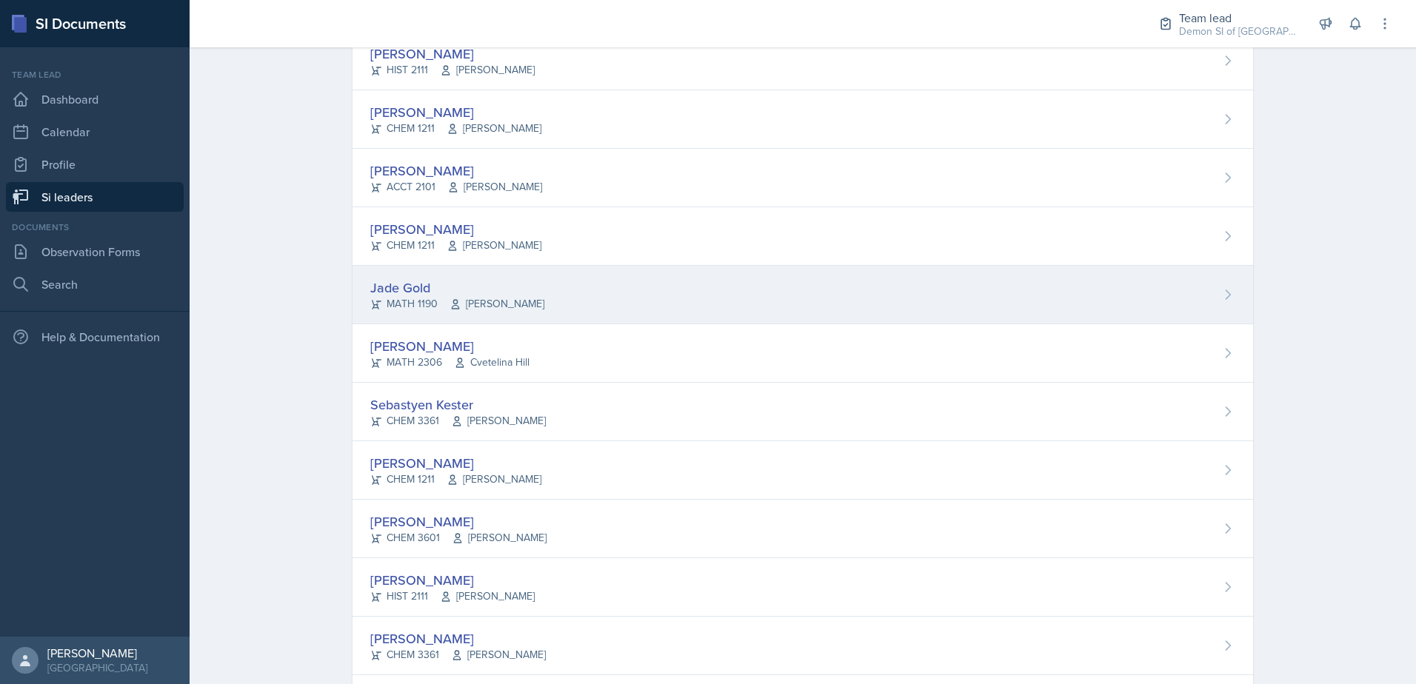
scroll to position [741, 0]
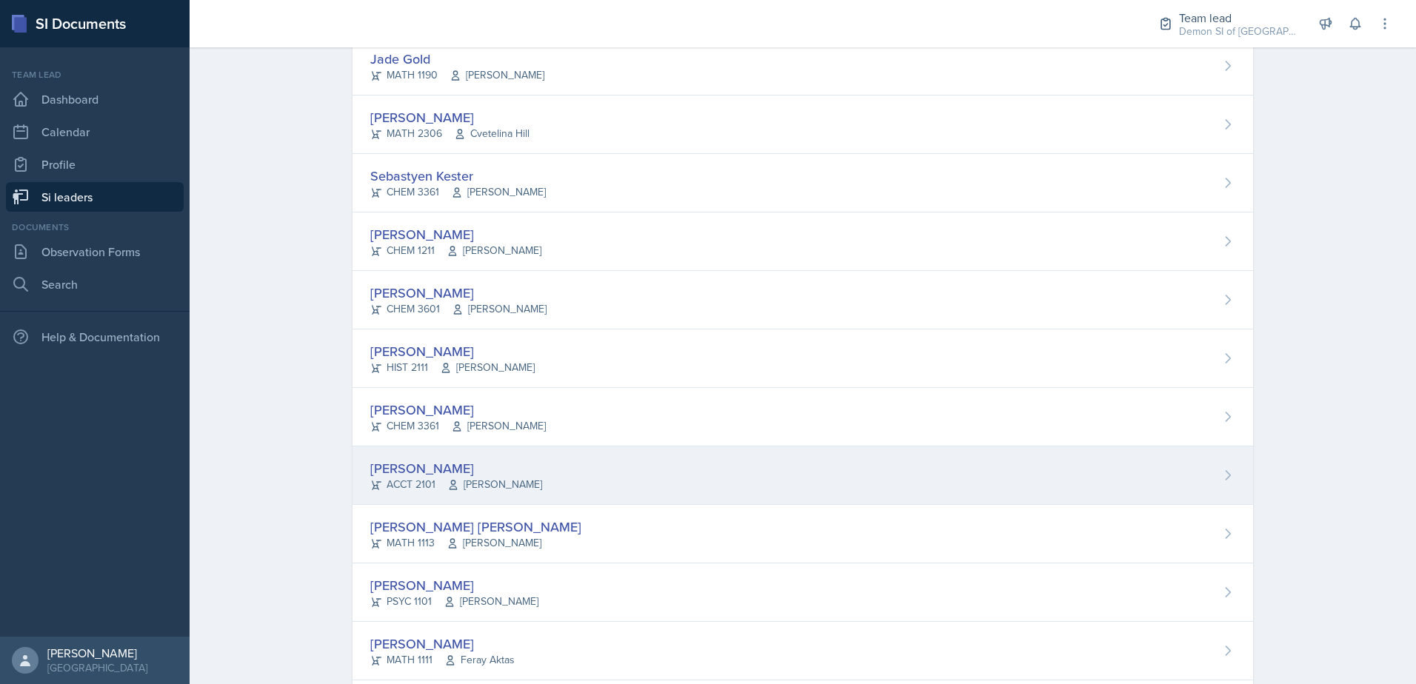
click at [460, 474] on div "[PERSON_NAME]" at bounding box center [456, 468] width 172 height 20
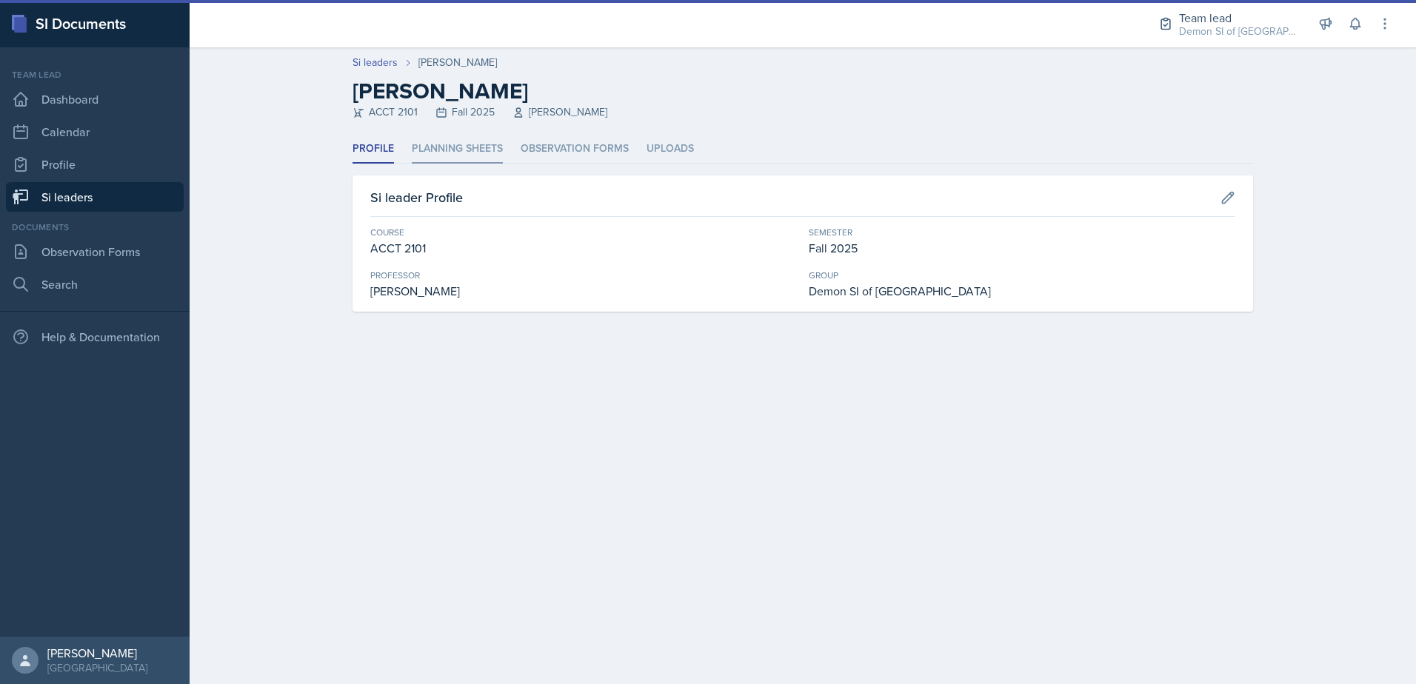
click at [454, 147] on li "Planning Sheets" at bounding box center [457, 149] width 91 height 29
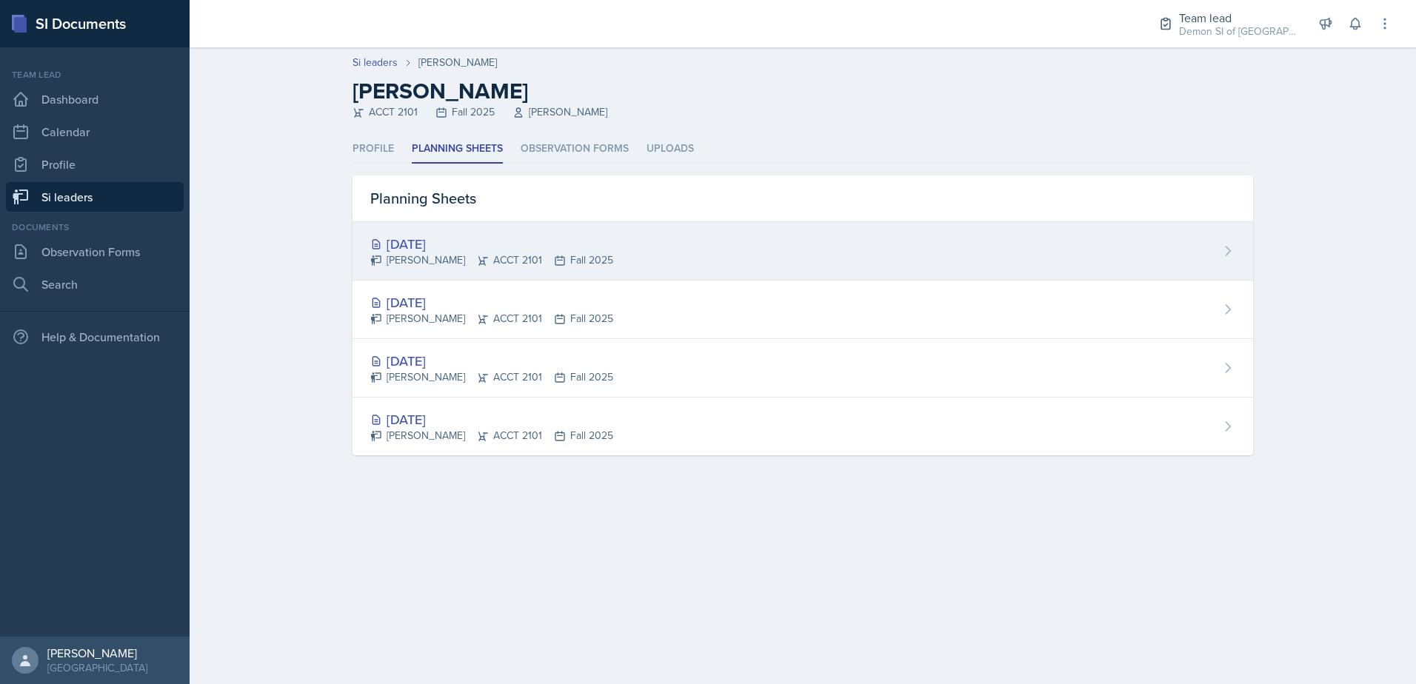
click at [461, 241] on div "[DATE]" at bounding box center [491, 244] width 243 height 20
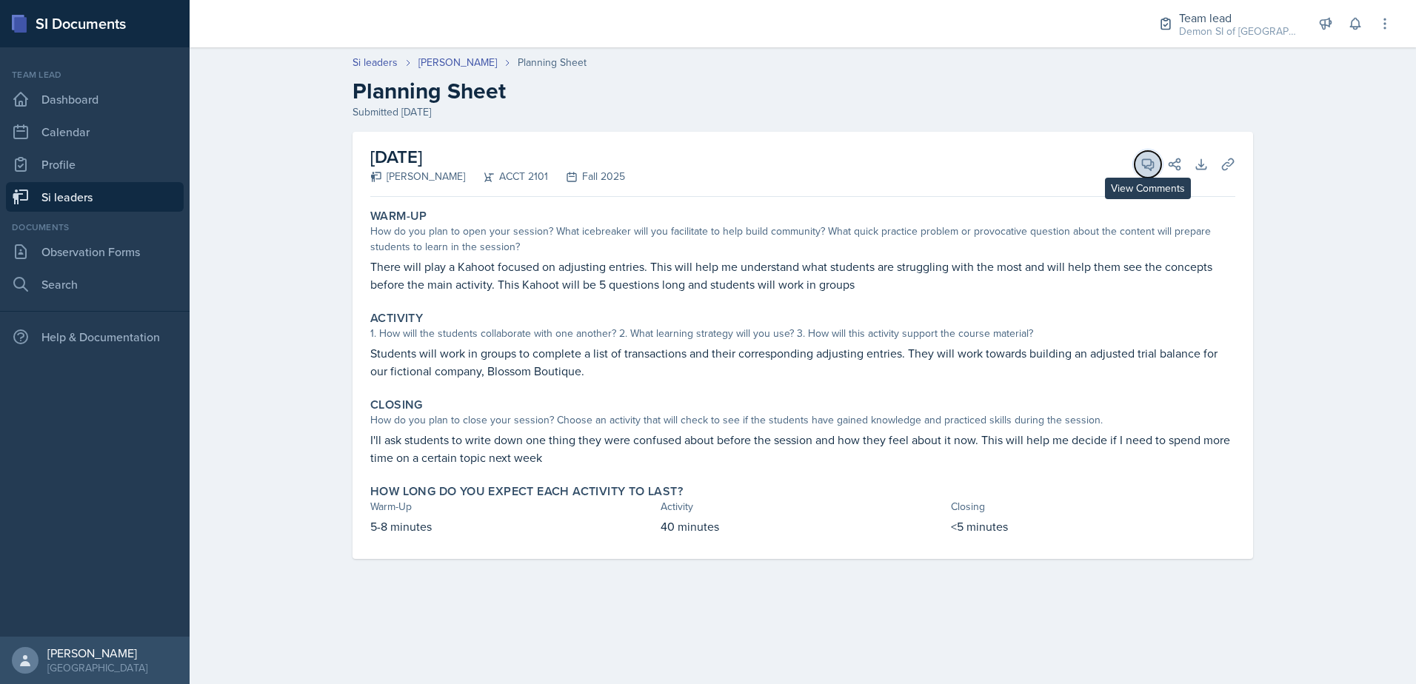
click at [1142, 172] on button "View Comments" at bounding box center [1148, 164] width 27 height 27
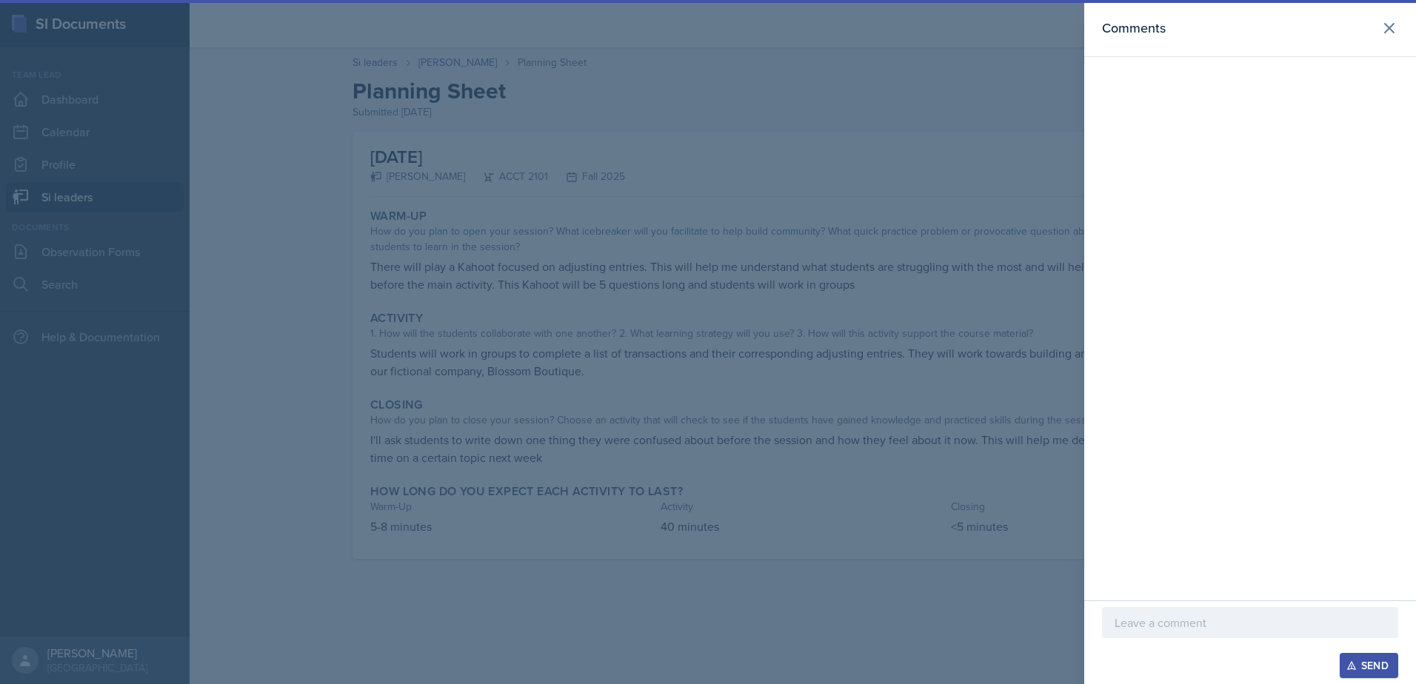
click at [806, 404] on div at bounding box center [708, 342] width 1416 height 684
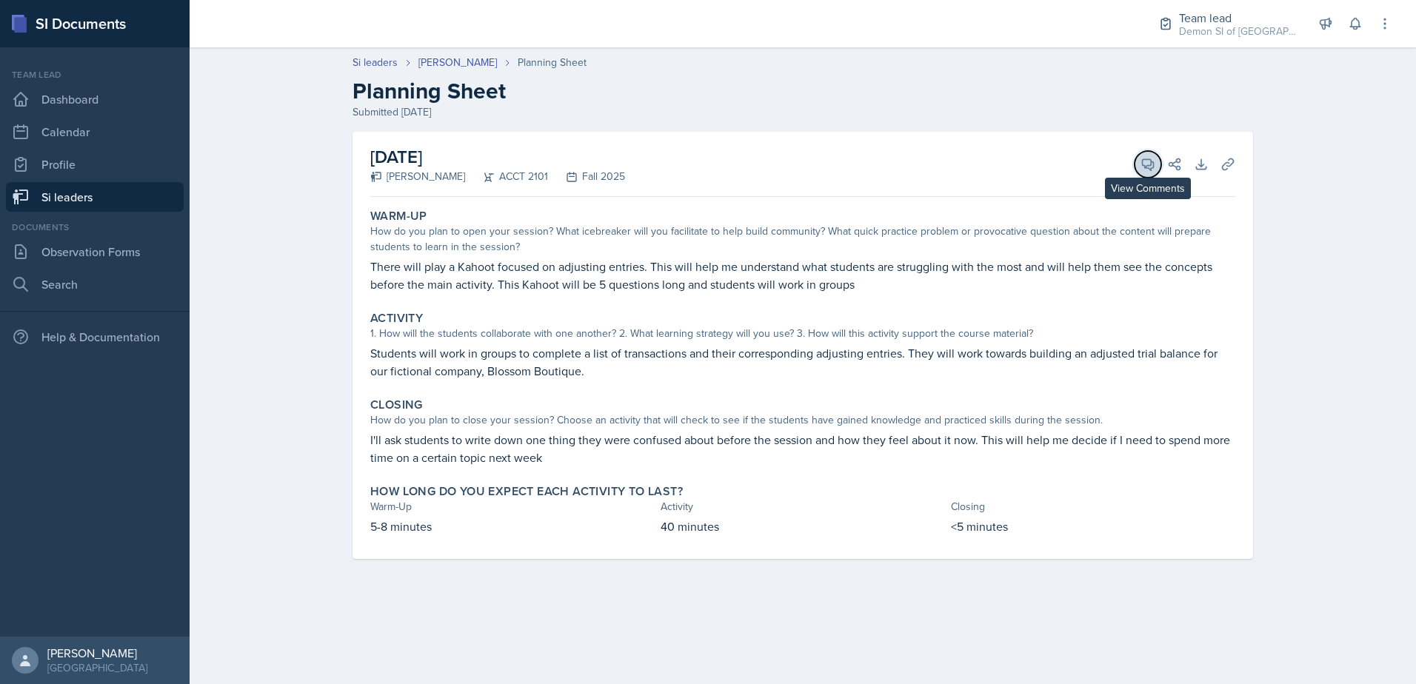
click at [1147, 161] on icon at bounding box center [1148, 164] width 15 height 15
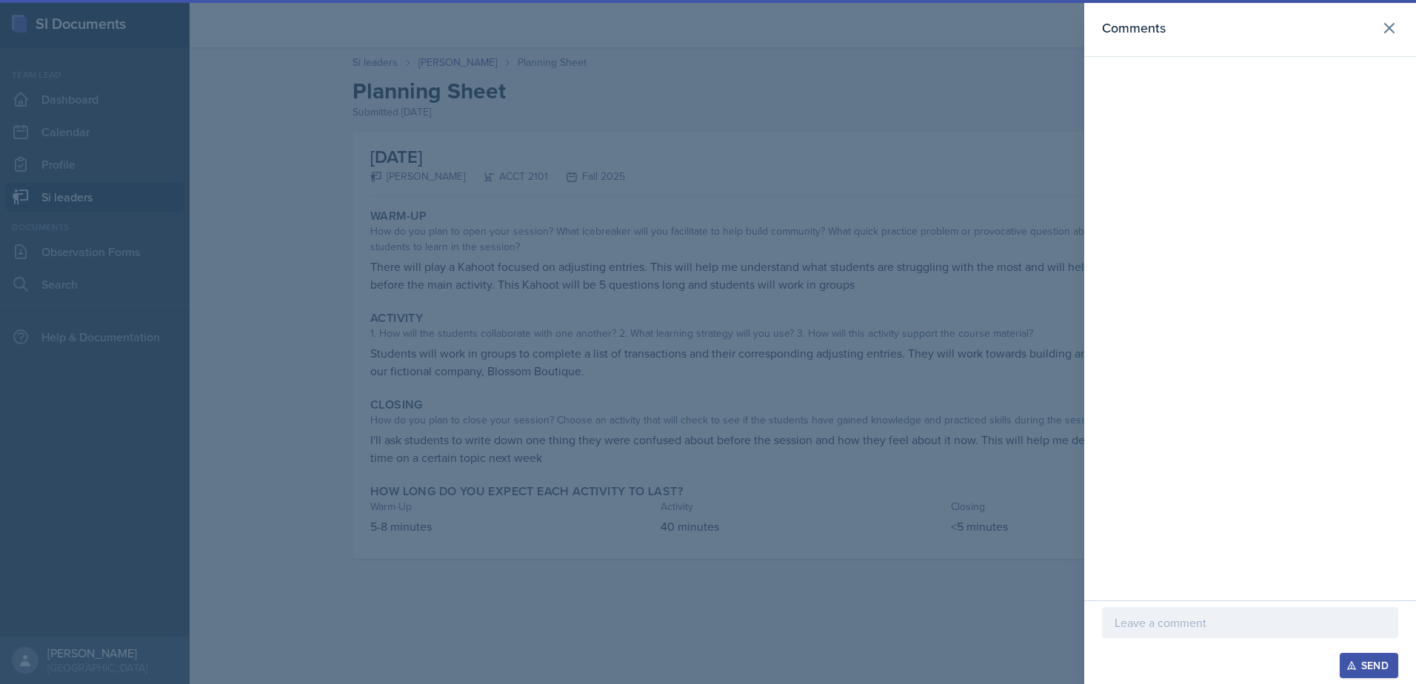
click at [1147, 624] on p at bounding box center [1250, 623] width 271 height 18
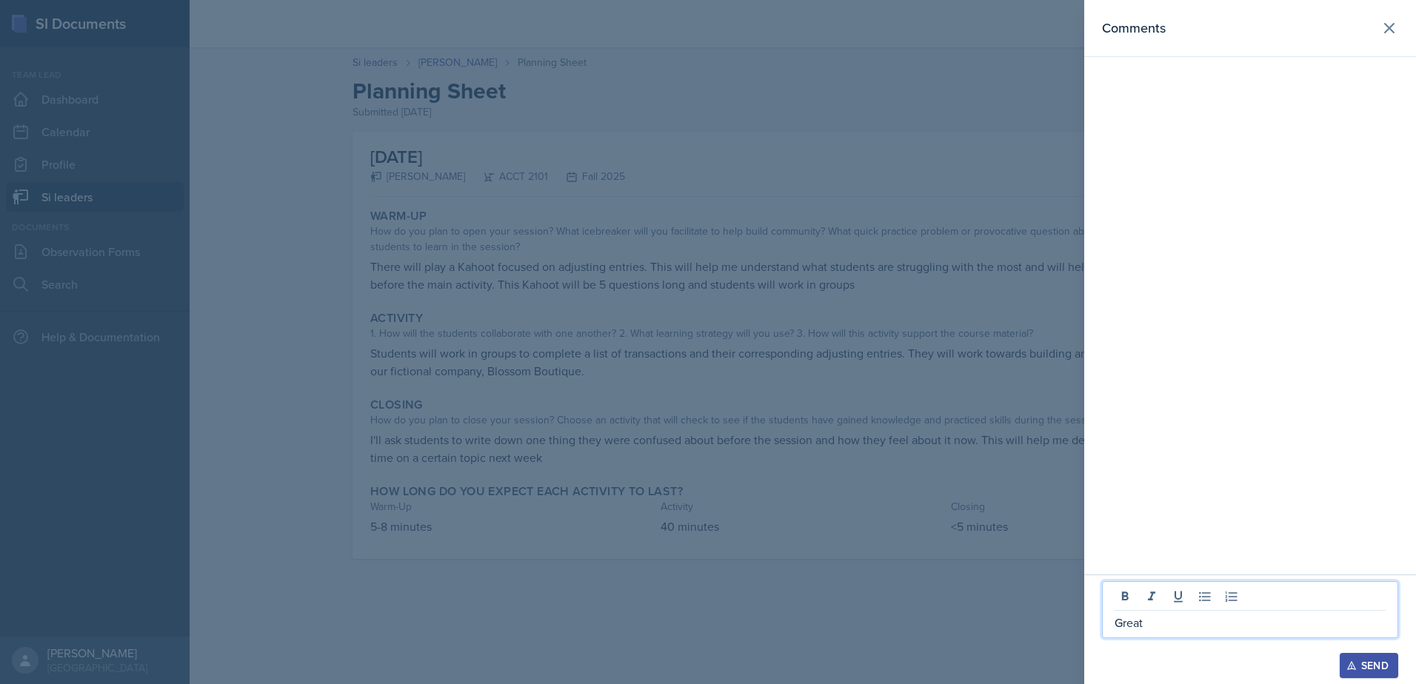
click at [832, 455] on div at bounding box center [708, 342] width 1416 height 684
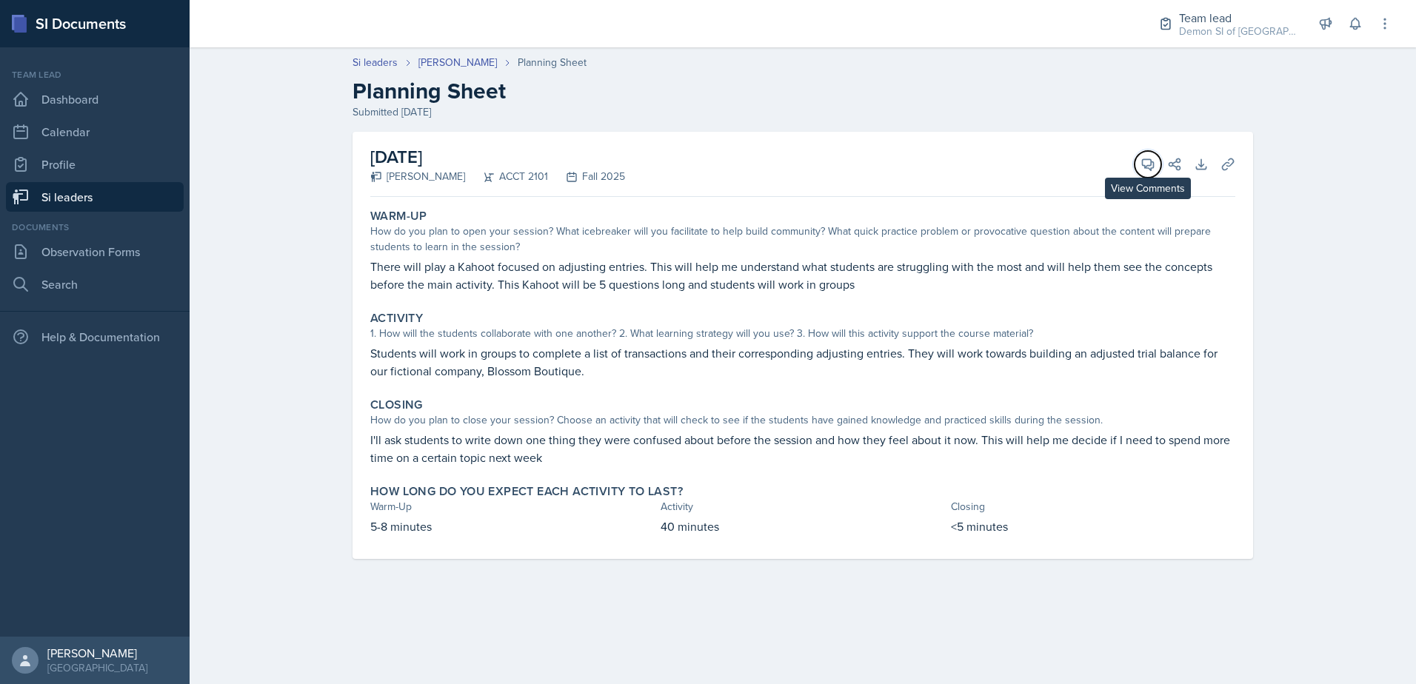
click at [1155, 164] on button "View Comments" at bounding box center [1148, 164] width 27 height 27
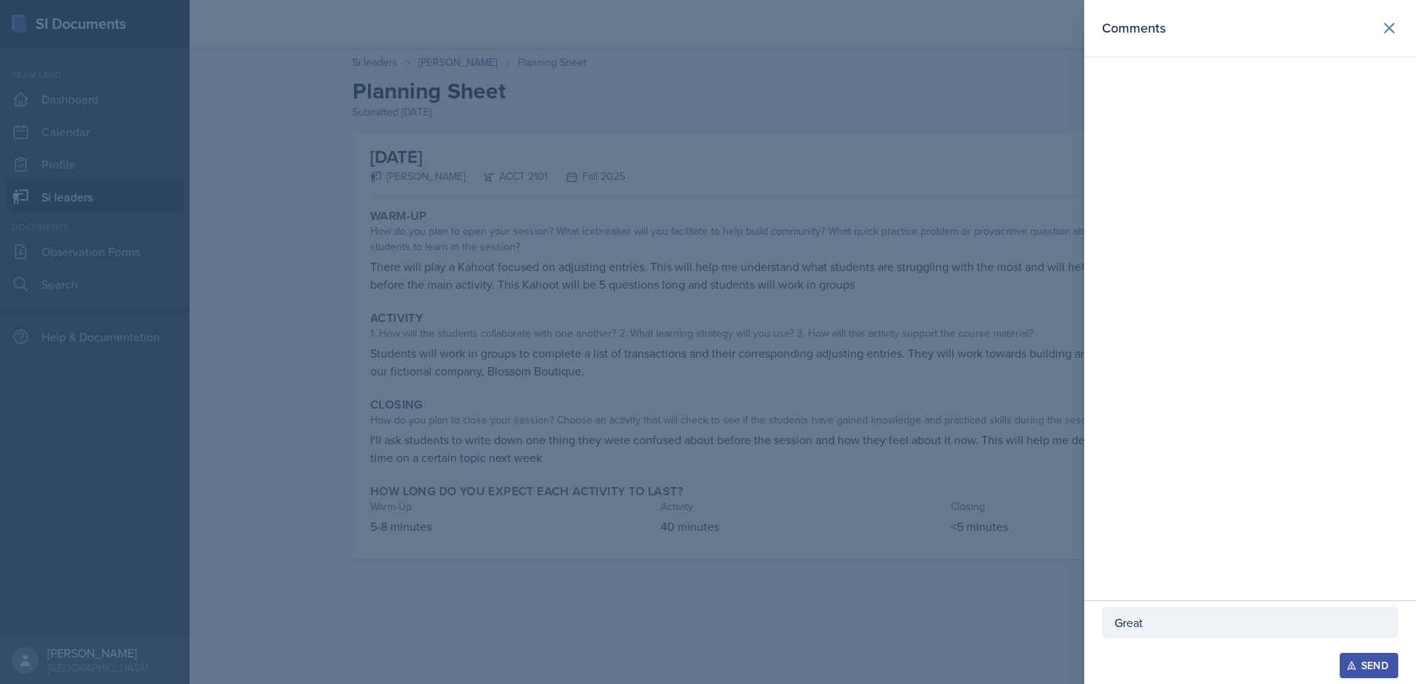
click at [1206, 624] on p "Great" at bounding box center [1250, 623] width 271 height 18
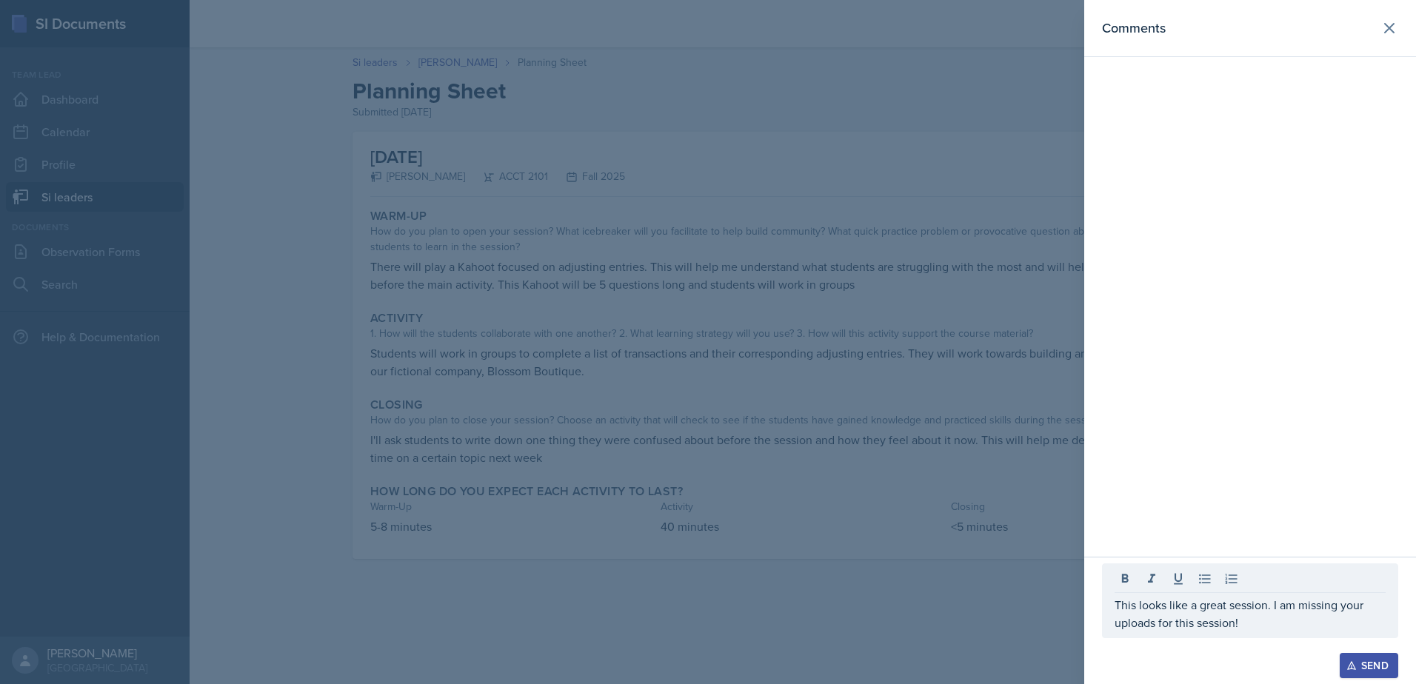
click at [569, 434] on div at bounding box center [708, 342] width 1416 height 684
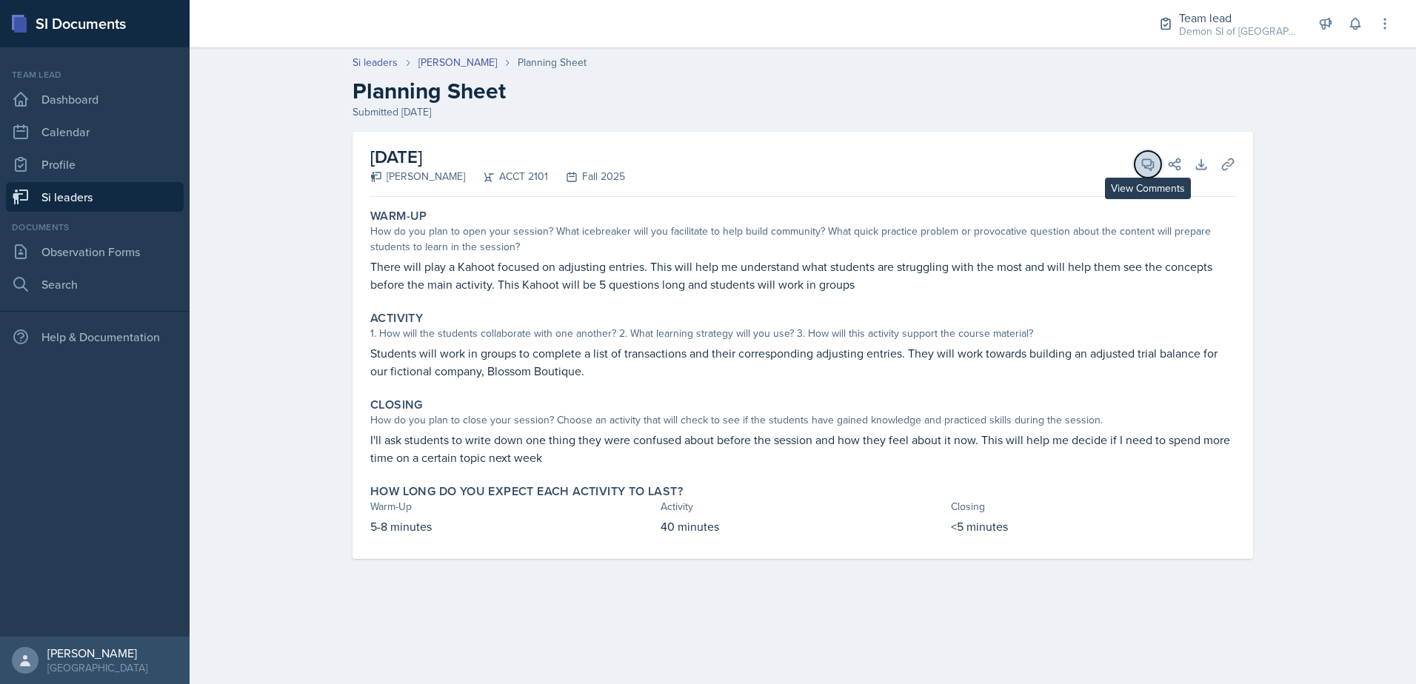
click at [1150, 159] on span at bounding box center [1152, 159] width 7 height 7
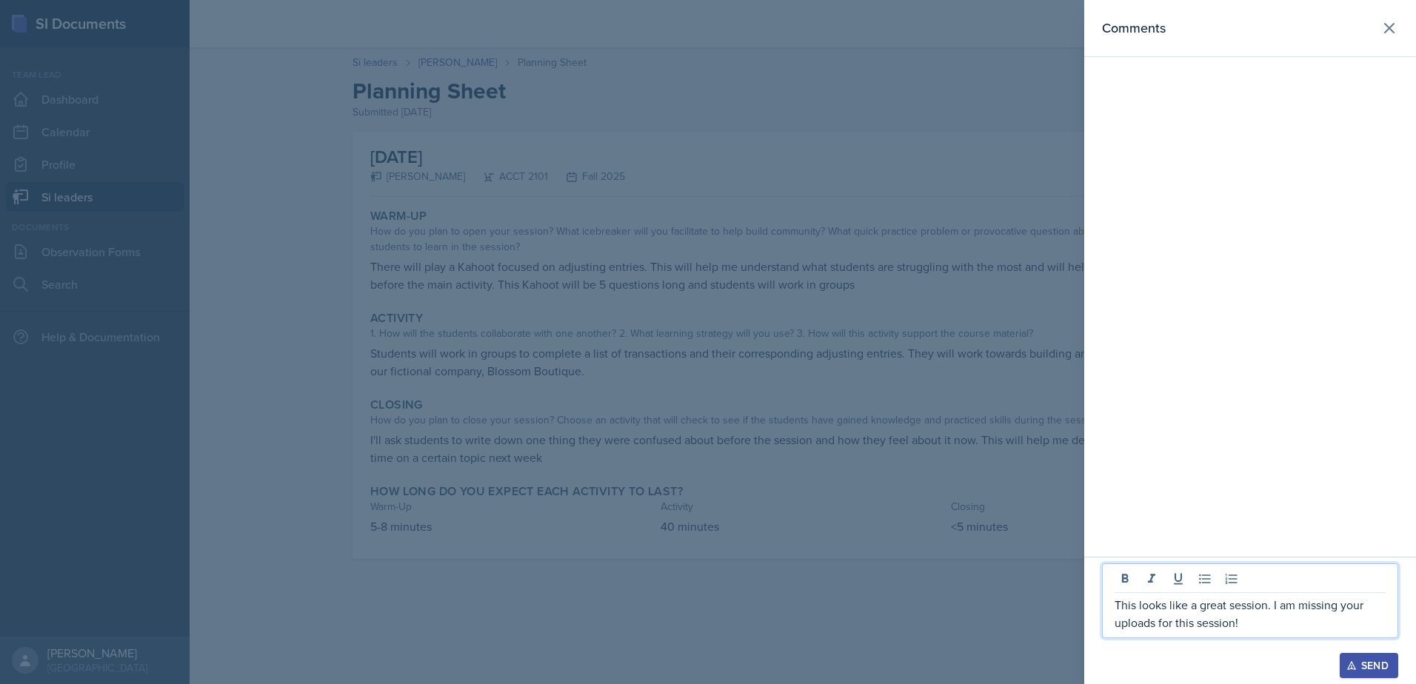
click at [1121, 607] on p "This looks like a great session. I am missing your uploads for this session!" at bounding box center [1250, 614] width 271 height 36
click at [1116, 607] on p "This looks like a great session. I am missing your uploads for this session!" at bounding box center [1250, 614] width 271 height 36
click at [1155, 624] on p "Okay Blossom Boutique! This looks like a great session. I am missing your uploa…" at bounding box center [1250, 614] width 271 height 36
click at [1356, 627] on p "Okay Blossom Boutique! This looks like a great session. I am missing your uploa…" at bounding box center [1250, 614] width 271 height 36
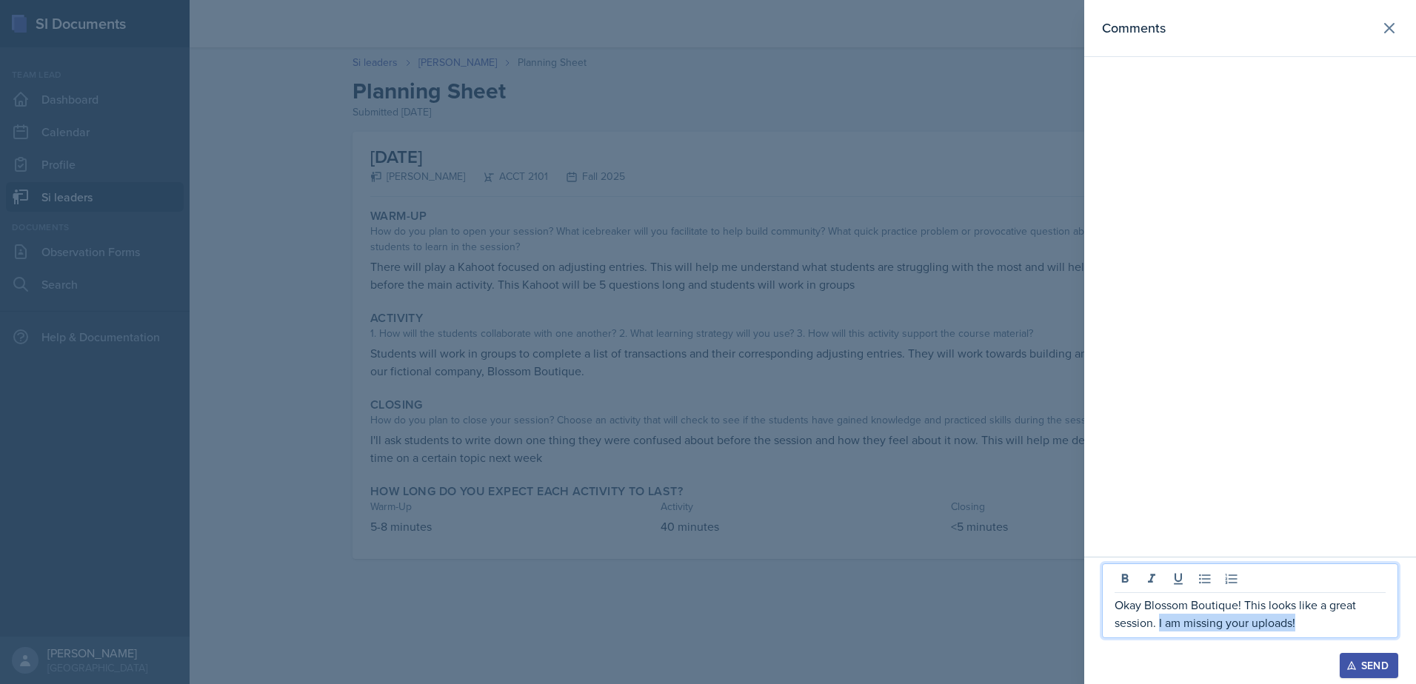
drag, startPoint x: 1160, startPoint y: 622, endPoint x: 1346, endPoint y: 626, distance: 185.9
click at [1329, 630] on p "Okay Blossom Boutique! This looks like a great session. I am missing your uploa…" at bounding box center [1250, 614] width 271 height 36
click at [1345, 627] on p "Okay Blossom Boutique! This looks like a great session. Remember to attach you …" at bounding box center [1250, 614] width 271 height 36
click at [866, 478] on div at bounding box center [708, 342] width 1416 height 684
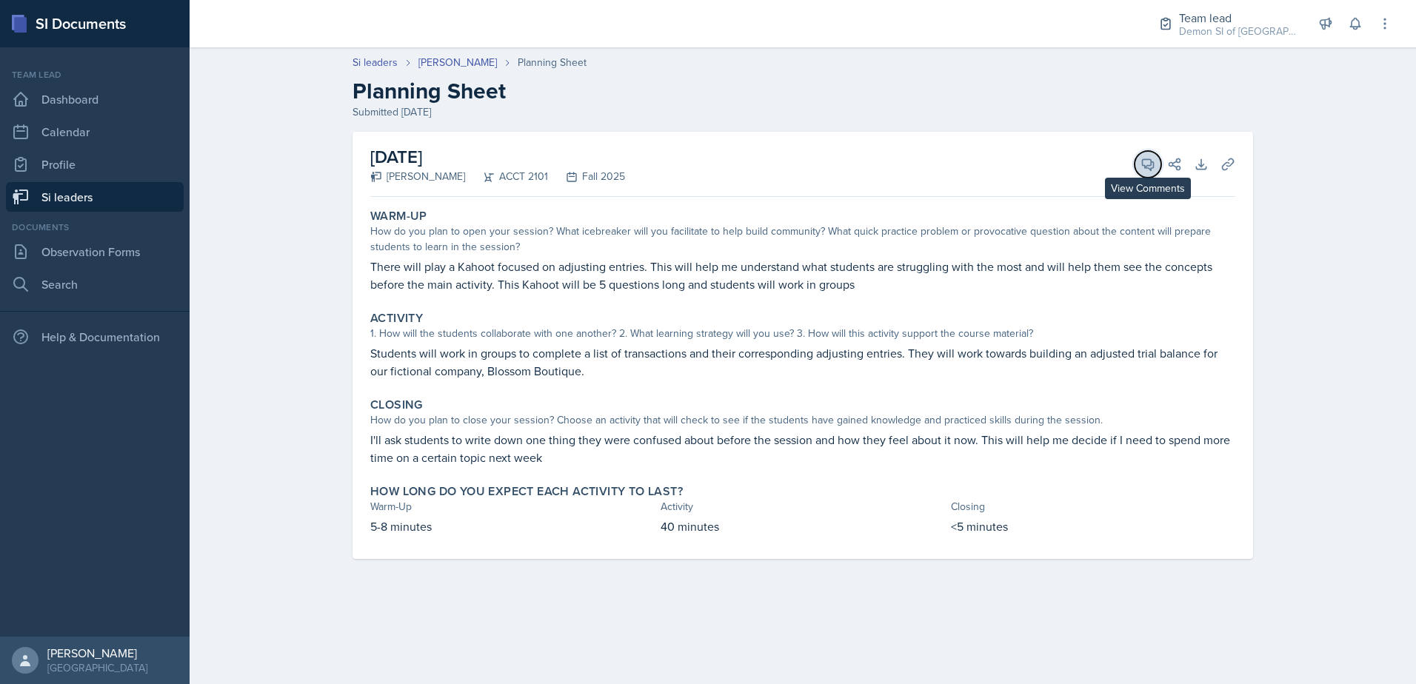
click at [1142, 170] on icon at bounding box center [1148, 164] width 15 height 15
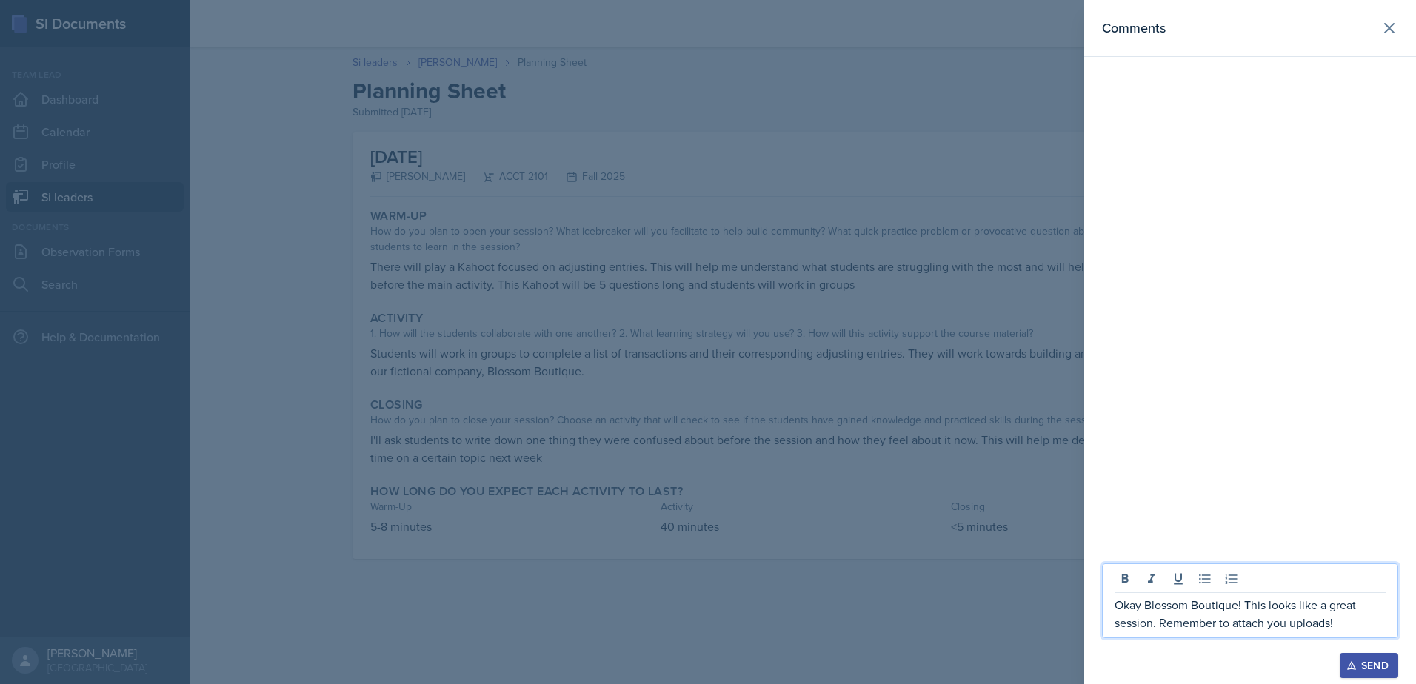
click at [1167, 621] on p "Okay Blossom Boutique! This looks like a great session. Remember to attach you …" at bounding box center [1250, 614] width 271 height 36
click at [1151, 624] on p "Okay Blossom Boutique! This looks like a great session. Remember to attach you …" at bounding box center [1250, 614] width 271 height 36
click at [1156, 627] on p "Okay Blossom Boutique! This looks like a great session. Remember to attach you …" at bounding box center [1250, 614] width 271 height 36
drag, startPoint x: 1348, startPoint y: 624, endPoint x: 1093, endPoint y: 603, distance: 255.7
click at [1093, 603] on div "Okay Blossom Boutique! This looks like a great session. Remember to attach you …" at bounding box center [1250, 620] width 332 height 127
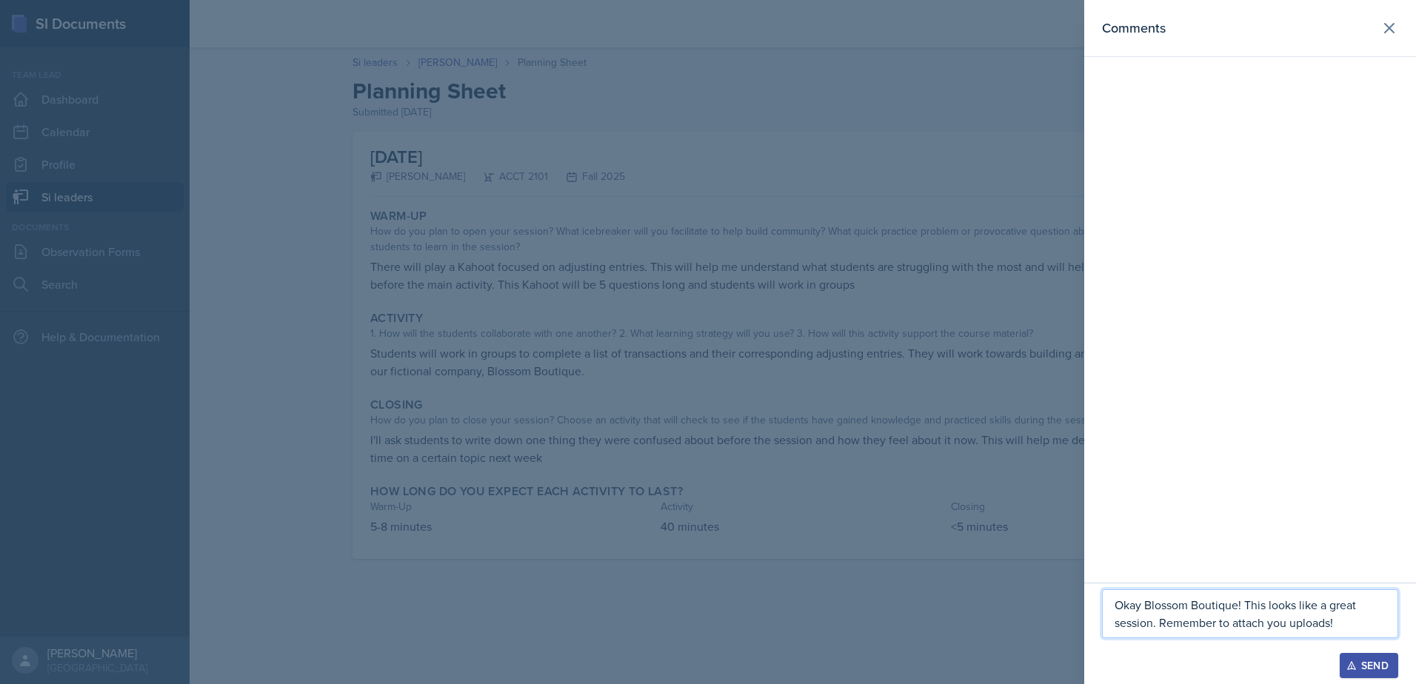
click at [909, 466] on div at bounding box center [708, 342] width 1416 height 684
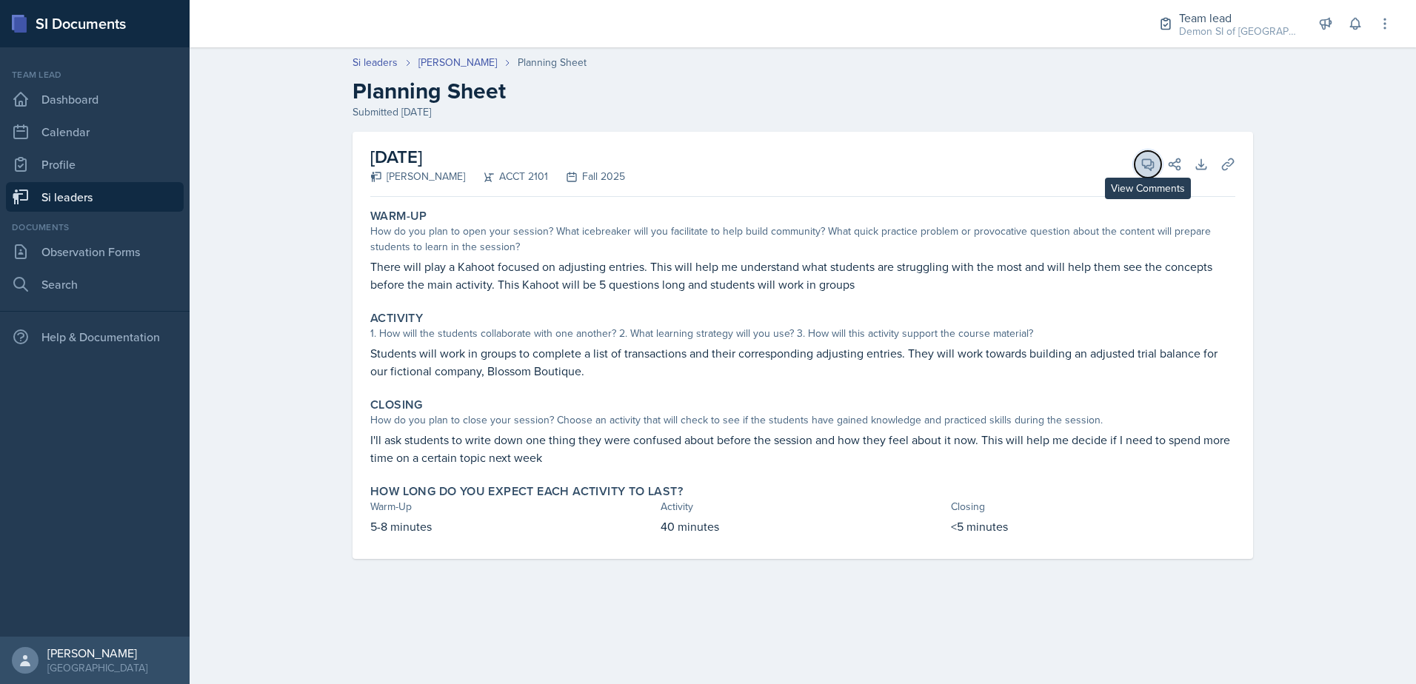
click at [1142, 170] on icon at bounding box center [1148, 164] width 15 height 15
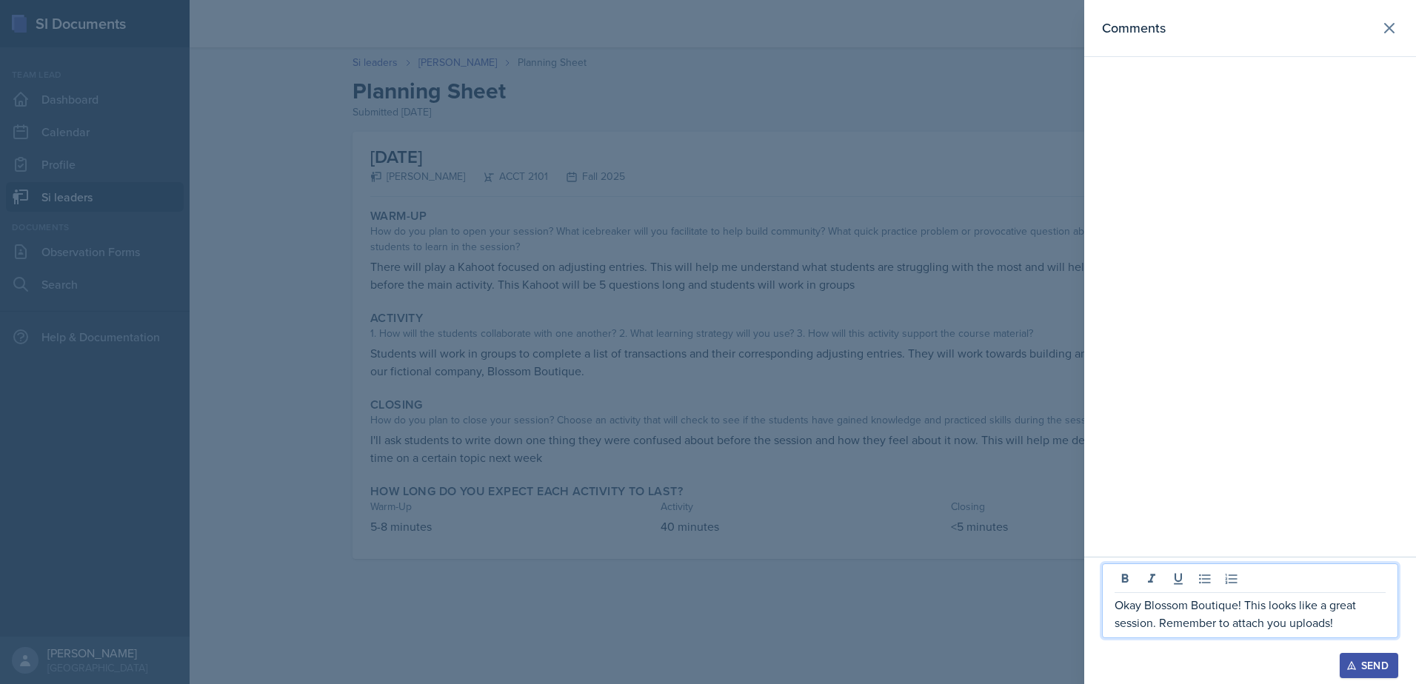
click at [1161, 624] on p "Okay Blossom Boutique! This looks like a great session. Remember to attach you …" at bounding box center [1250, 614] width 271 height 36
click at [835, 551] on div at bounding box center [708, 342] width 1416 height 684
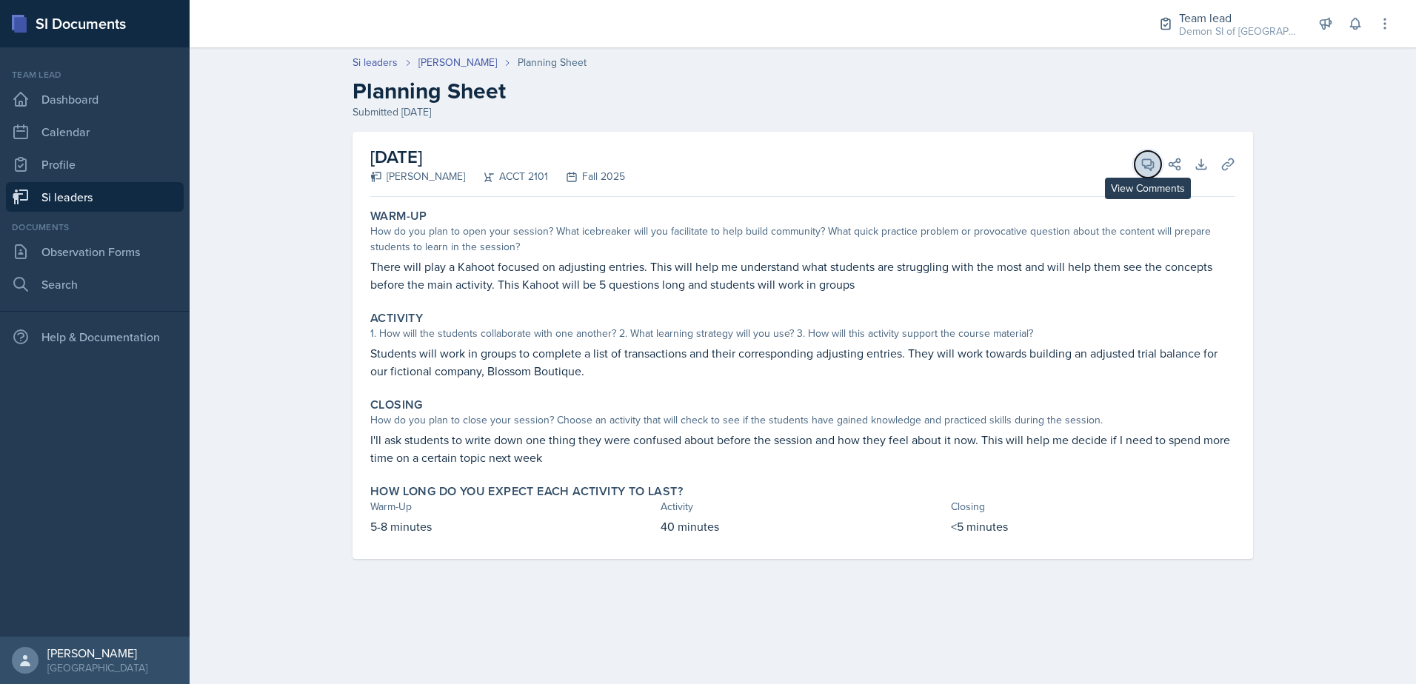
click at [1146, 161] on icon at bounding box center [1148, 164] width 15 height 15
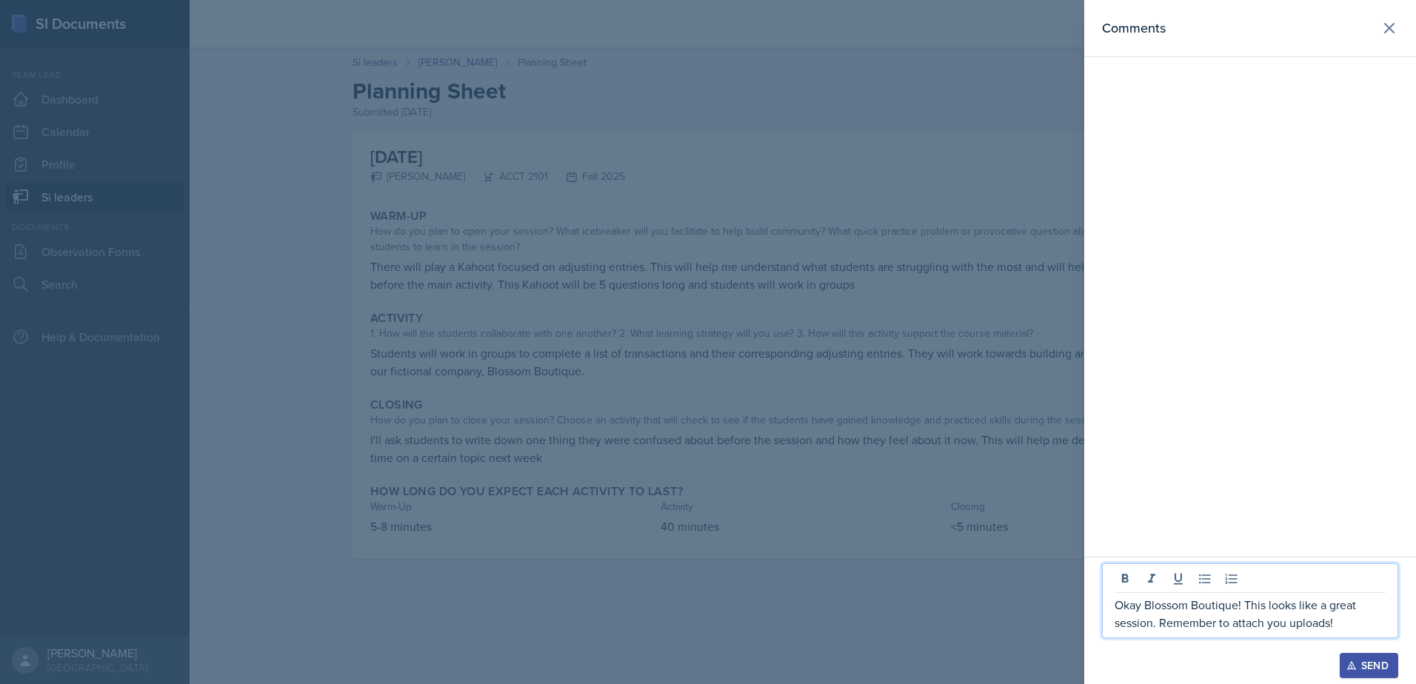
click at [1161, 629] on p "Okay Blossom Boutique! This looks like a great session. Remember to attach you …" at bounding box center [1250, 614] width 271 height 36
click at [1282, 605] on p "Okay Blossom Boutique! This looks like a great session and i can definely see s…" at bounding box center [1250, 604] width 271 height 53
click at [1231, 614] on p "Okay Blossom Boutique! This looks like a great session and i can definely see s…" at bounding box center [1250, 604] width 271 height 53
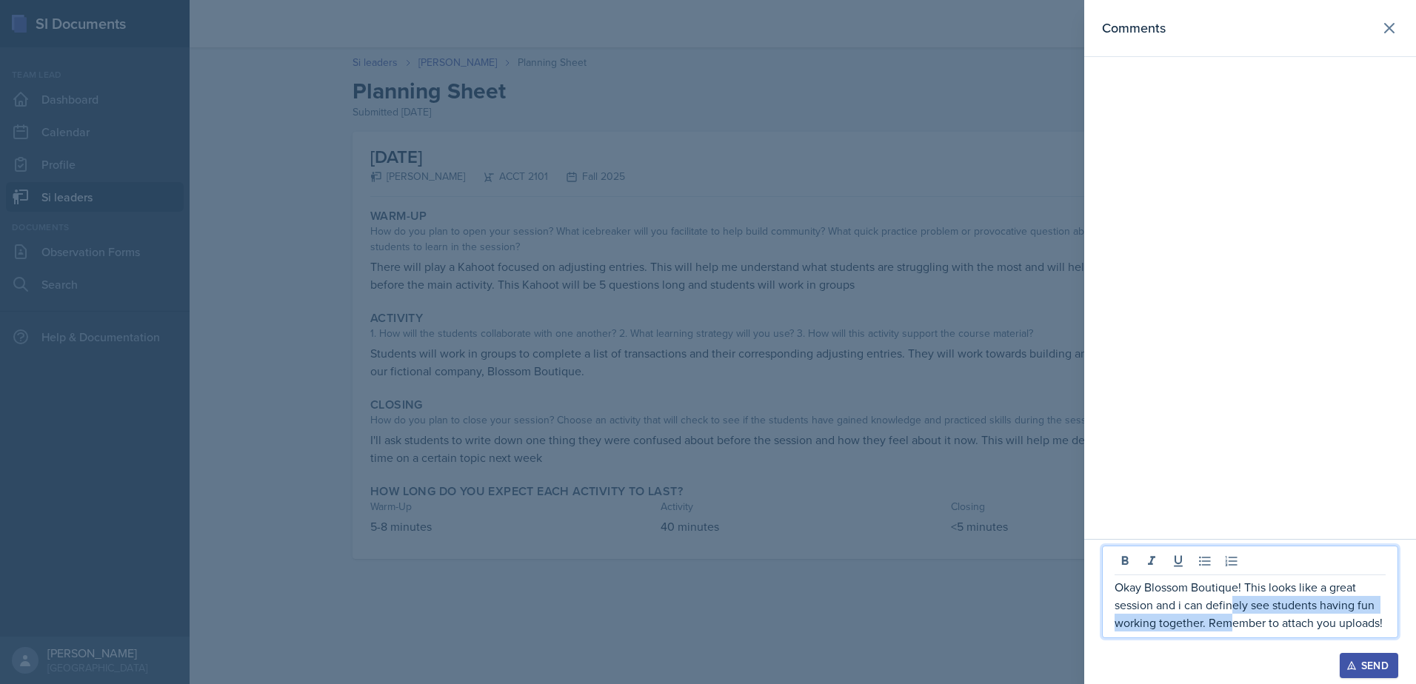
click at [1231, 614] on p "Okay Blossom Boutique! This looks like a great session and i can definely see s…" at bounding box center [1250, 604] width 271 height 53
click at [1184, 607] on p "Okay Blossom Boutique! This looks like a great session and i can definitely see…" at bounding box center [1250, 604] width 271 height 53
click at [1378, 625] on p "Okay Blossom Boutique! This looks like a great session, and I can definitely se…" at bounding box center [1250, 604] width 271 height 53
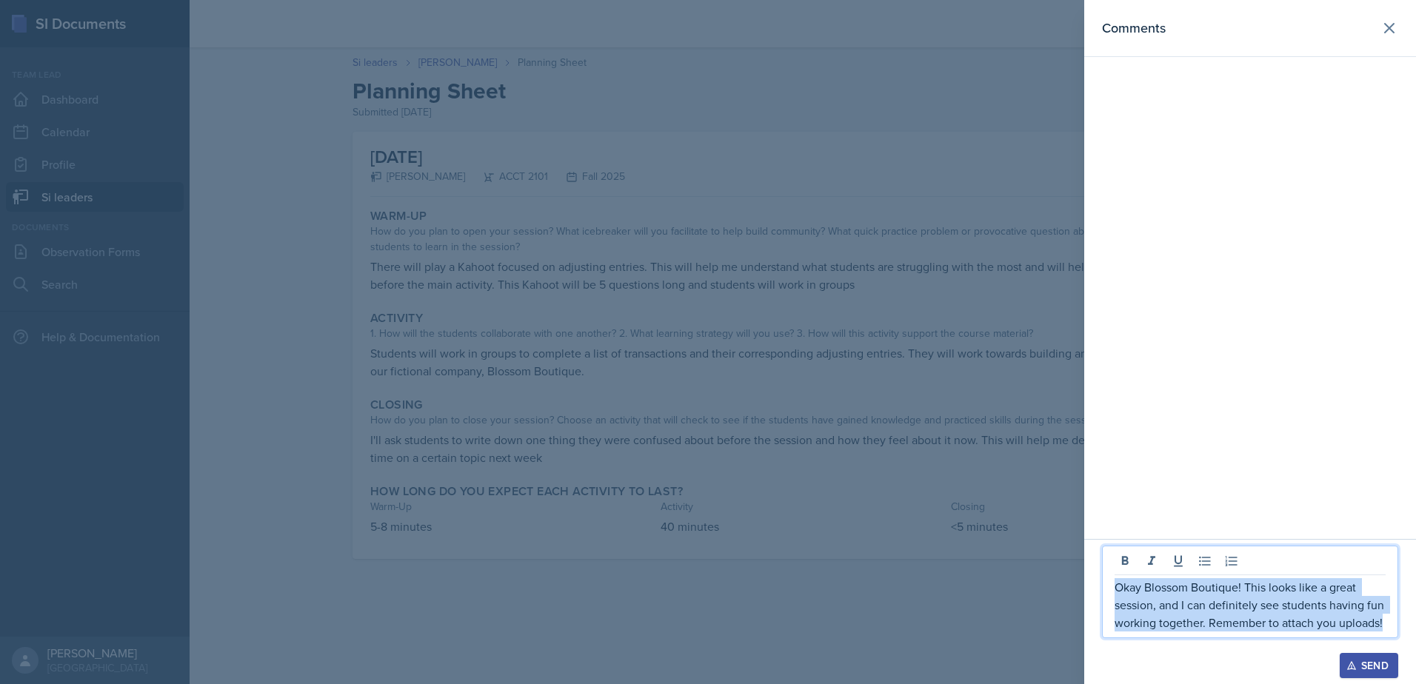
drag, startPoint x: 1354, startPoint y: 623, endPoint x: 1099, endPoint y: 581, distance: 258.3
click at [1099, 581] on div "Okay Blossom Boutique! This looks like a great session, and I can definitely se…" at bounding box center [1250, 611] width 332 height 145
copy p "Okay Blossom Boutique! This looks like a great session, and I can definitely se…"
click at [1342, 613] on p "Okay Blossom Boutique! This looks like a great session, and I can definitely se…" at bounding box center [1250, 604] width 271 height 53
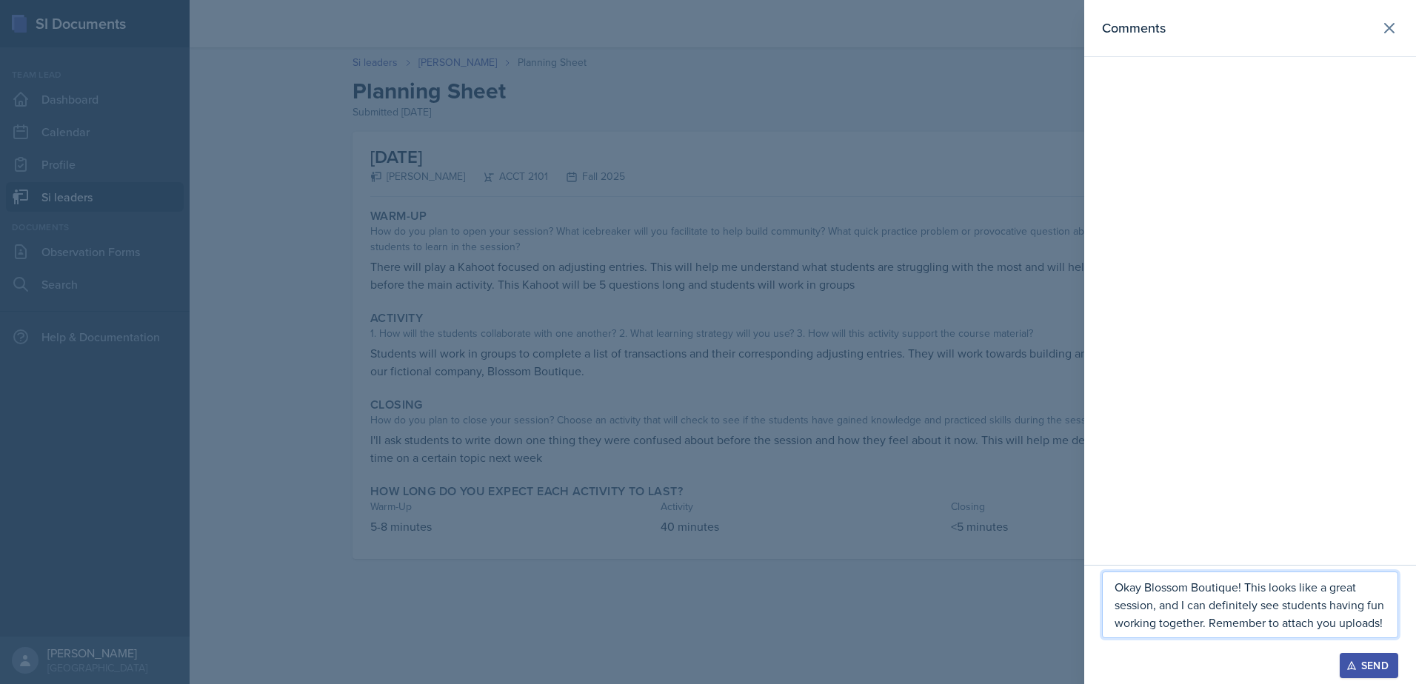
click at [1355, 667] on icon "button" at bounding box center [1351, 666] width 10 height 10
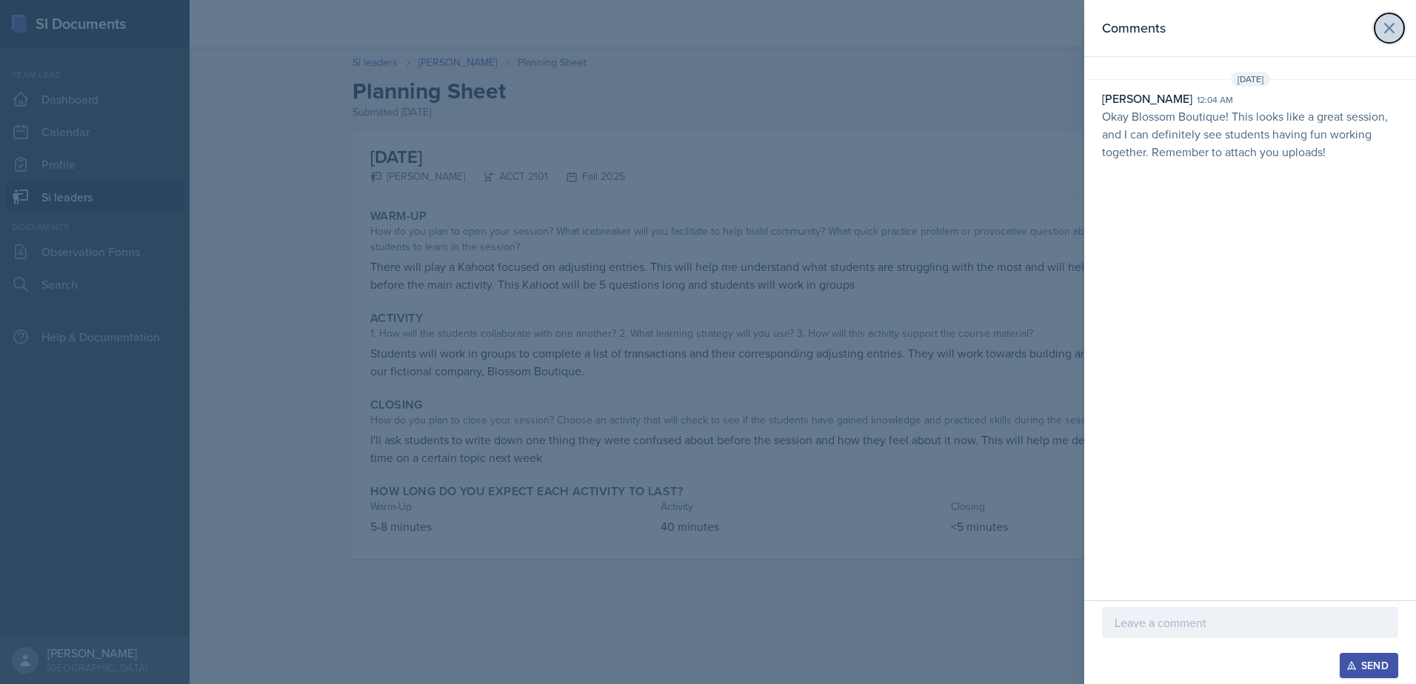
click at [1398, 27] on icon at bounding box center [1390, 28] width 18 height 18
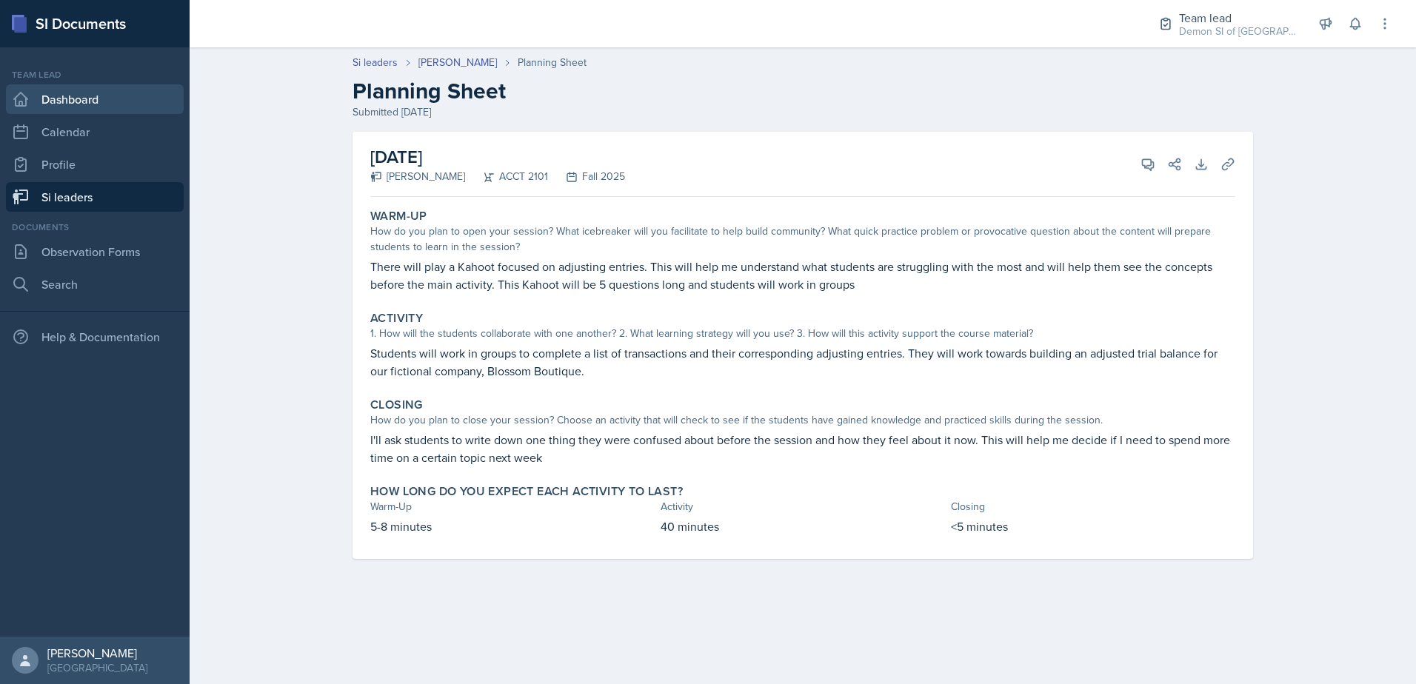
drag, startPoint x: 44, startPoint y: 97, endPoint x: 121, endPoint y: 50, distance: 90.1
click at [44, 96] on link "Dashboard" at bounding box center [95, 99] width 178 height 30
